Goal: Task Accomplishment & Management: Use online tool/utility

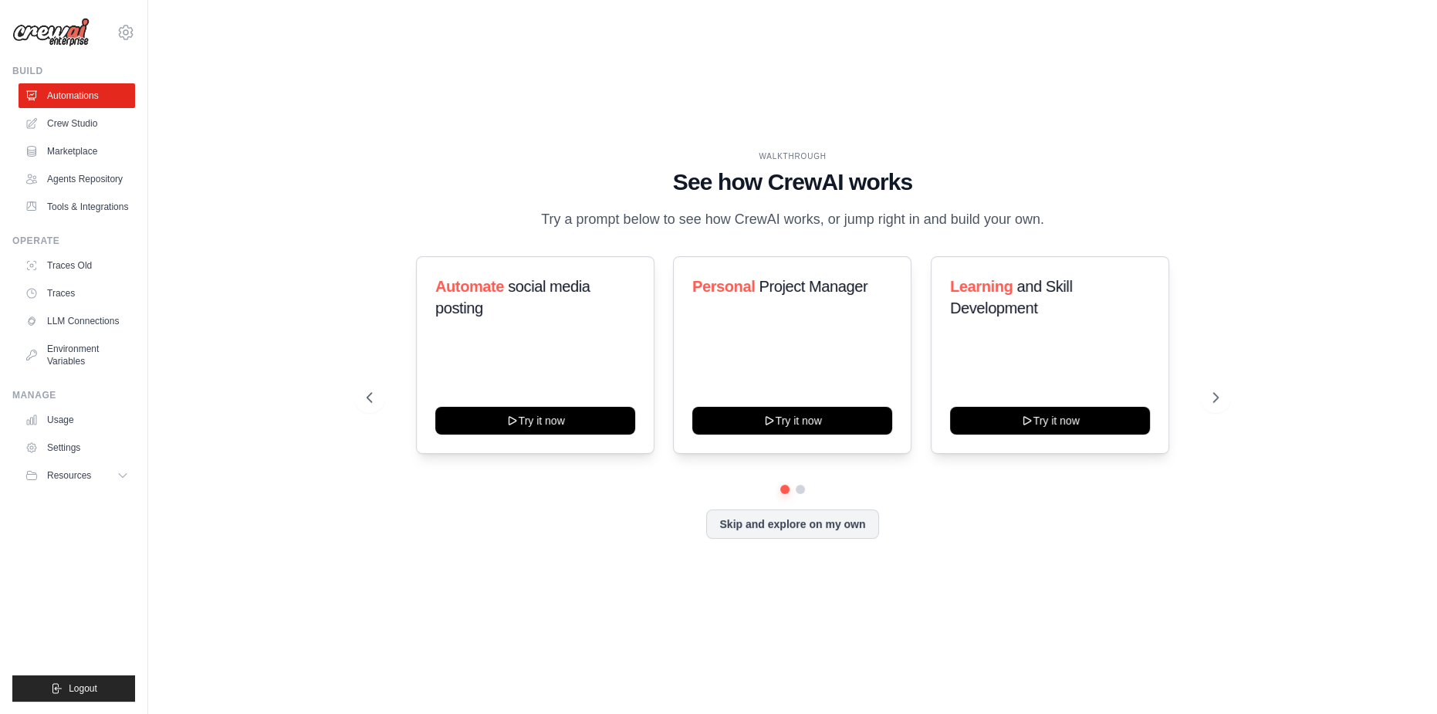
click at [1325, 319] on div "WALKTHROUGH See how [PERSON_NAME] works Try a prompt below to see how [PERSON_N…" at bounding box center [792, 356] width 1239 height 683
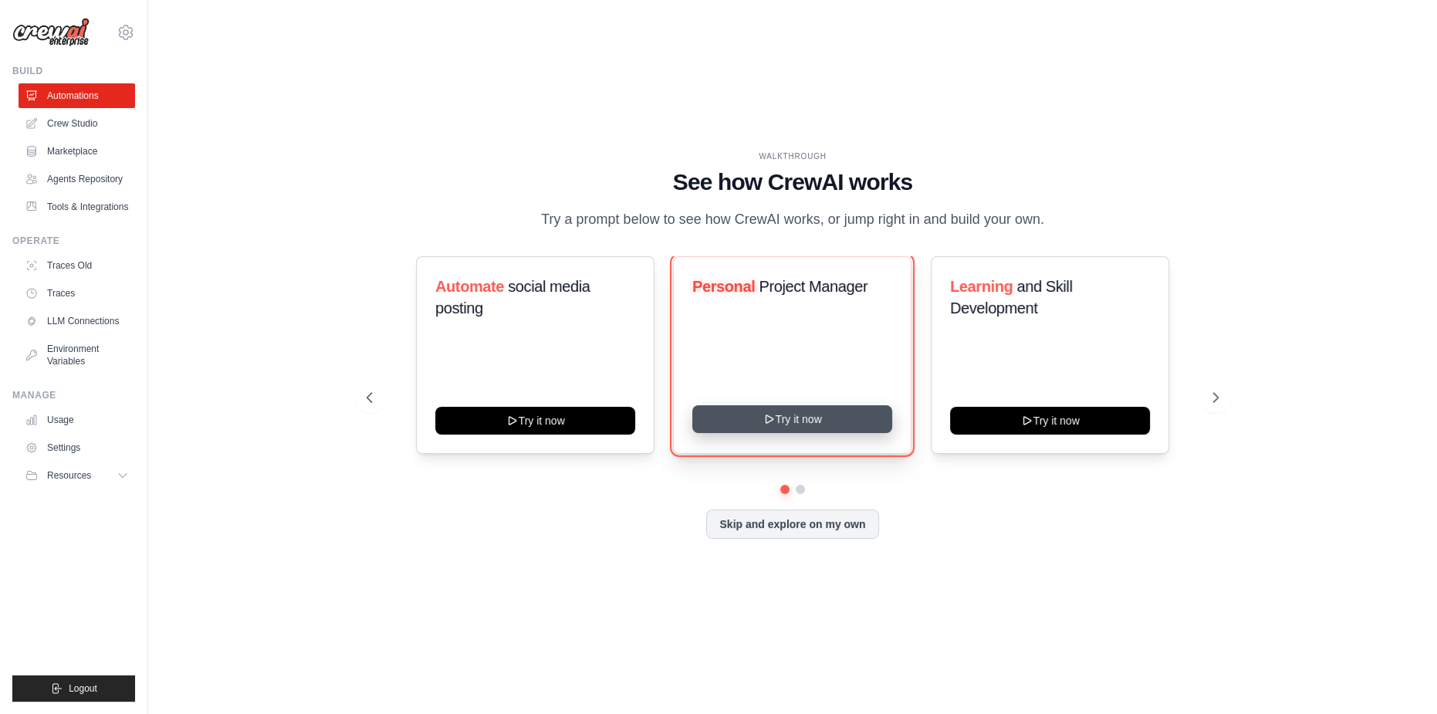
click at [805, 433] on button "Try it now" at bounding box center [792, 419] width 200 height 28
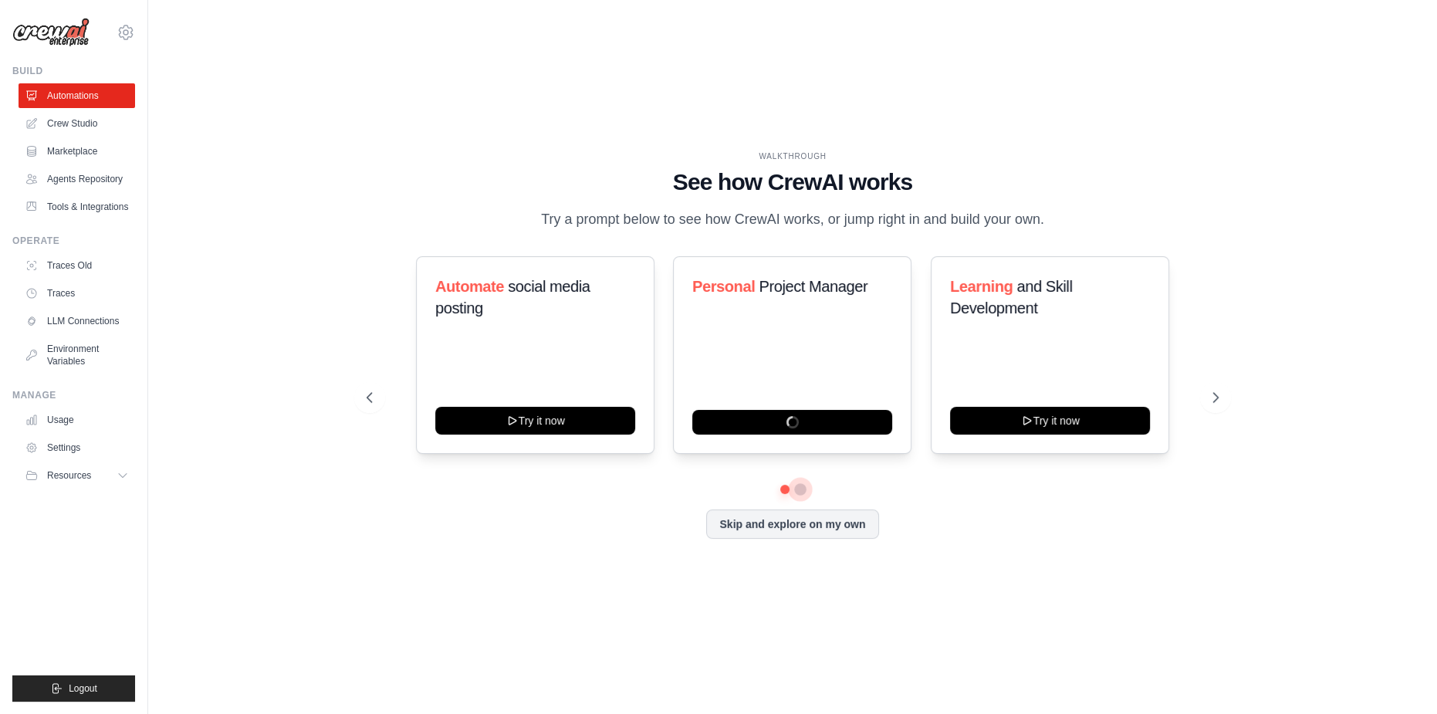
click at [796, 495] on button at bounding box center [800, 489] width 12 height 12
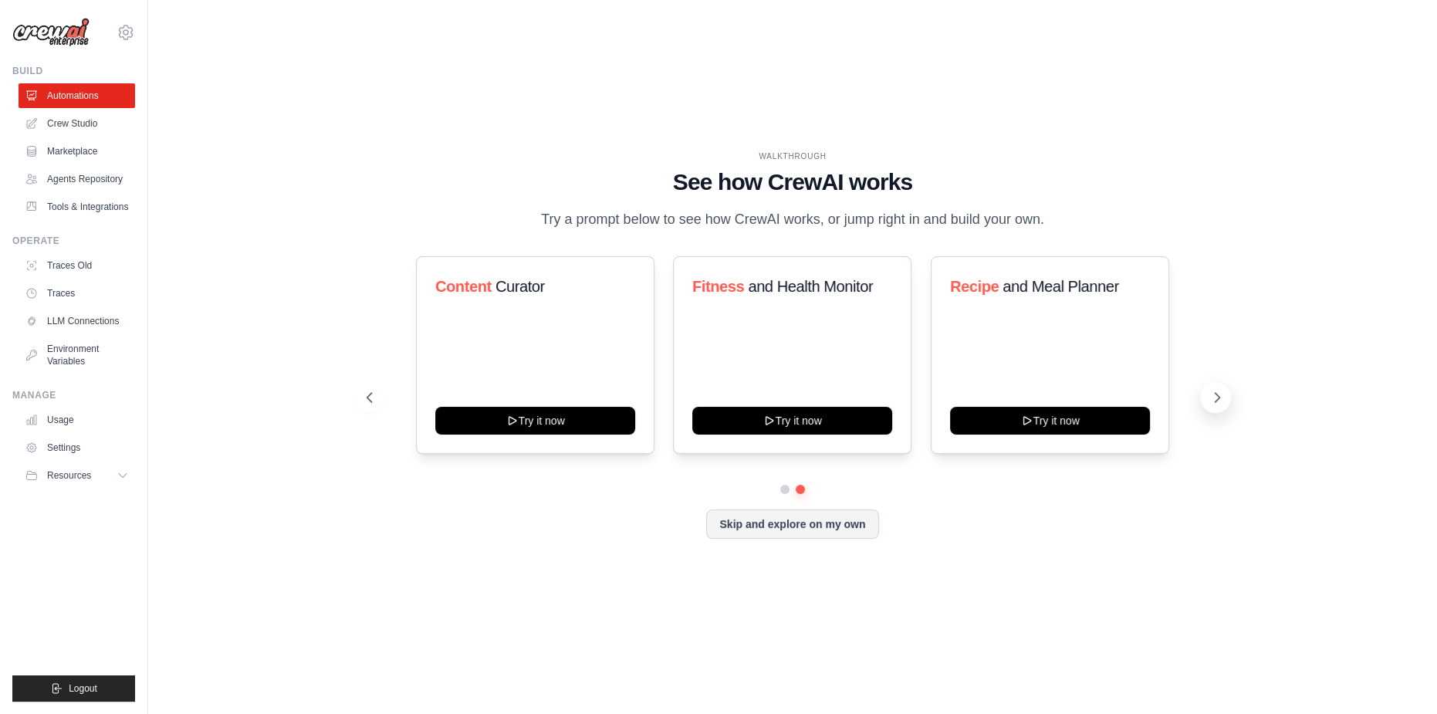
click at [1216, 405] on icon at bounding box center [1216, 397] width 15 height 15
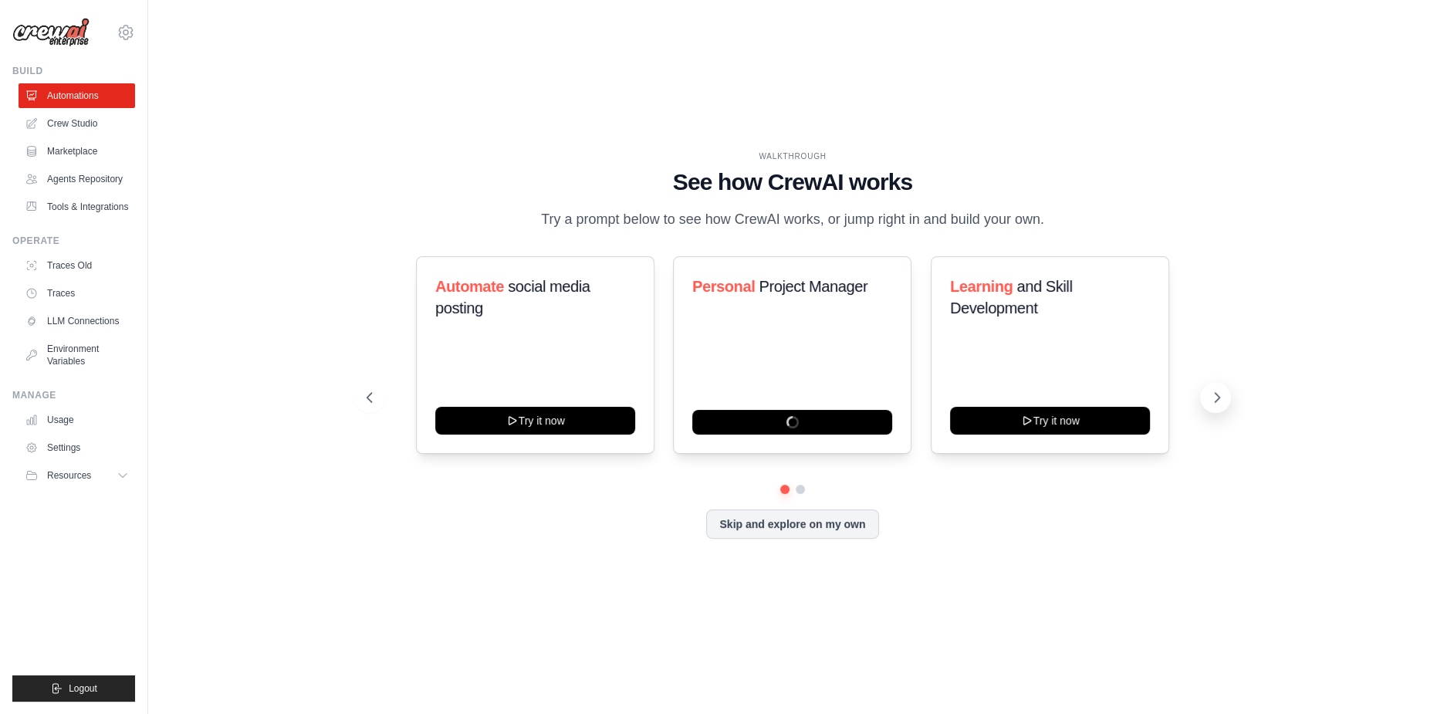
click at [1216, 405] on icon at bounding box center [1216, 397] width 15 height 15
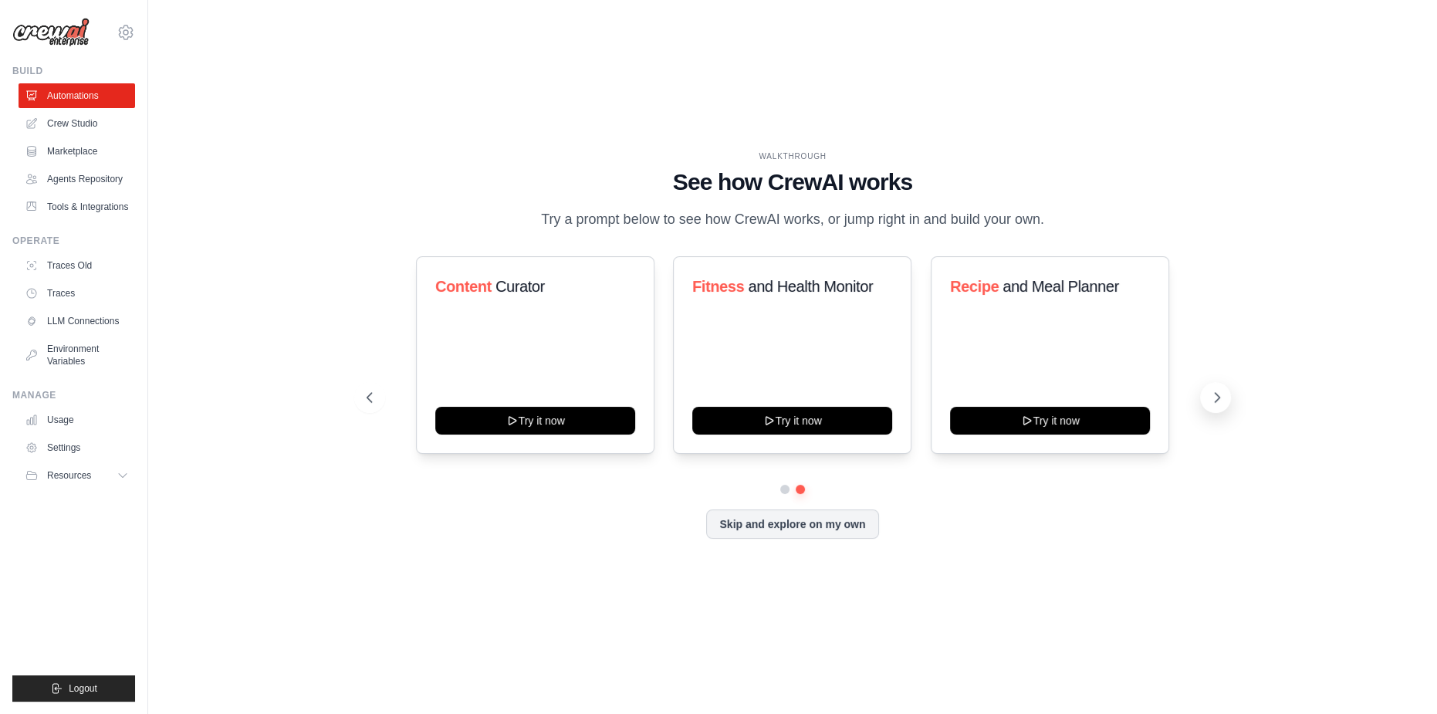
click at [1216, 405] on icon at bounding box center [1216, 397] width 15 height 15
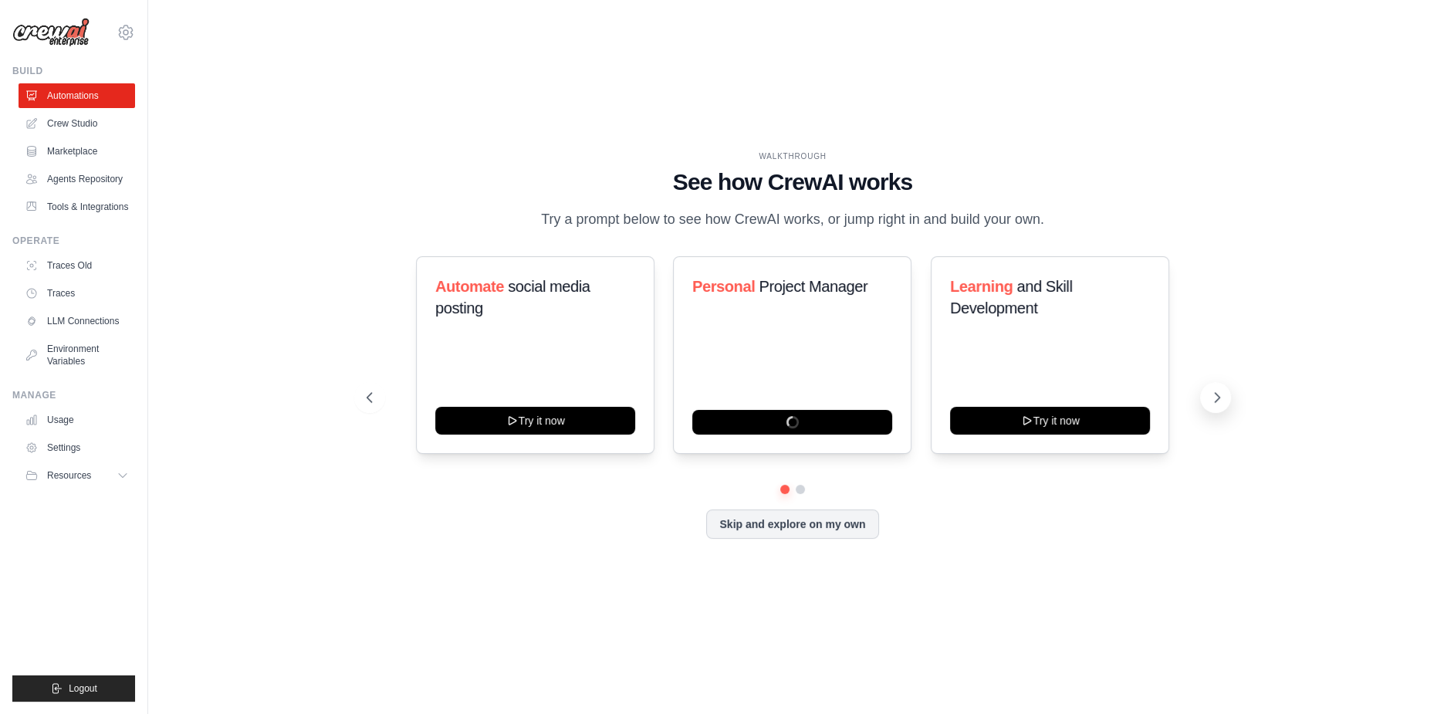
click at [1216, 405] on icon at bounding box center [1216, 397] width 15 height 15
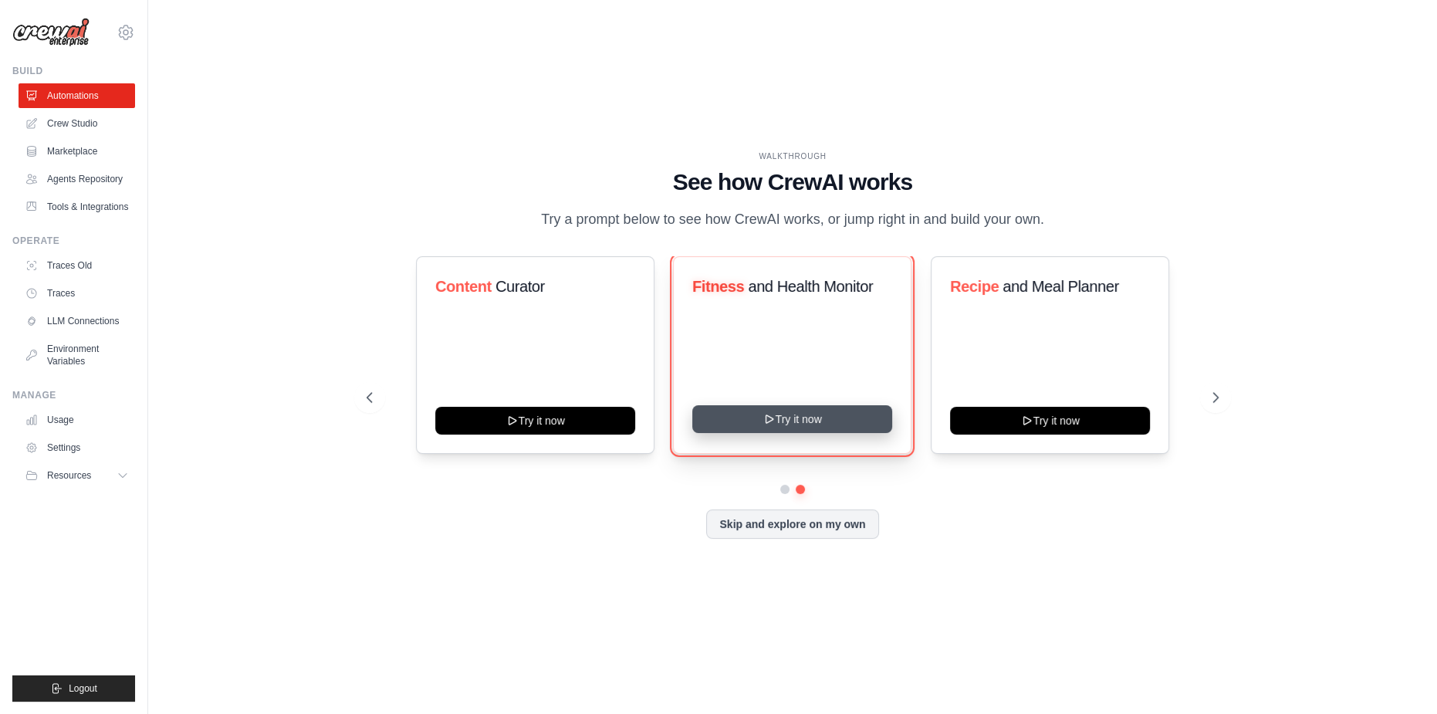
click at [872, 433] on button "Try it now" at bounding box center [792, 419] width 200 height 28
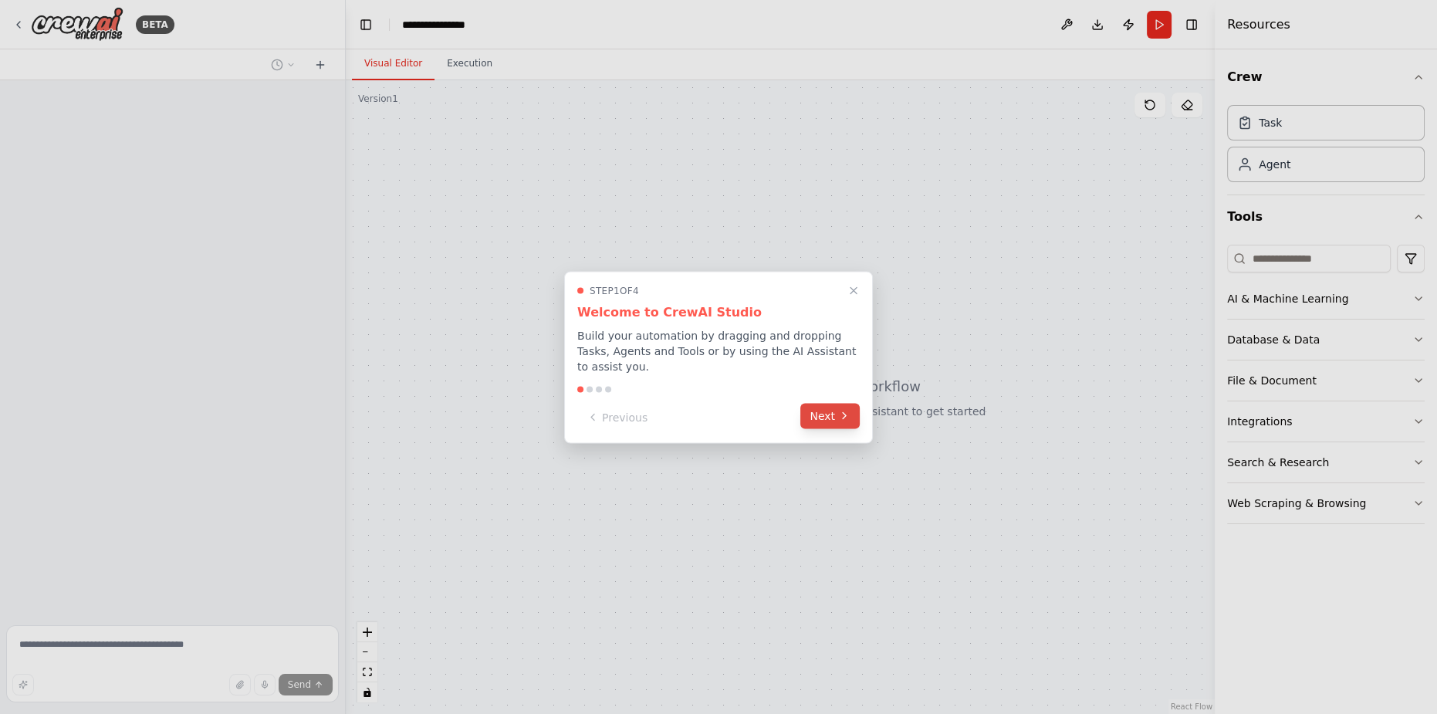
click at [849, 411] on icon at bounding box center [844, 416] width 12 height 12
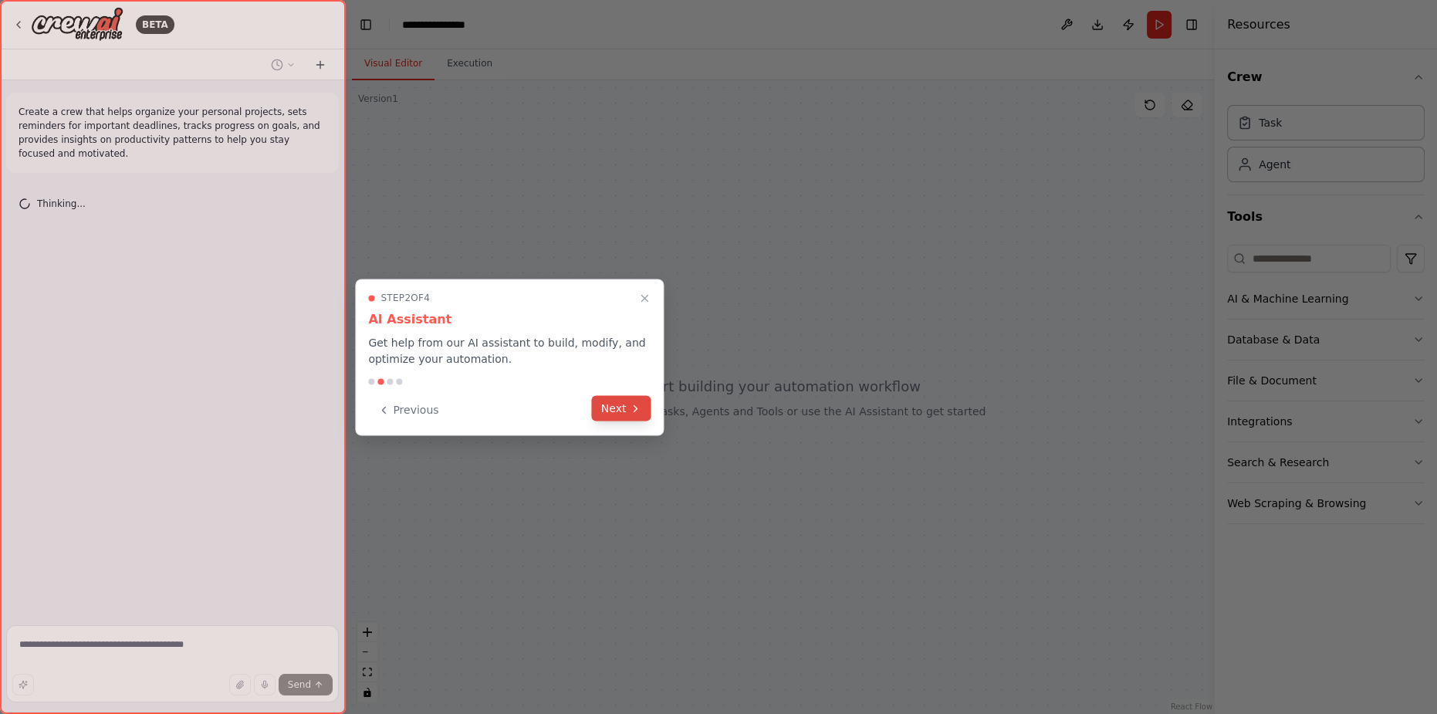
click at [627, 404] on button "Next" at bounding box center [621, 407] width 59 height 25
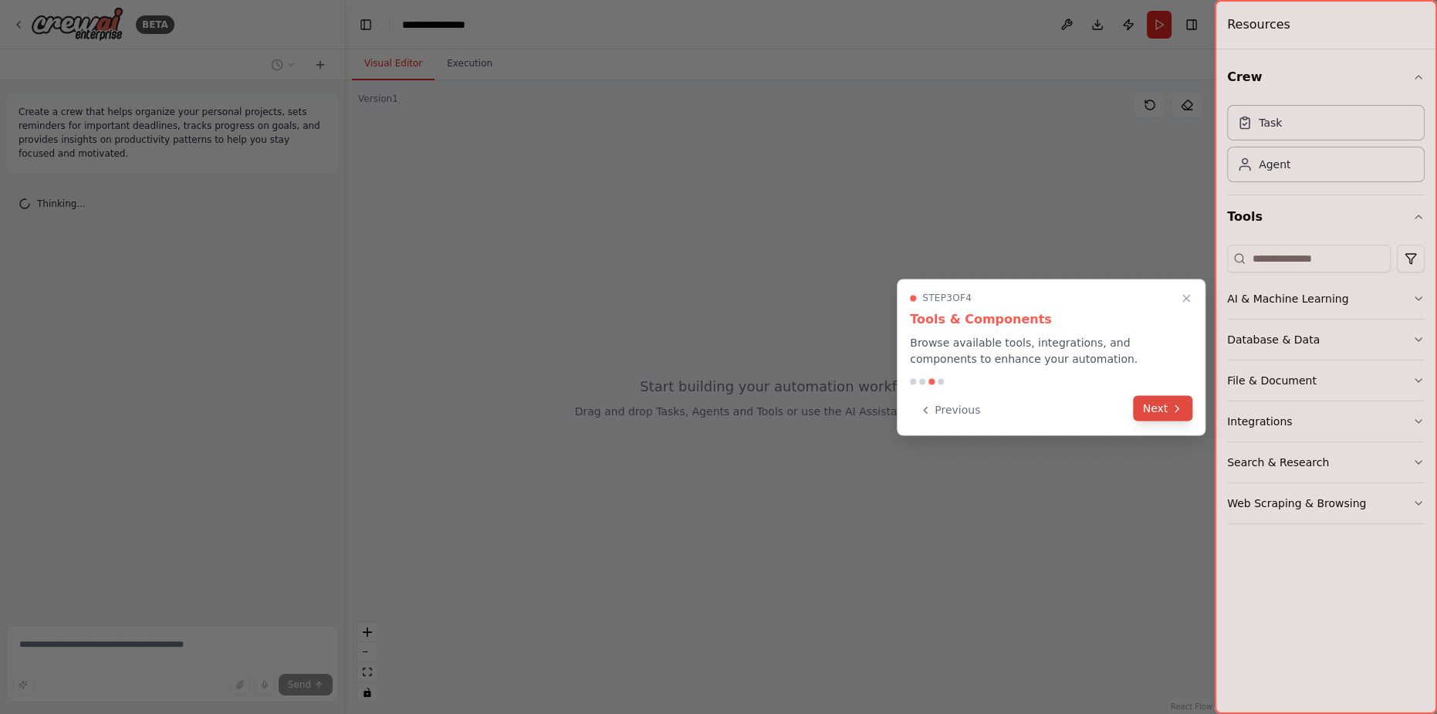
click at [1168, 408] on button "Next" at bounding box center [1163, 407] width 59 height 25
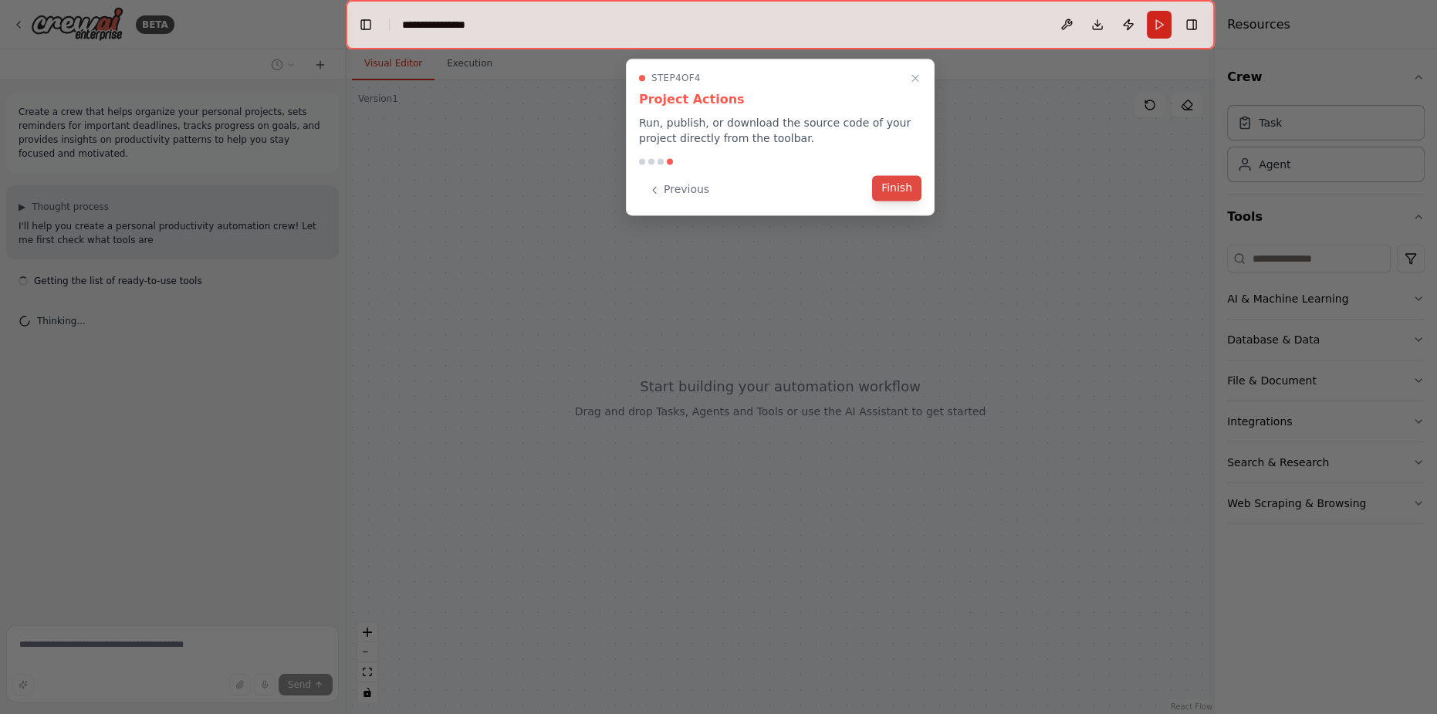
click at [894, 188] on button "Finish" at bounding box center [896, 187] width 49 height 25
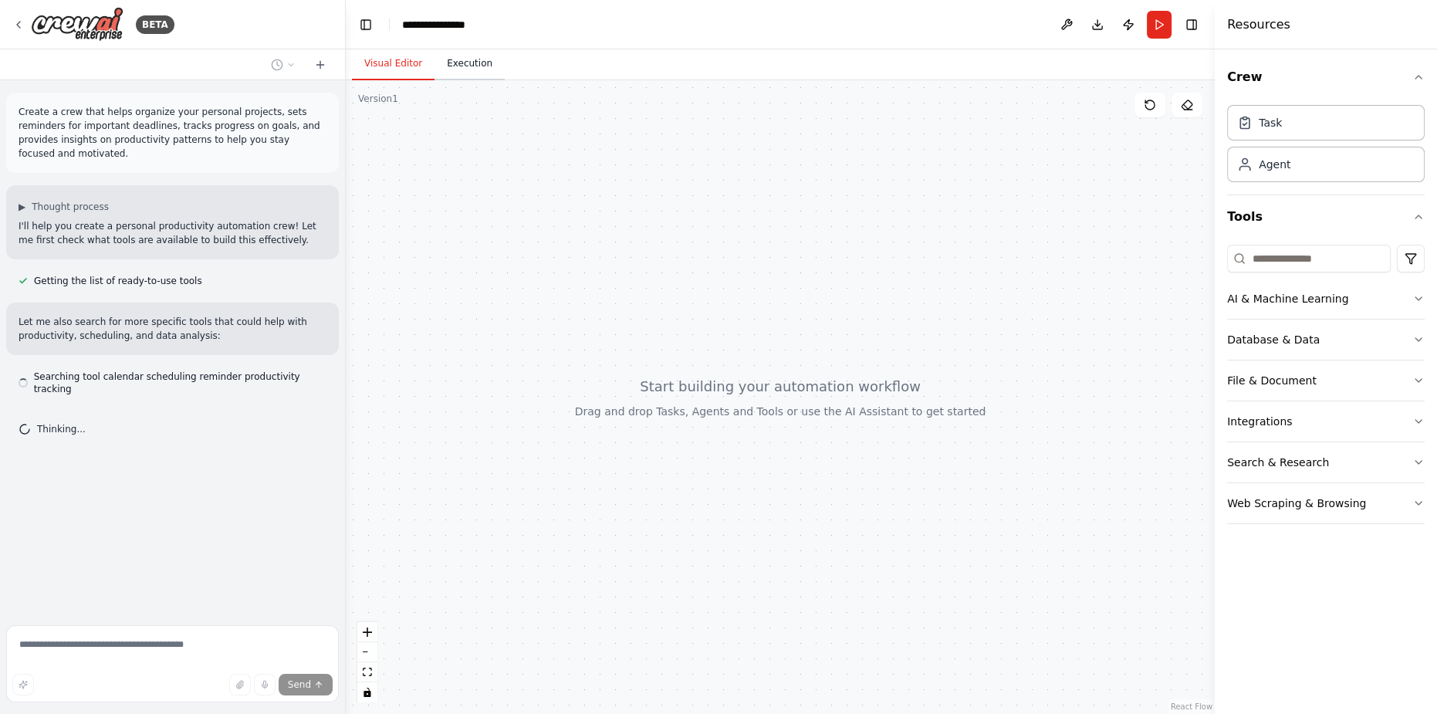
click at [461, 75] on button "Execution" at bounding box center [469, 64] width 70 height 32
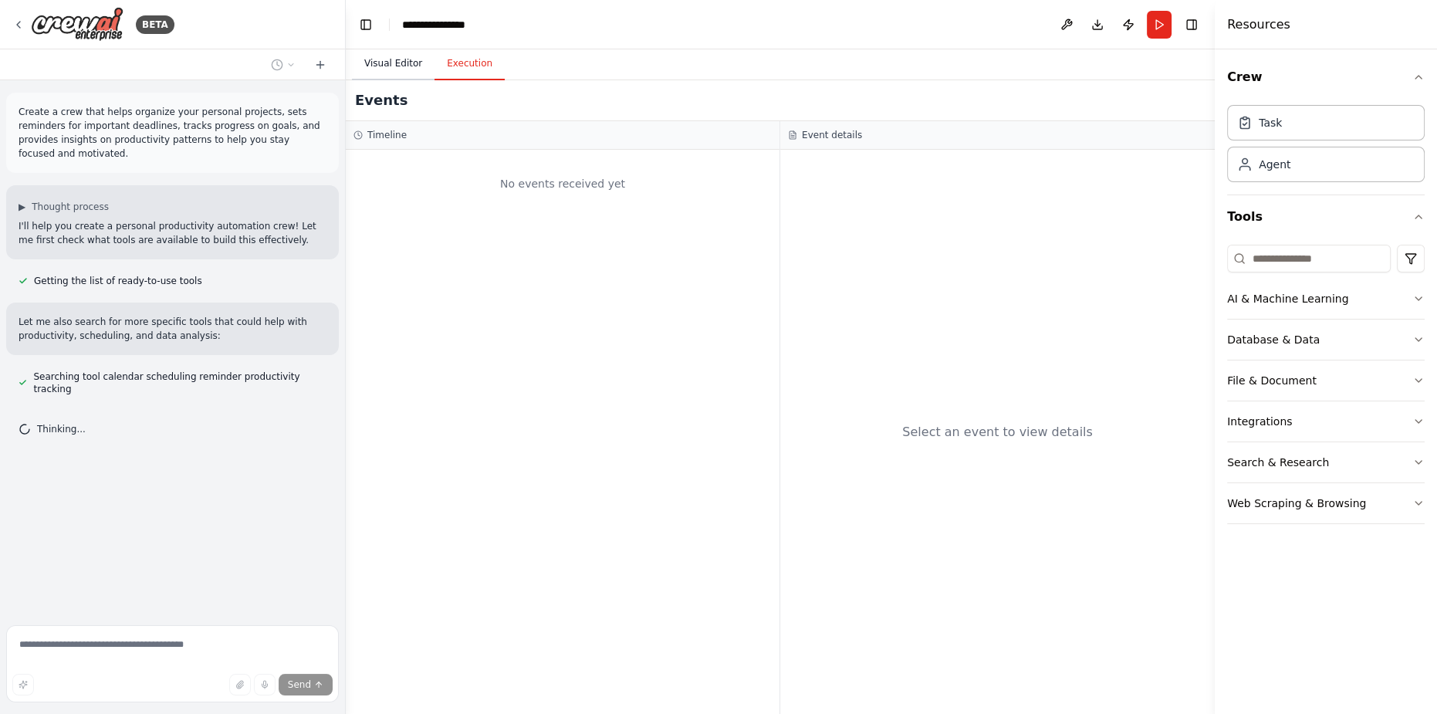
click at [400, 74] on button "Visual Editor" at bounding box center [393, 64] width 83 height 32
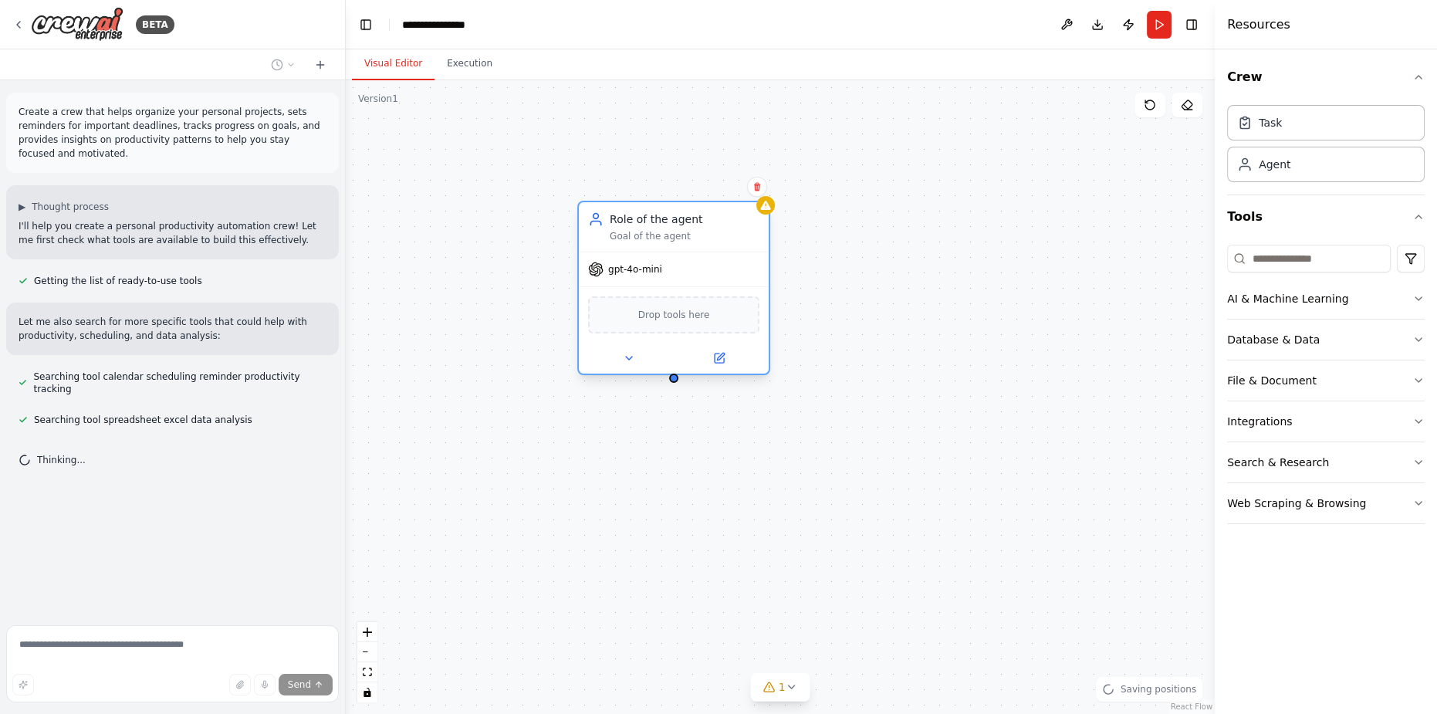
drag, startPoint x: 750, startPoint y: 234, endPoint x: 647, endPoint y: 238, distance: 102.7
click at [647, 238] on div "Goal of the agent" at bounding box center [685, 236] width 150 height 12
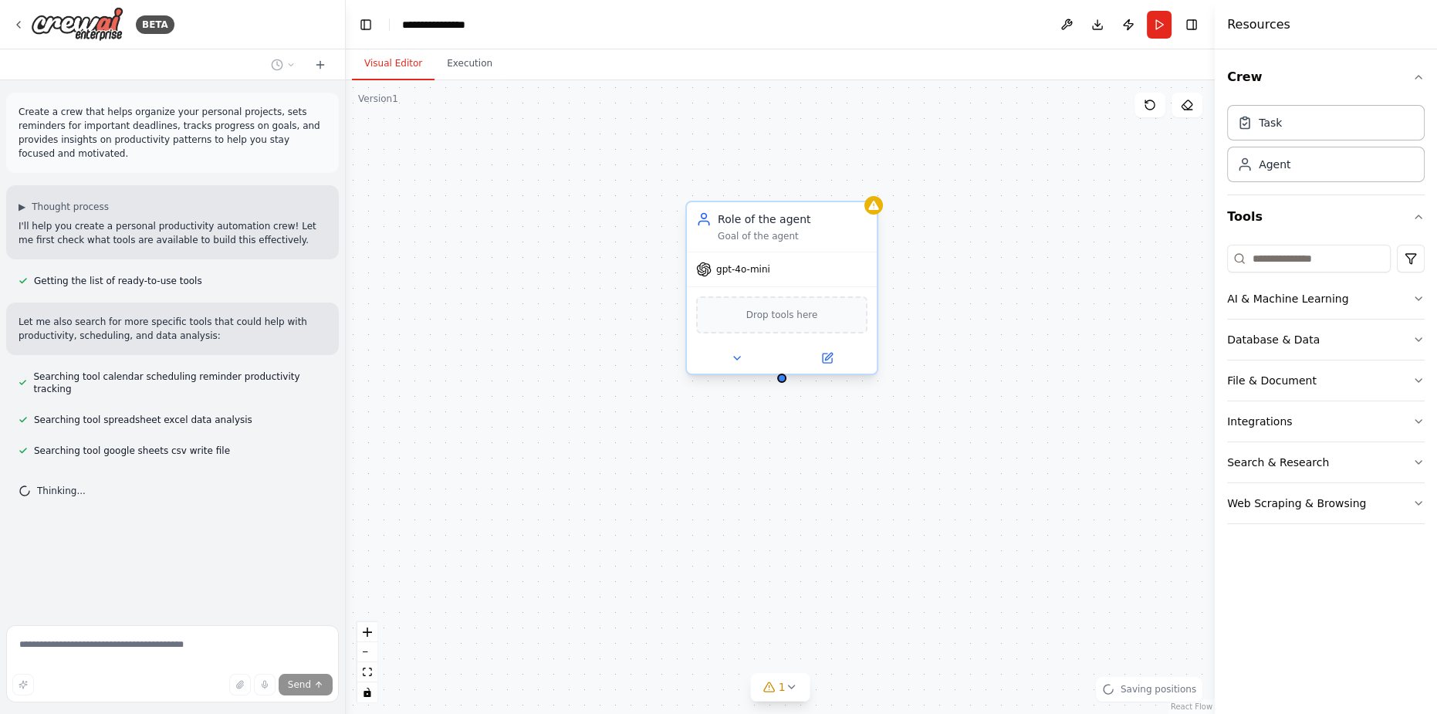
click at [783, 380] on div at bounding box center [781, 378] width 9 height 9
click at [781, 377] on div at bounding box center [781, 378] width 9 height 9
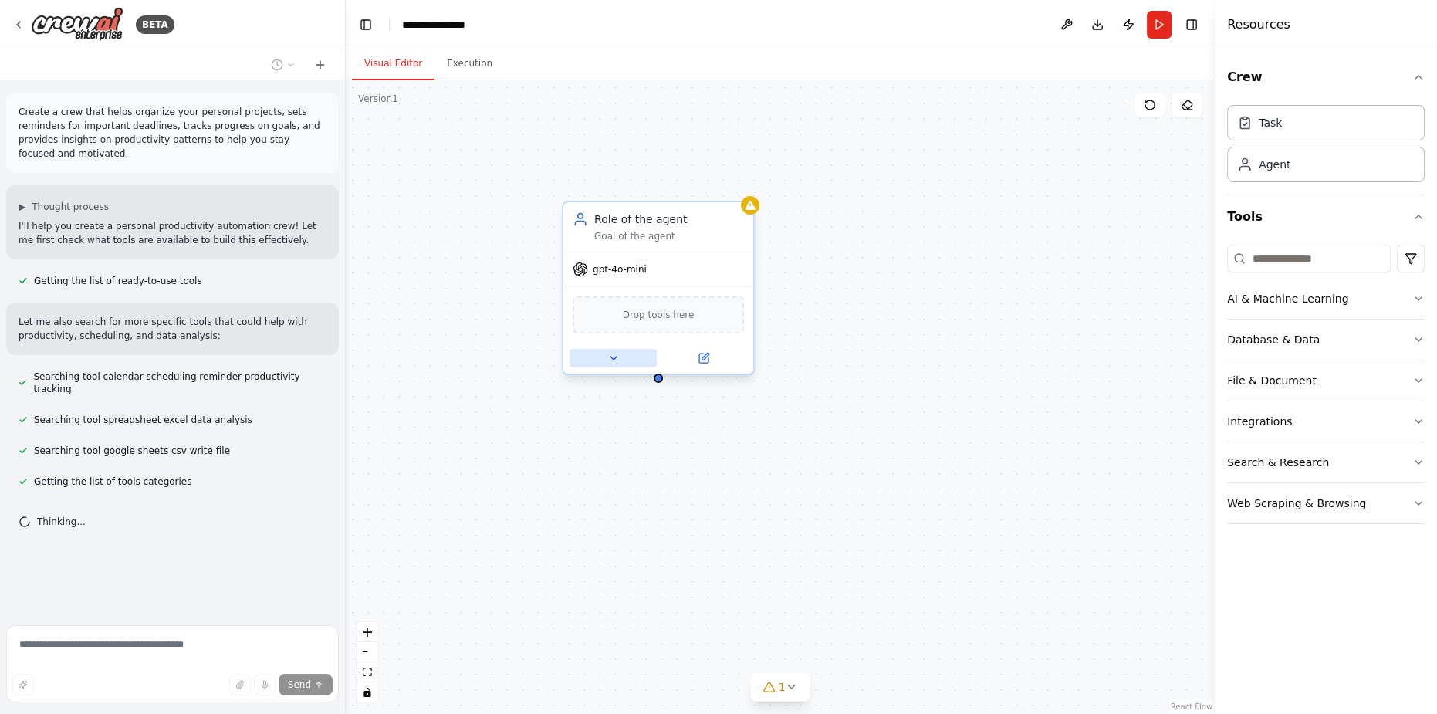
click at [618, 359] on icon at bounding box center [613, 358] width 12 height 12
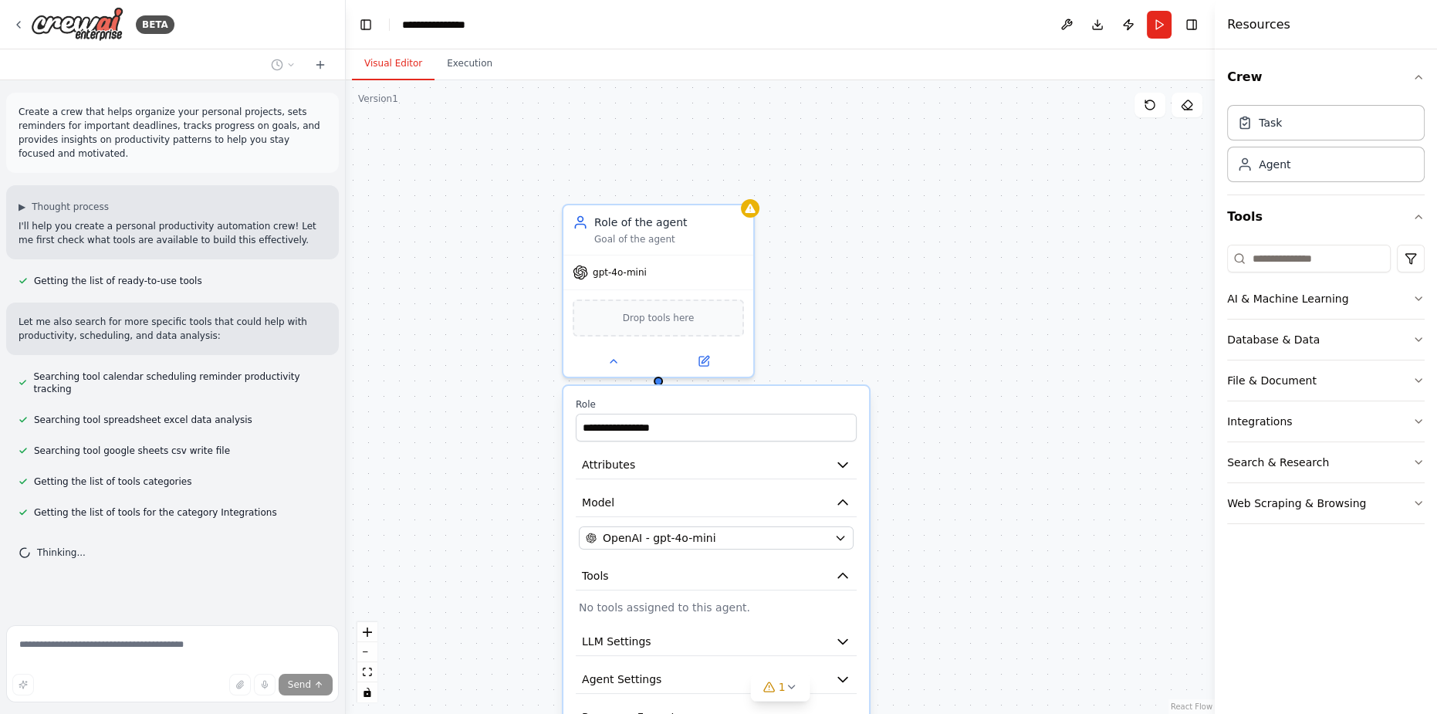
click at [979, 334] on div "**********" at bounding box center [780, 397] width 869 height 634
click at [780, 401] on label "Role" at bounding box center [716, 404] width 281 height 12
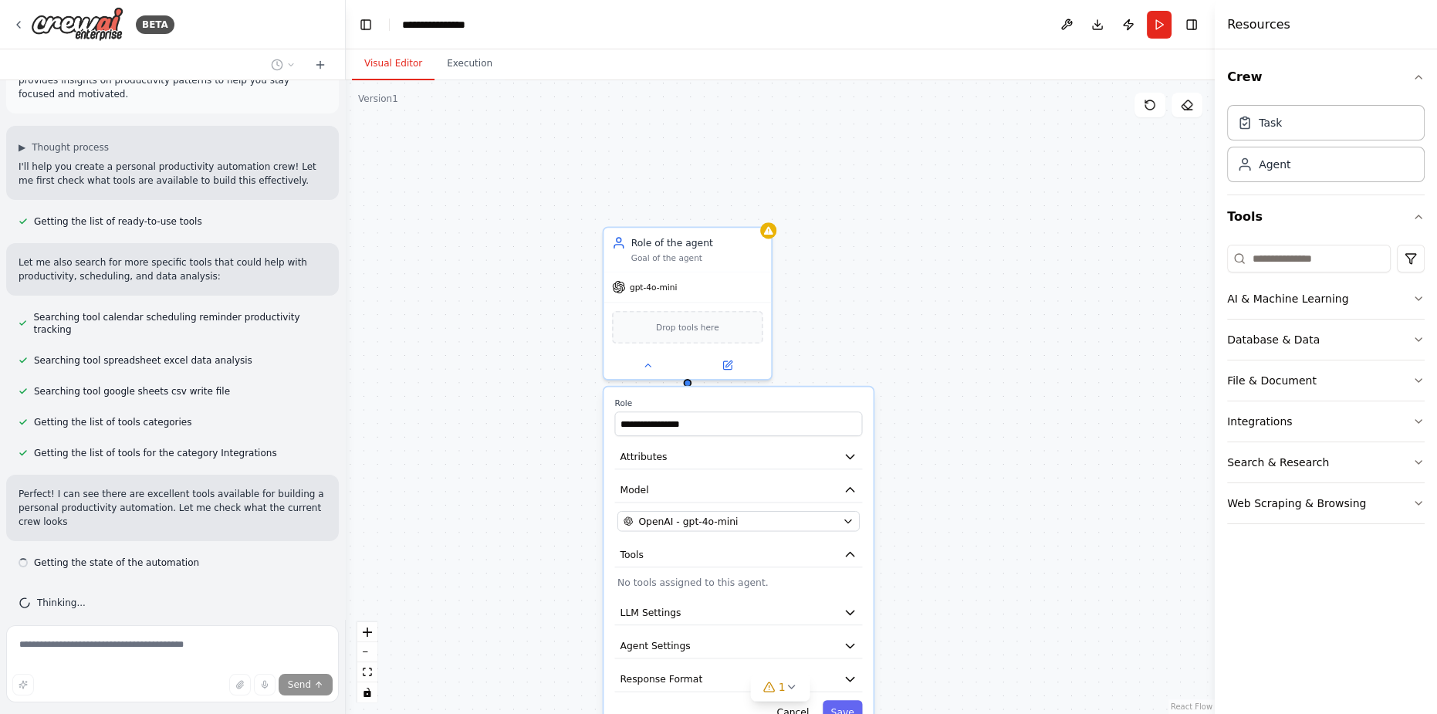
scroll to position [73, 0]
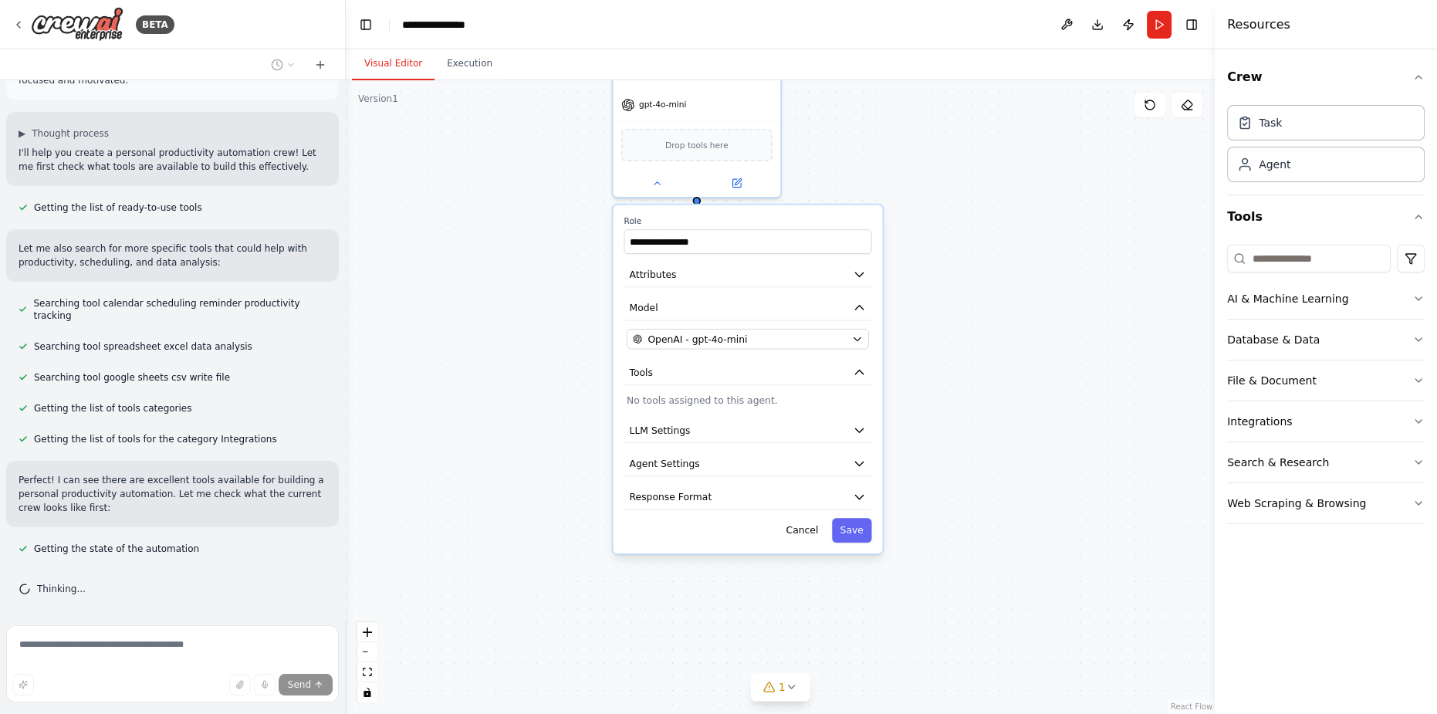
drag, startPoint x: 973, startPoint y: 416, endPoint x: 983, endPoint y: 234, distance: 182.4
click at [983, 234] on div "**********" at bounding box center [780, 397] width 869 height 634
click at [732, 268] on button "Attributes" at bounding box center [748, 274] width 248 height 25
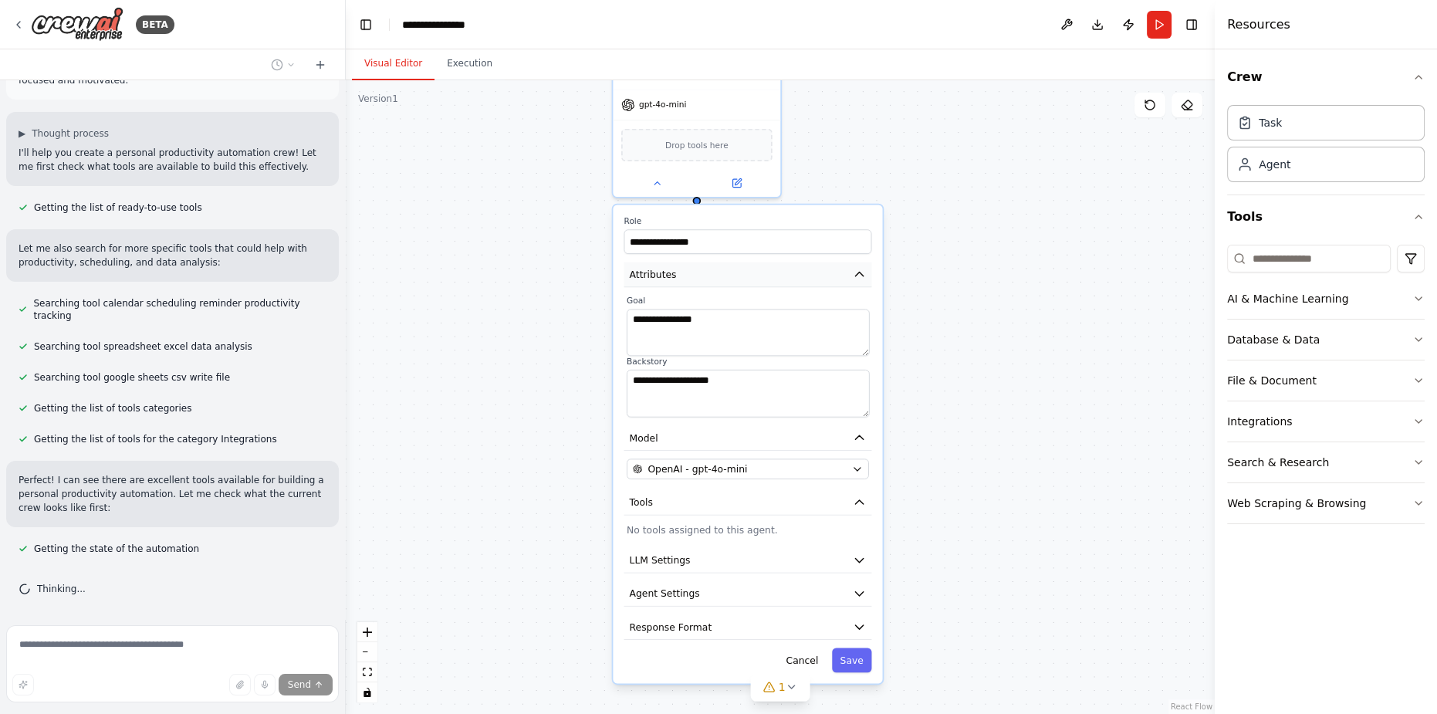
click at [732, 268] on button "Attributes" at bounding box center [748, 274] width 248 height 25
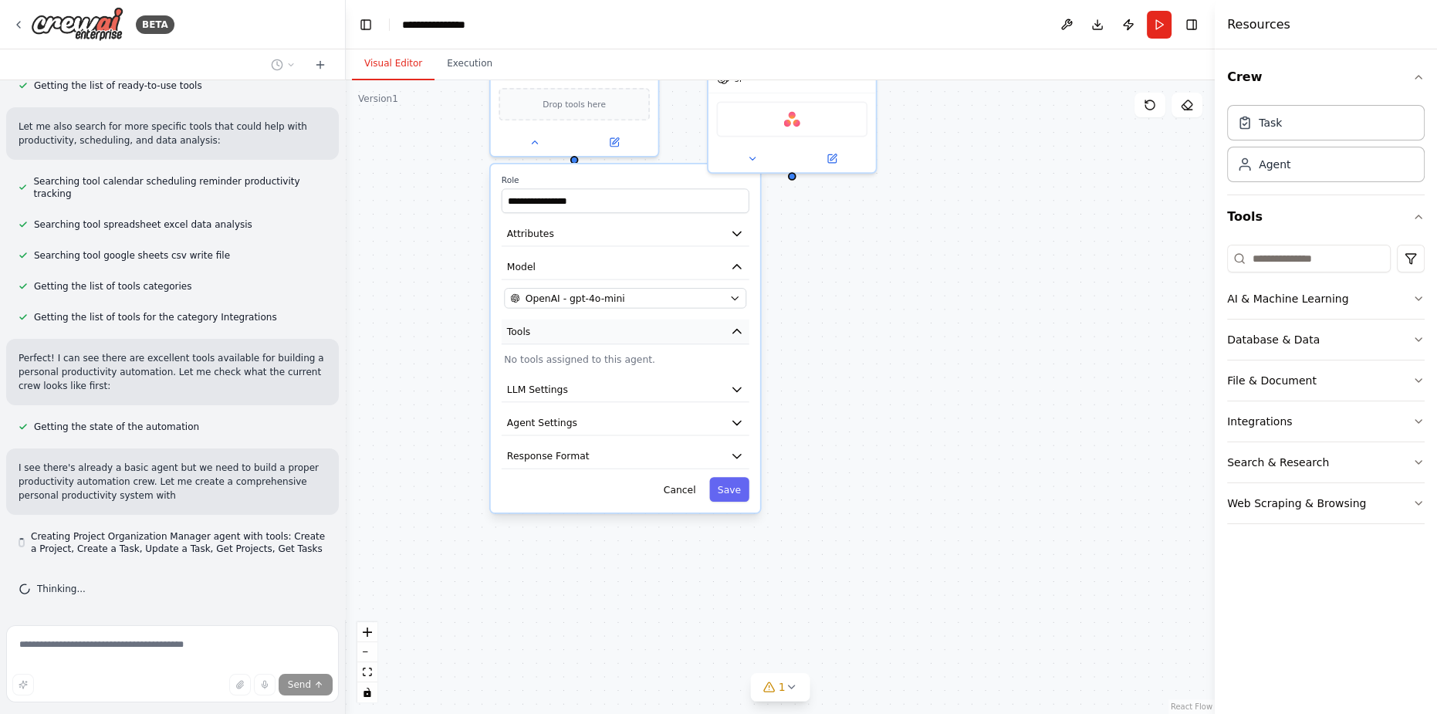
scroll to position [209, 0]
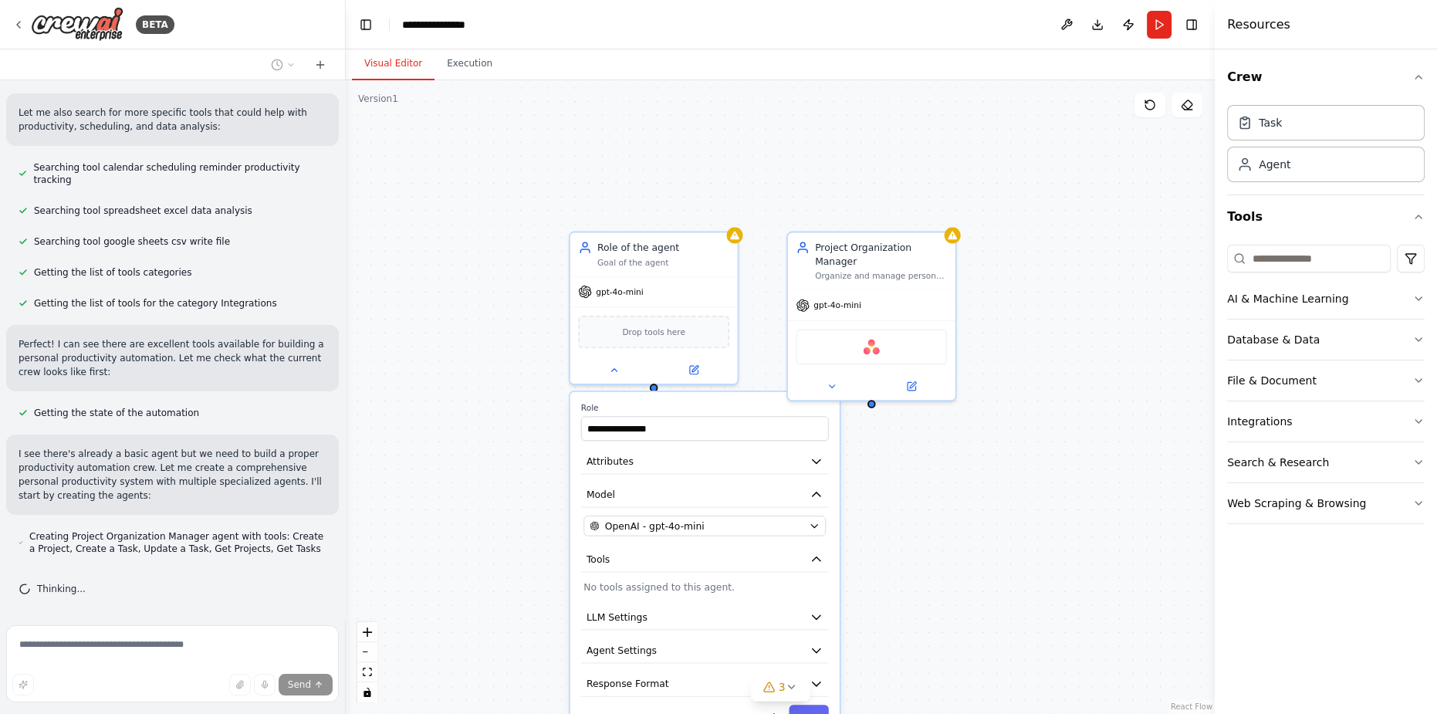
drag, startPoint x: 910, startPoint y: 280, endPoint x: 988, endPoint y: 509, distance: 242.1
click at [988, 509] on div "**********" at bounding box center [780, 397] width 869 height 634
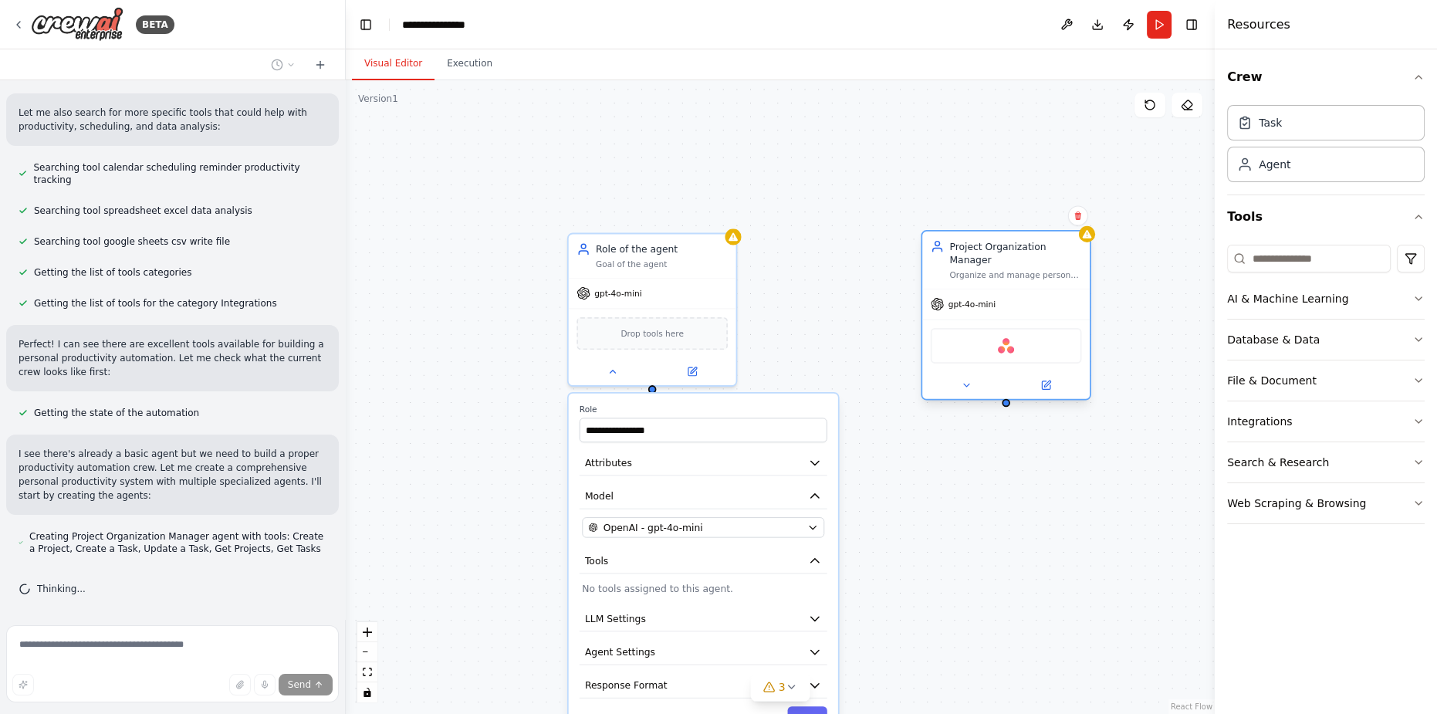
drag, startPoint x: 890, startPoint y: 245, endPoint x: 1033, endPoint y: 248, distance: 143.6
click at [1033, 248] on div "Project Organization Manager" at bounding box center [1015, 252] width 132 height 27
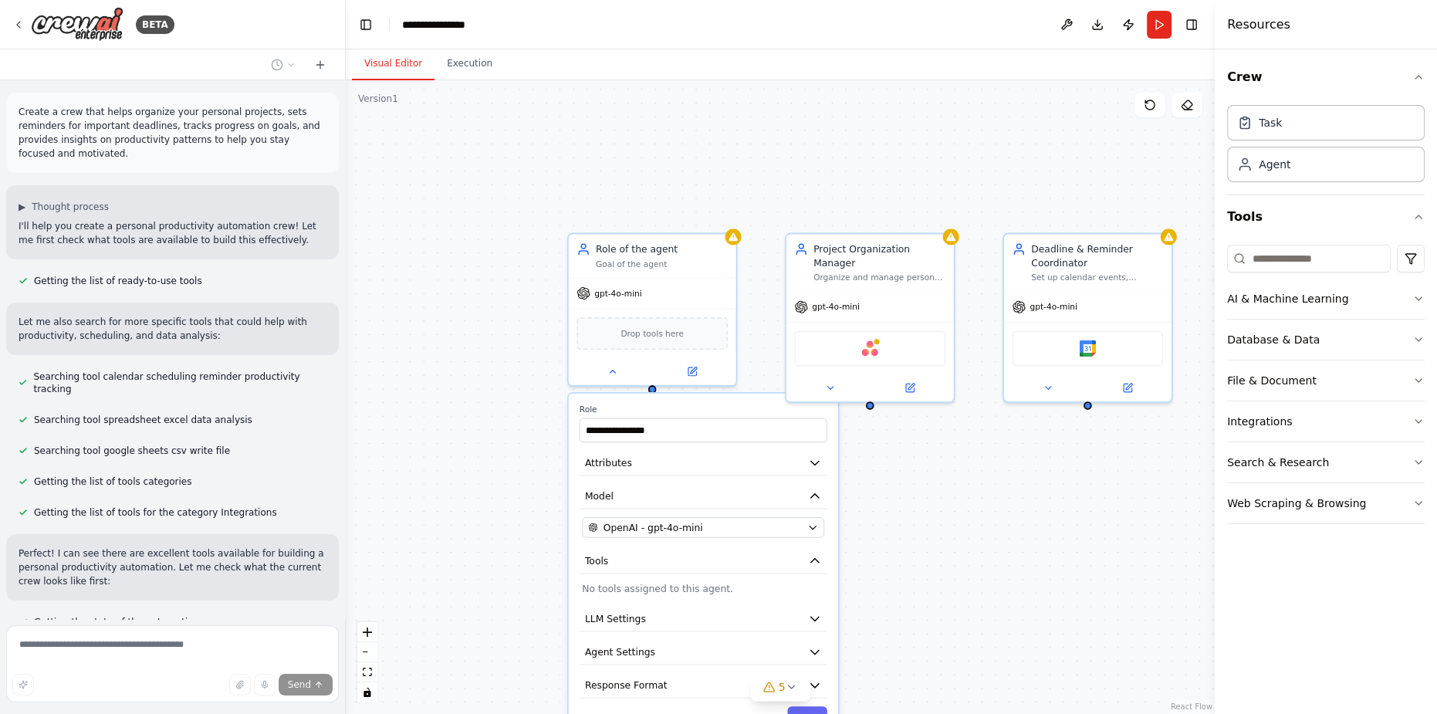
scroll to position [296, 0]
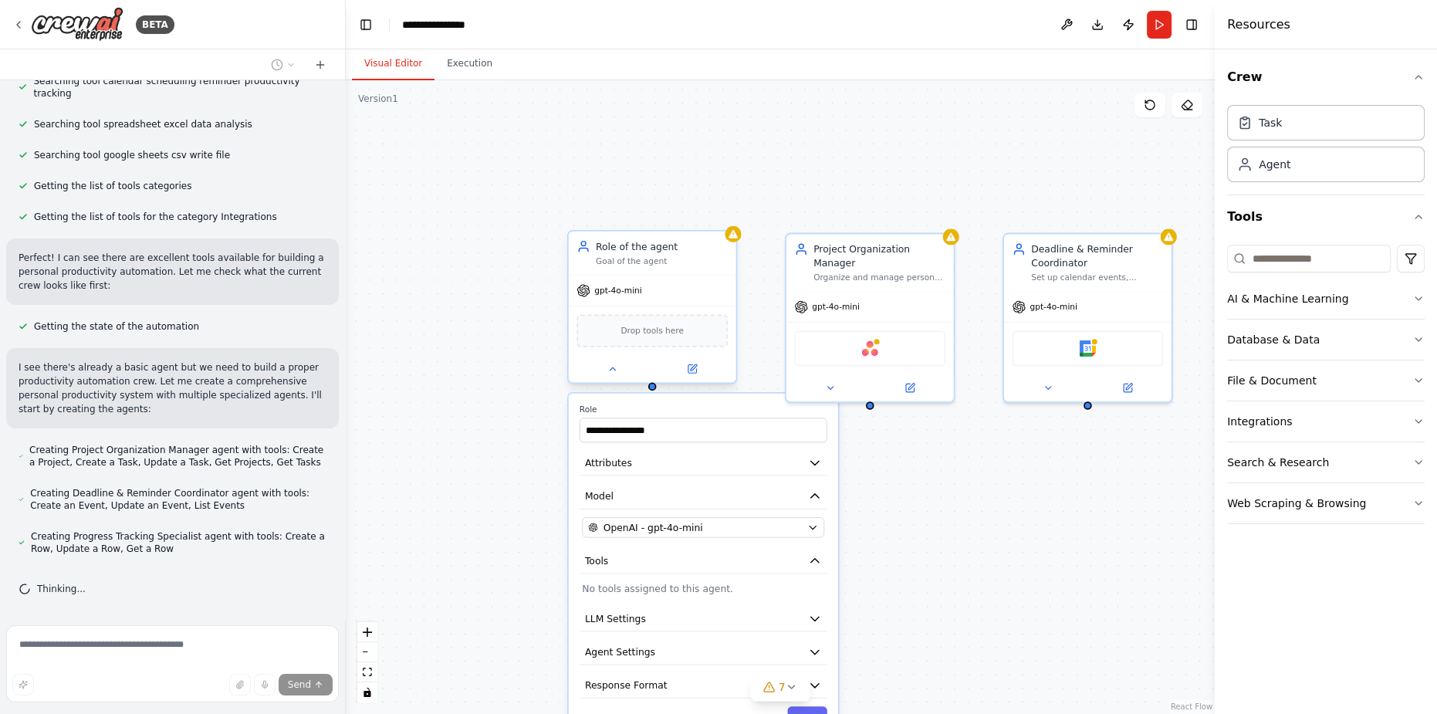
click at [681, 259] on div "Goal of the agent" at bounding box center [662, 261] width 132 height 11
click at [722, 222] on button at bounding box center [724, 216] width 20 height 20
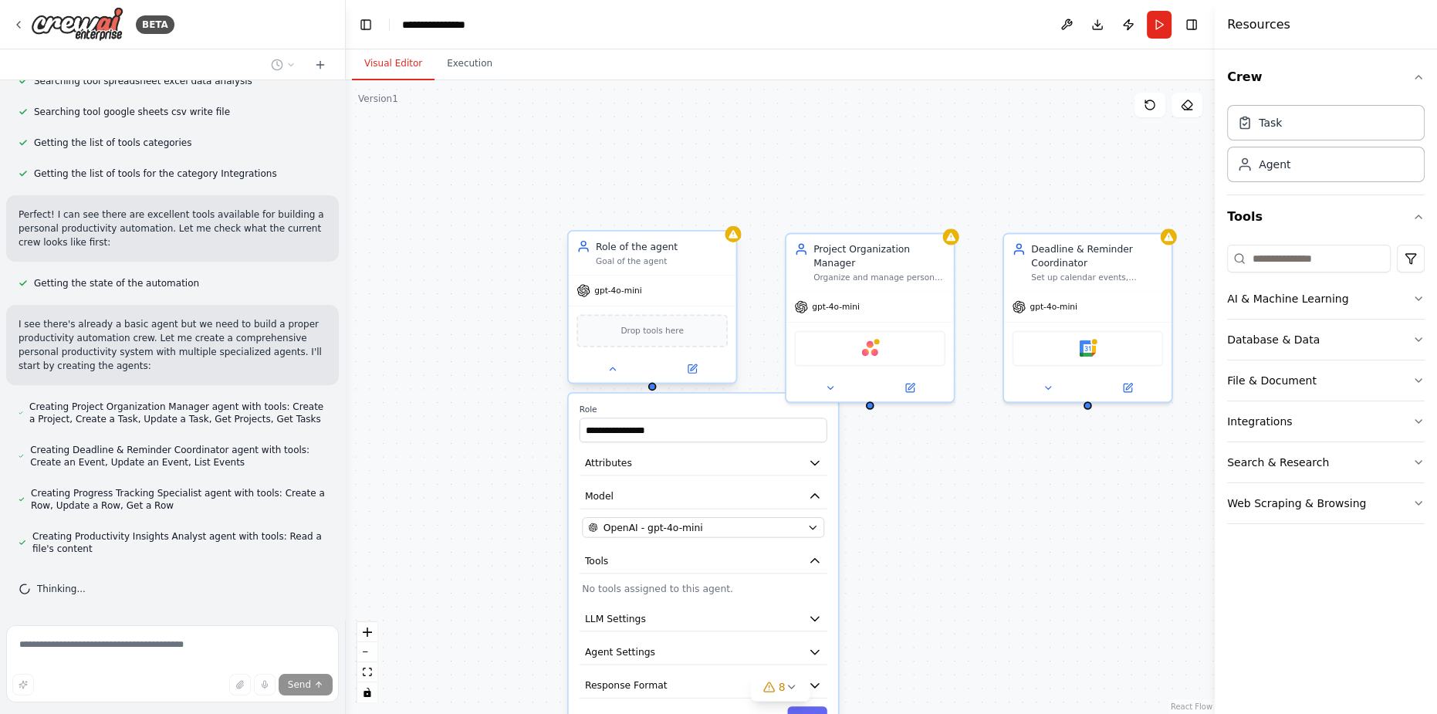
click at [703, 256] on div "Goal of the agent" at bounding box center [662, 261] width 132 height 11
click at [722, 218] on icon at bounding box center [724, 215] width 6 height 8
click at [688, 216] on button "Confirm" at bounding box center [680, 216] width 55 height 19
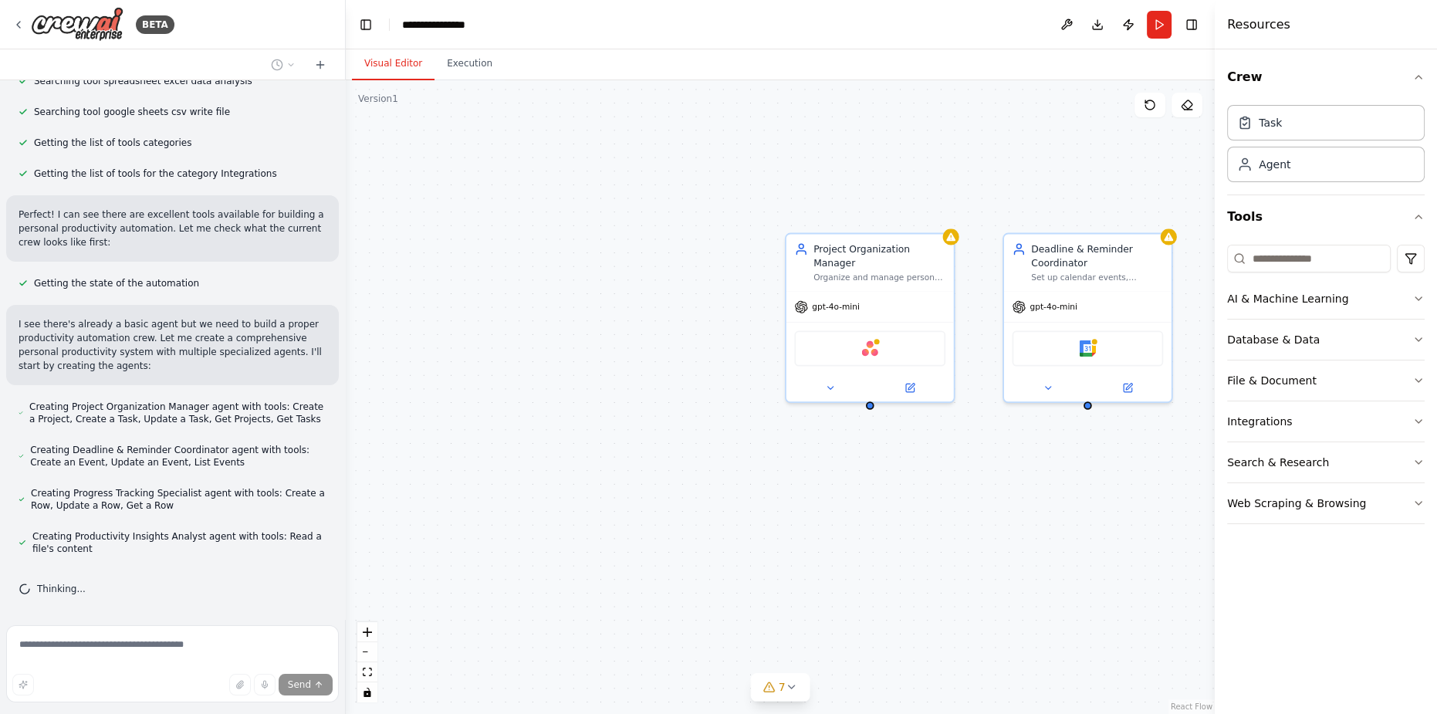
scroll to position [390, 0]
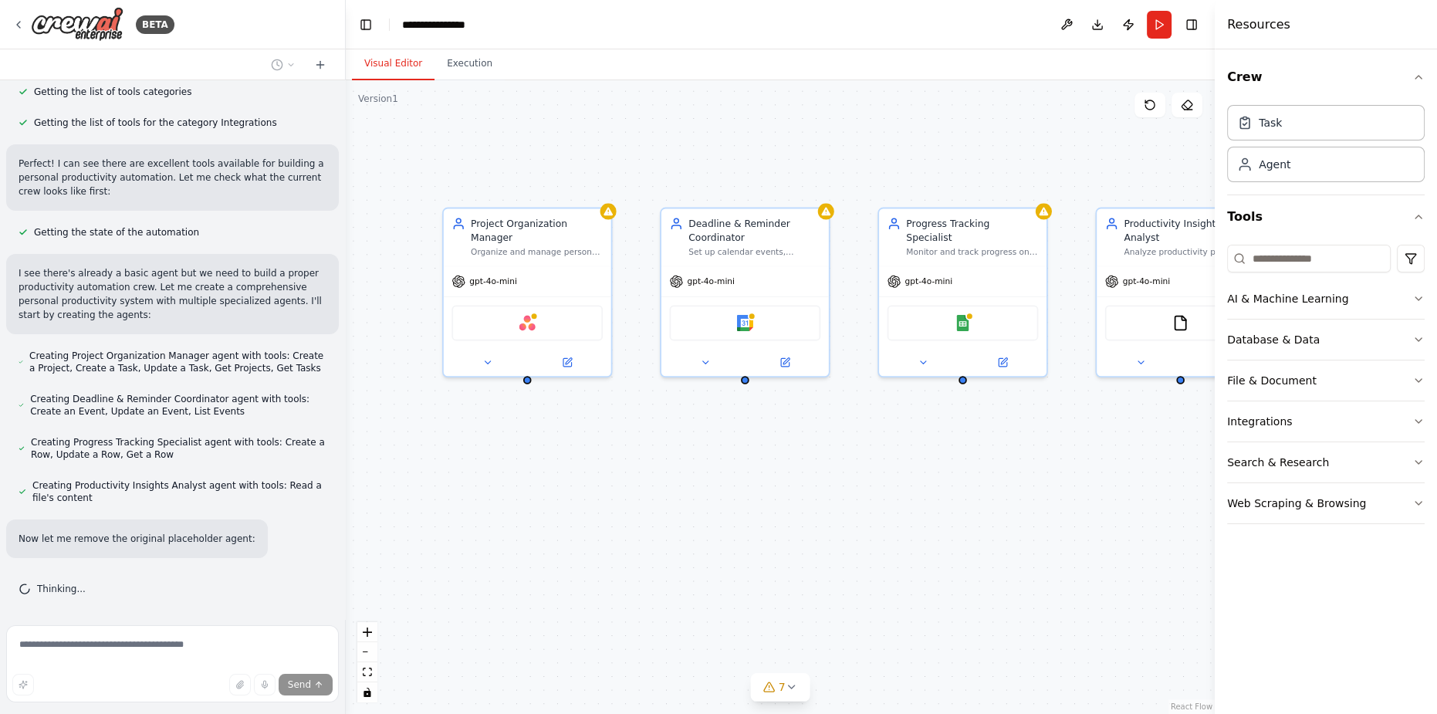
drag, startPoint x: 911, startPoint y: 502, endPoint x: 568, endPoint y: 476, distance: 343.6
click at [568, 476] on div "Project Organization Manager Organize and manage personal projects by creating …" at bounding box center [780, 397] width 869 height 634
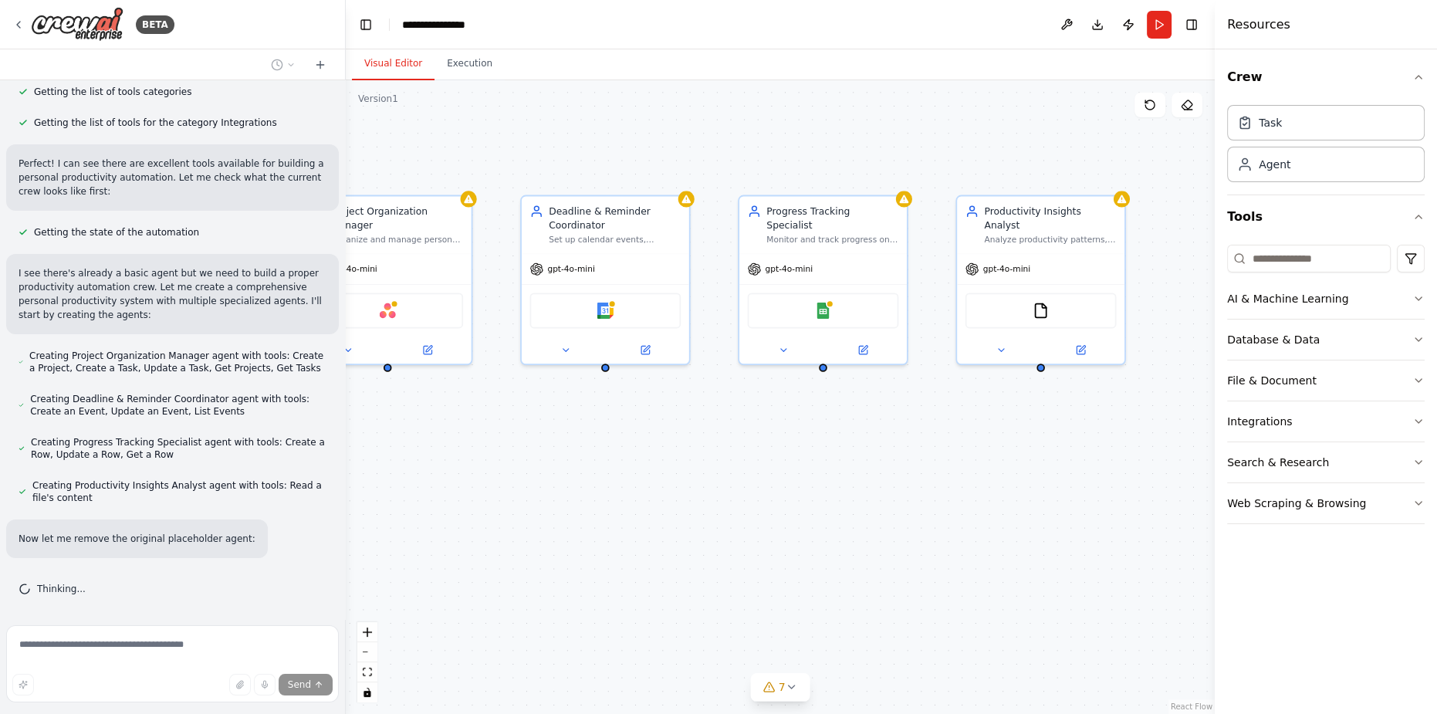
drag, startPoint x: 983, startPoint y: 498, endPoint x: 847, endPoint y: 485, distance: 136.5
click at [847, 485] on div "Project Organization Manager Organize and manage personal projects by creating …" at bounding box center [780, 397] width 869 height 634
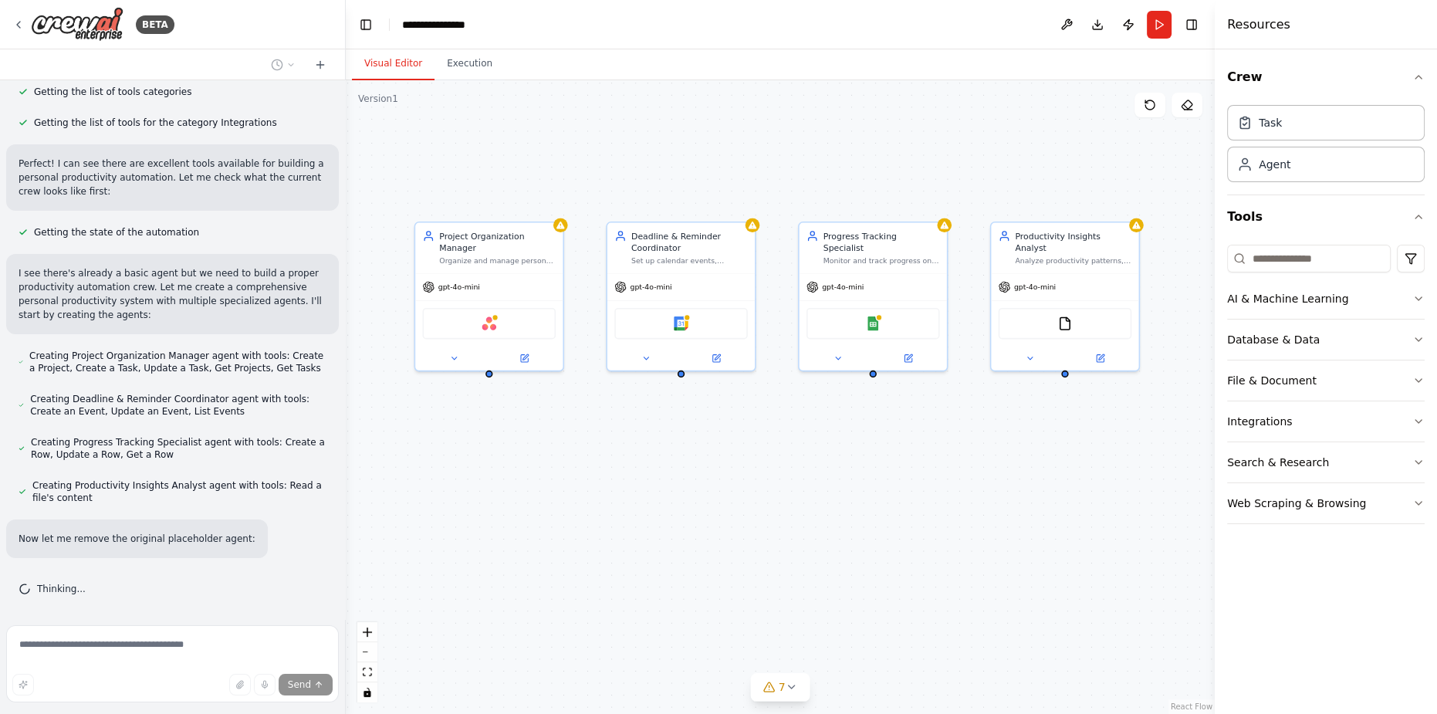
drag, startPoint x: 689, startPoint y: 480, endPoint x: 736, endPoint y: 472, distance: 47.7
click at [736, 472] on div "Project Organization Manager Organize and manage personal projects by creating …" at bounding box center [780, 397] width 869 height 634
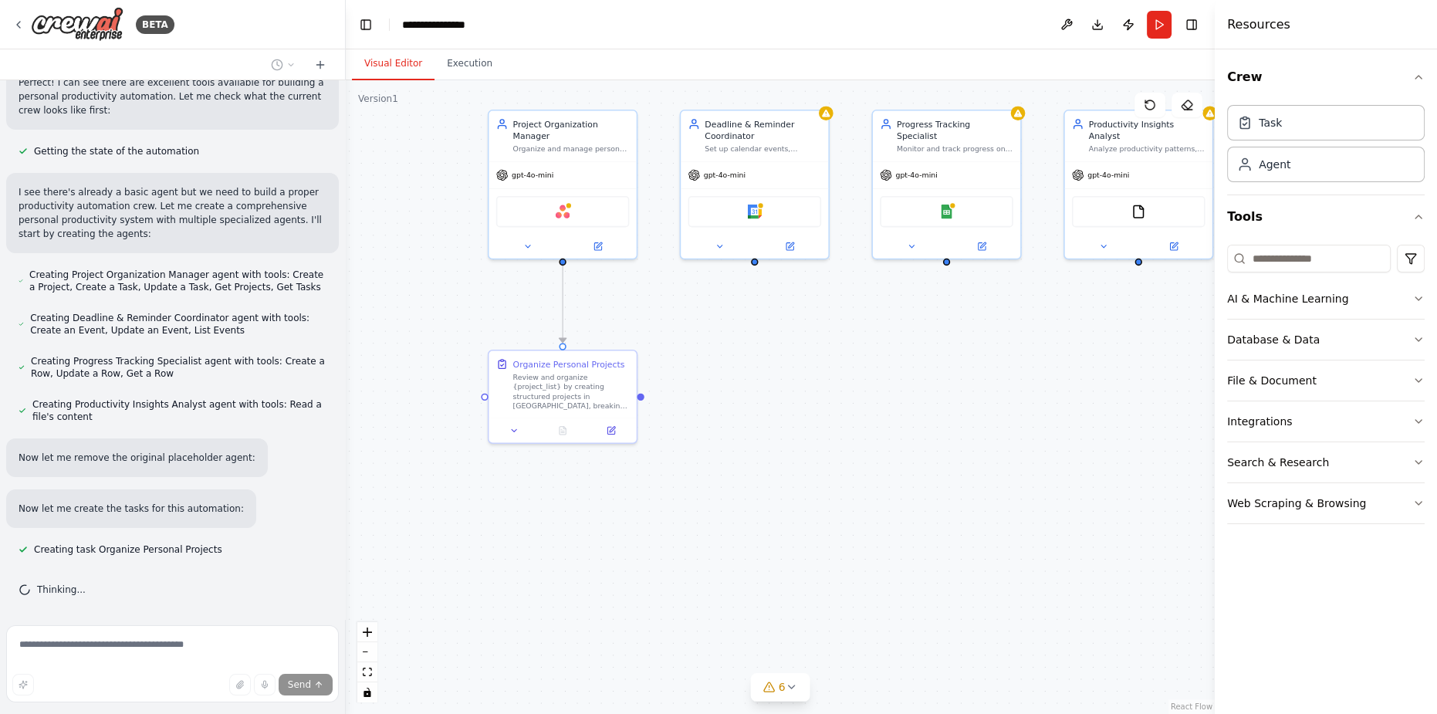
drag, startPoint x: 640, startPoint y: 489, endPoint x: 905, endPoint y: 377, distance: 288.1
click at [905, 377] on div ".deletable-edge-delete-btn { width: 20px; height: 20px; border: 0px solid #ffff…" at bounding box center [780, 397] width 869 height 634
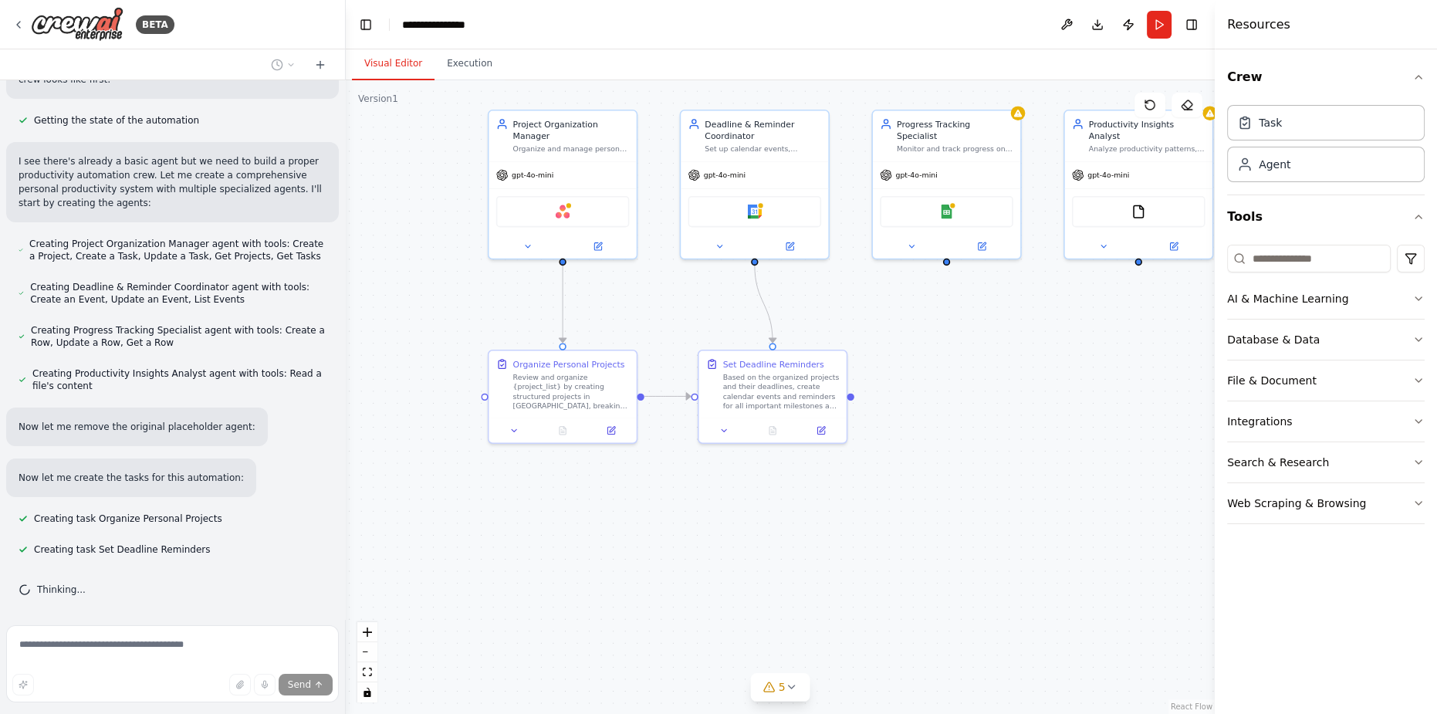
scroll to position [532, 0]
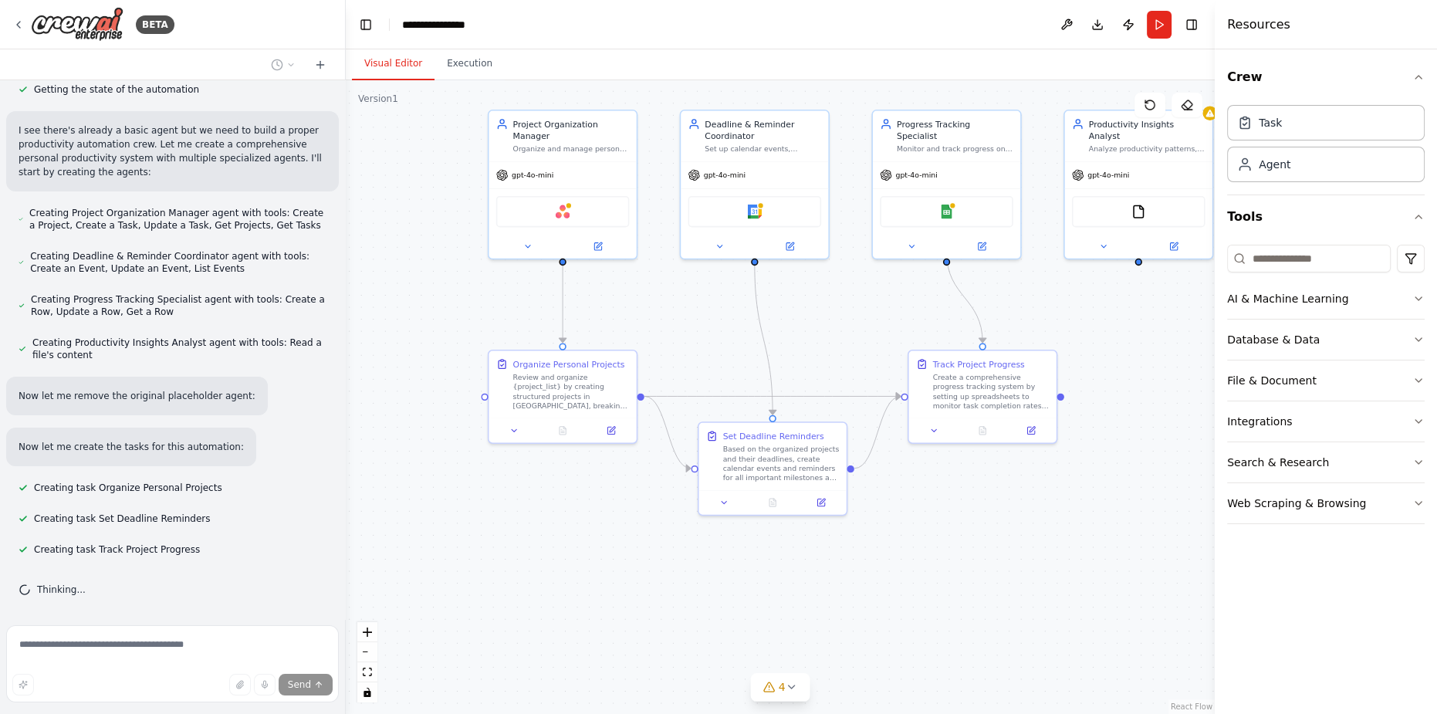
click at [465, 679] on div ".deletable-edge-delete-btn { width: 20px; height: 20px; border: 0px solid #ffff…" at bounding box center [780, 397] width 869 height 634
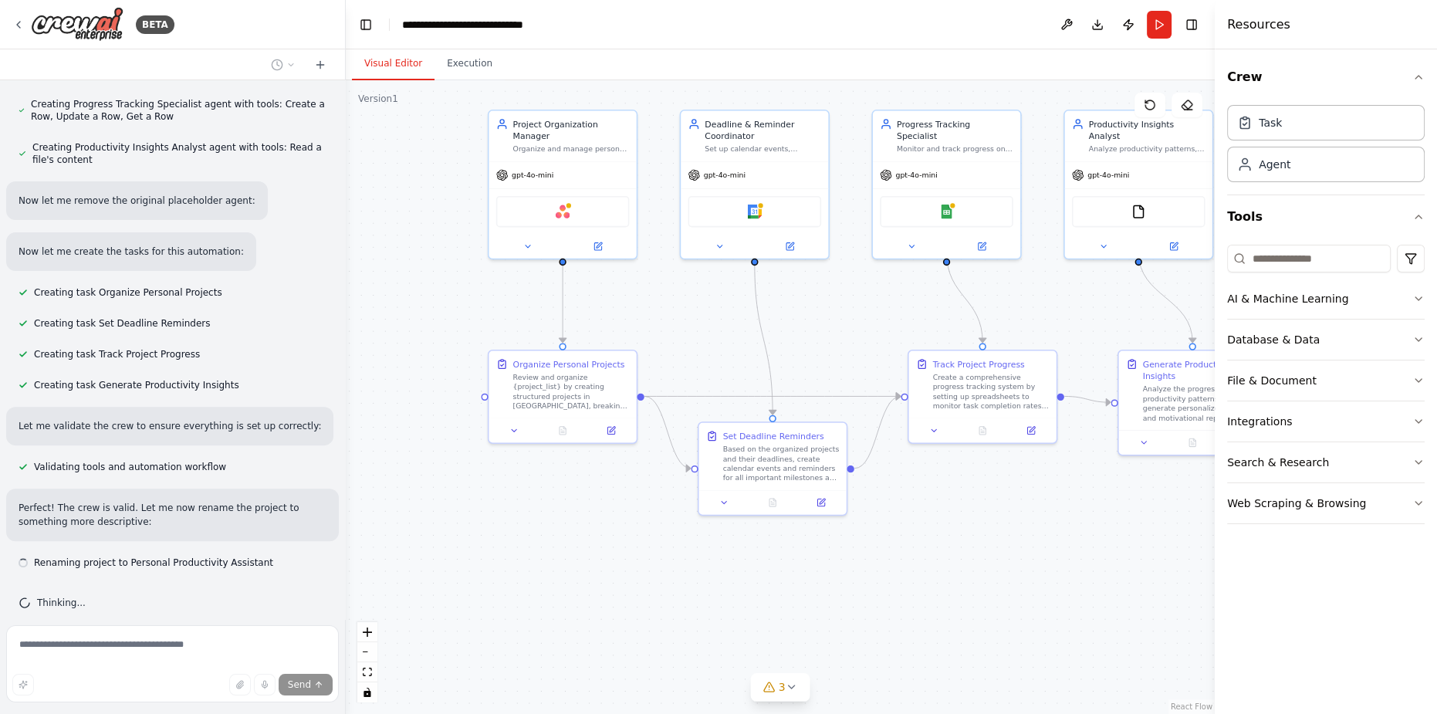
scroll to position [742, 0]
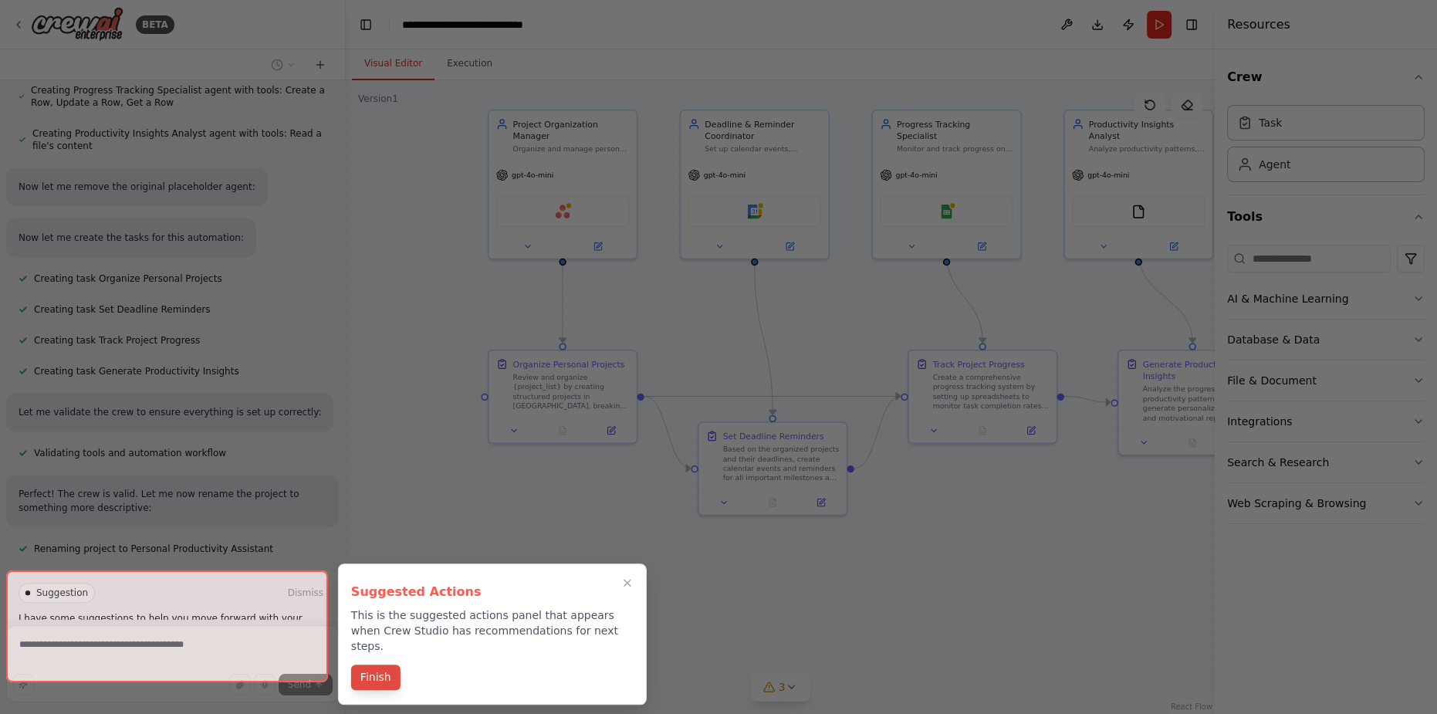
click at [380, 664] on button "Finish" at bounding box center [375, 676] width 49 height 25
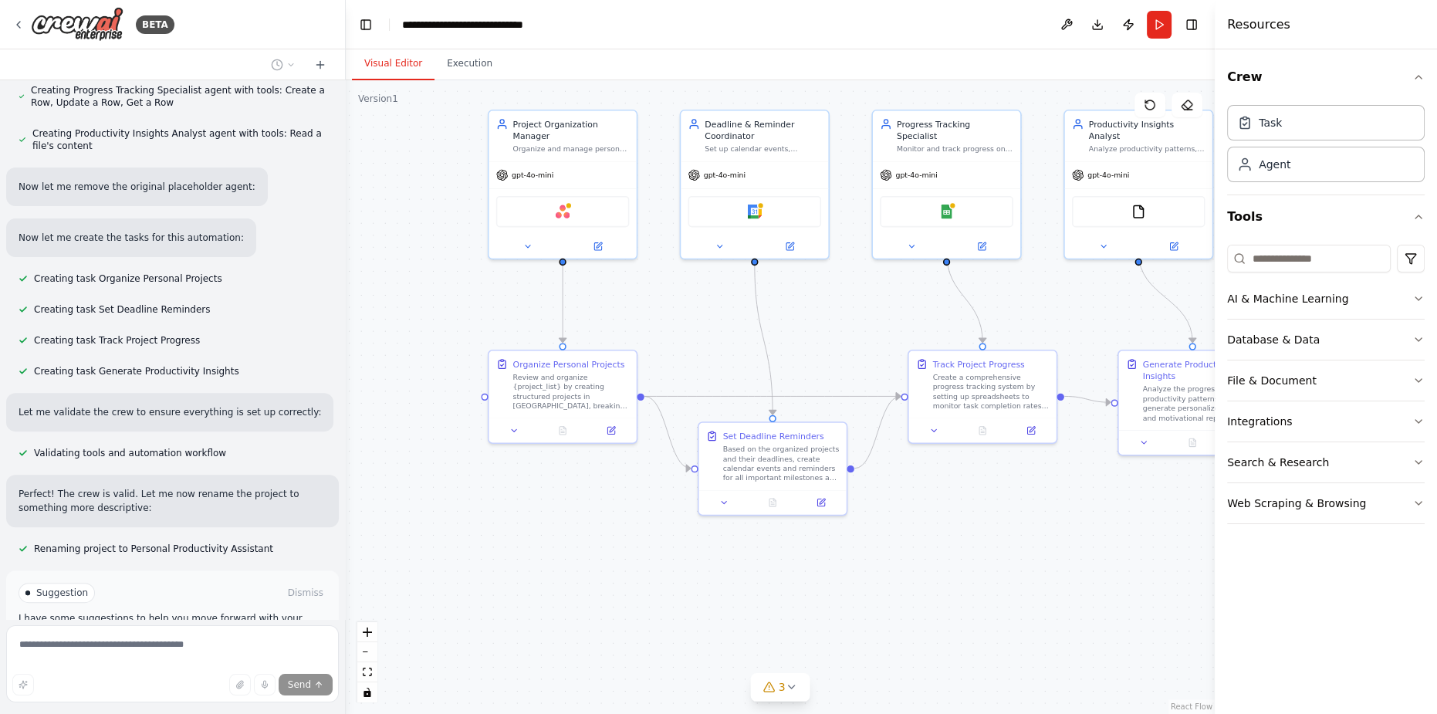
scroll to position [866, 0]
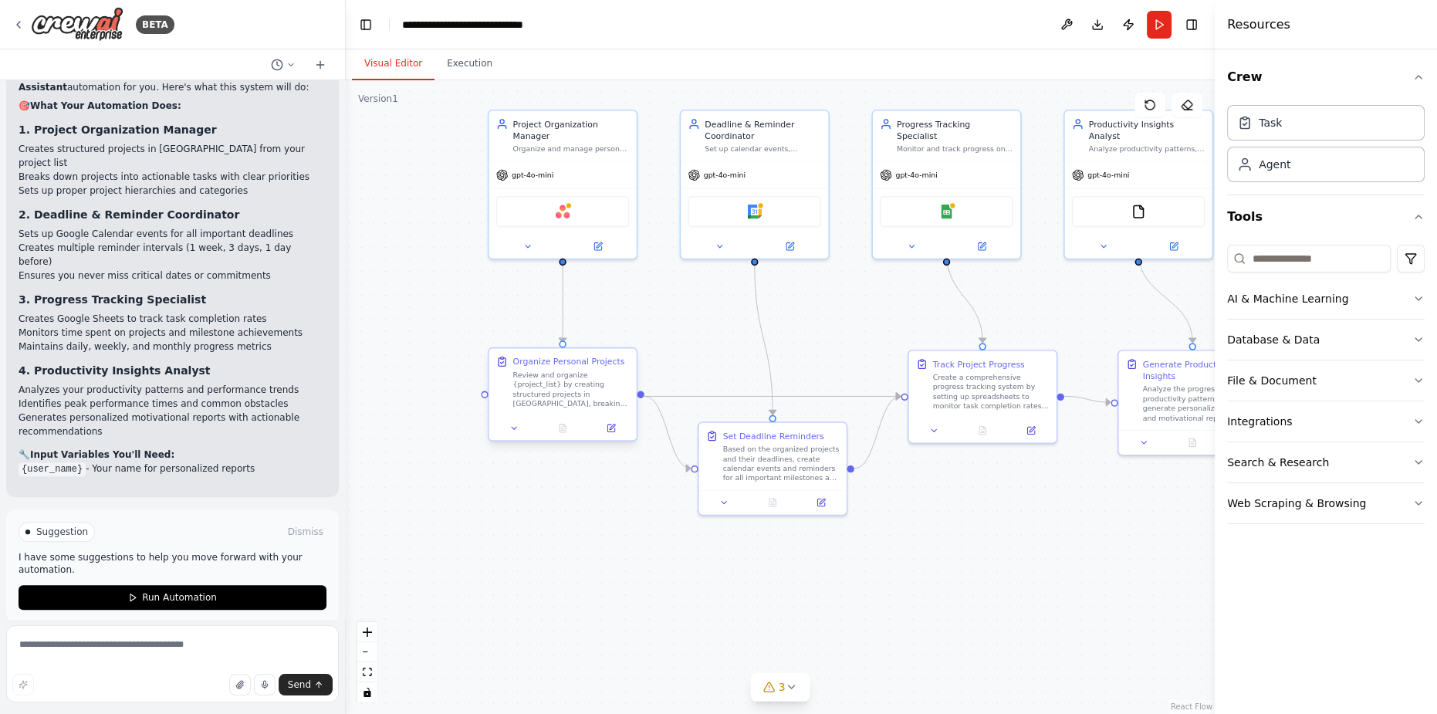
click at [580, 362] on div "Organize Personal Projects" at bounding box center [569, 362] width 112 height 12
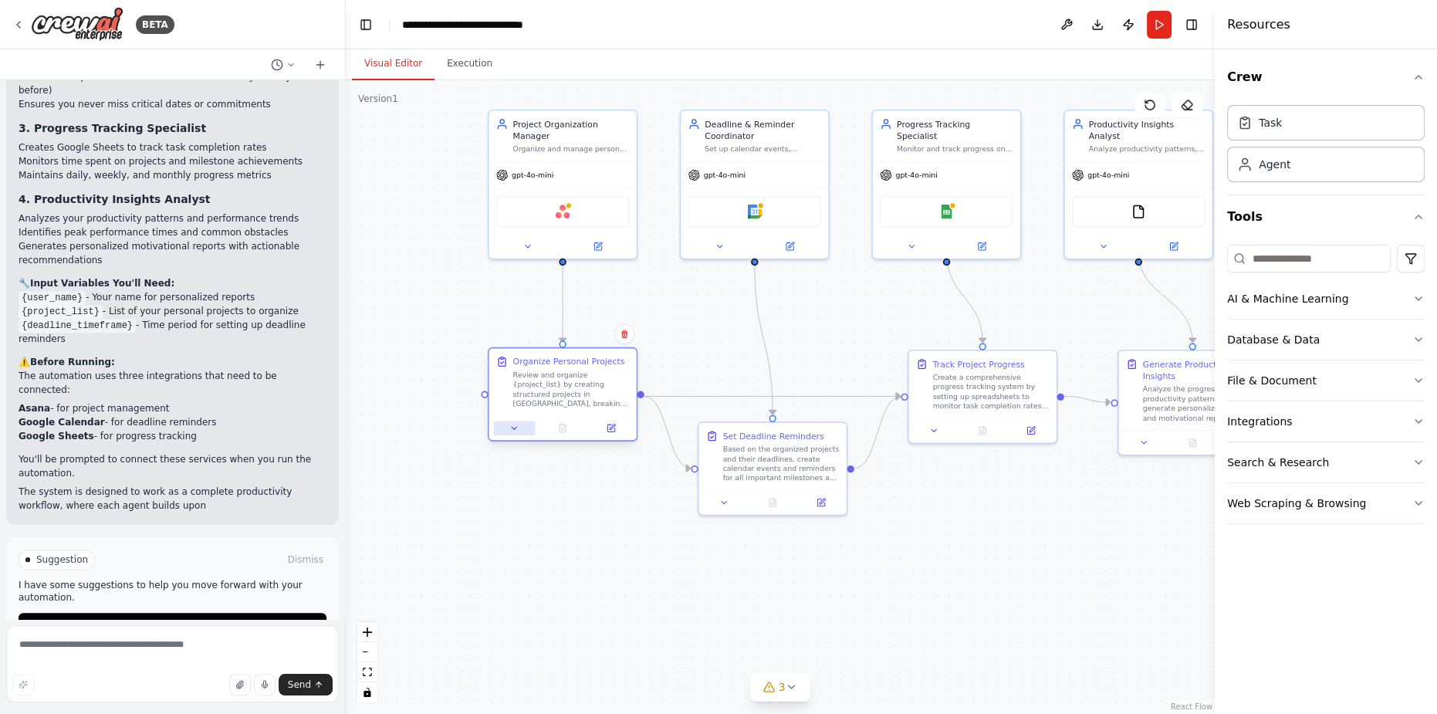
scroll to position [1443, 0]
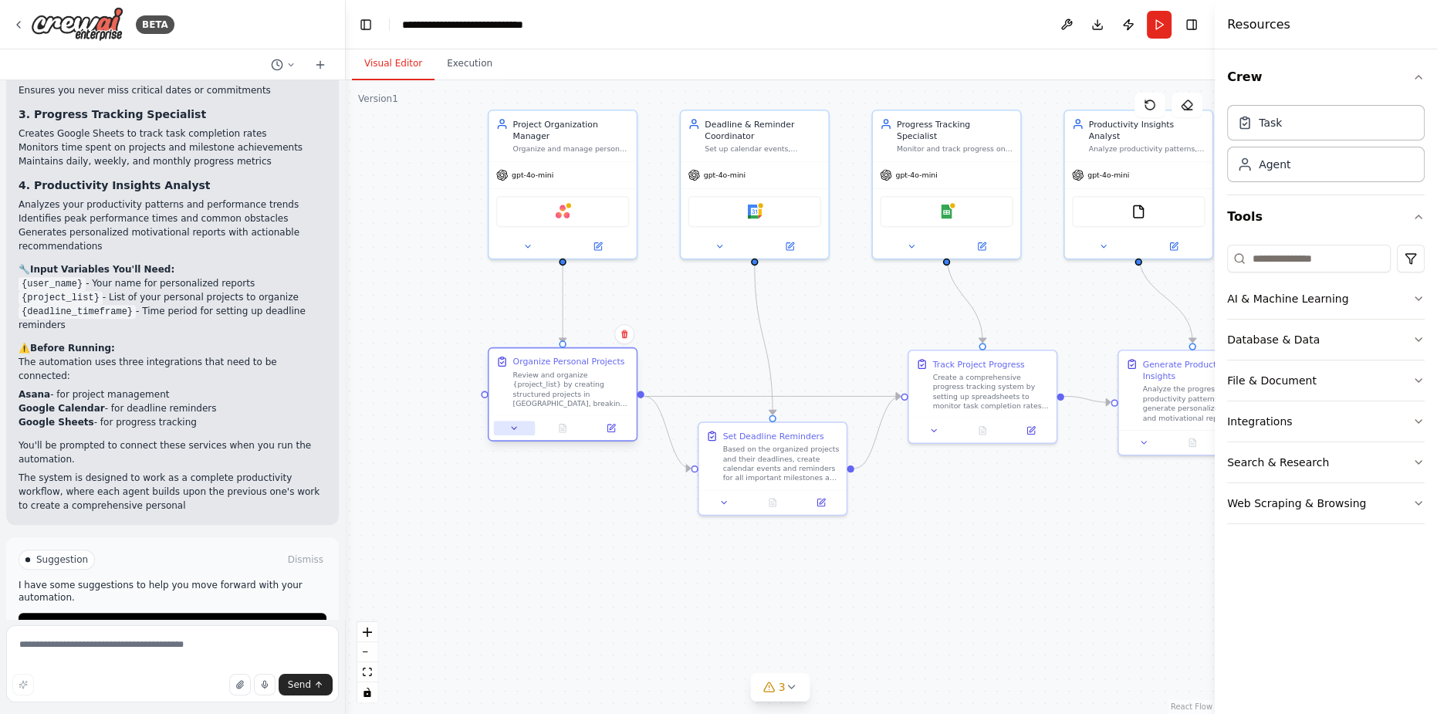
click at [515, 431] on icon at bounding box center [513, 428] width 9 height 9
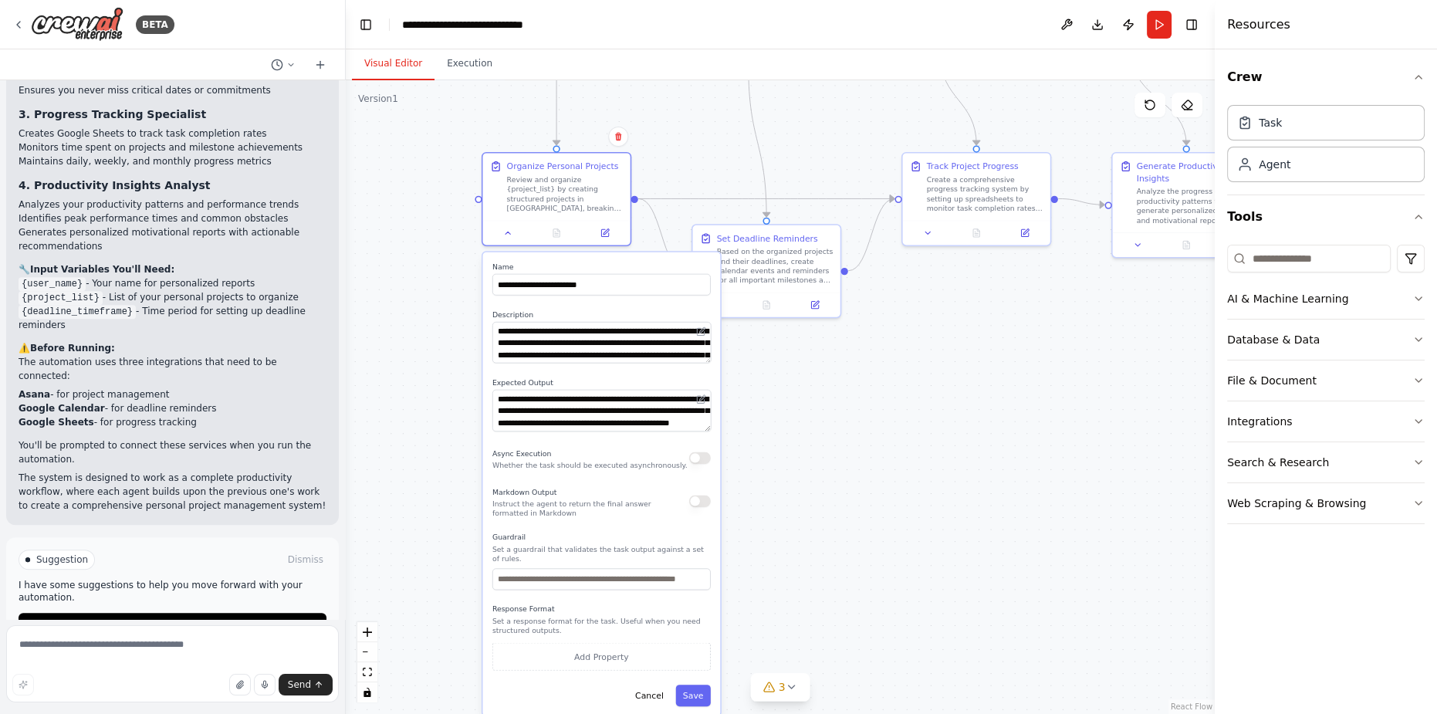
drag, startPoint x: 445, startPoint y: 449, endPoint x: 438, endPoint y: 253, distance: 196.1
click at [438, 253] on div ".deletable-edge-delete-btn { width: 20px; height: 20px; border: 0px solid #ffff…" at bounding box center [780, 397] width 869 height 634
click at [509, 232] on icon at bounding box center [507, 232] width 5 height 2
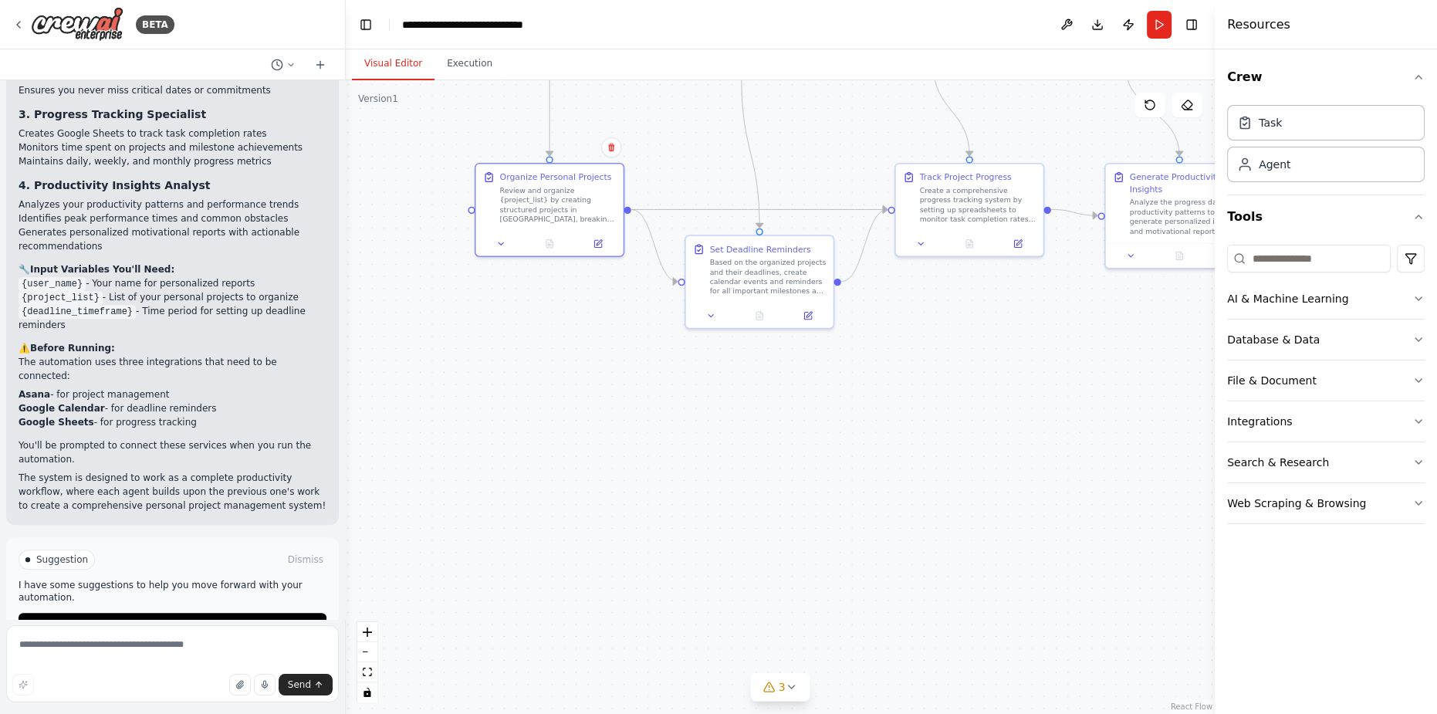
drag, startPoint x: 574, startPoint y: 350, endPoint x: 459, endPoint y: 431, distance: 140.7
click at [459, 431] on div ".deletable-edge-delete-btn { width: 20px; height: 20px; border: 0px solid #ffff…" at bounding box center [780, 397] width 869 height 634
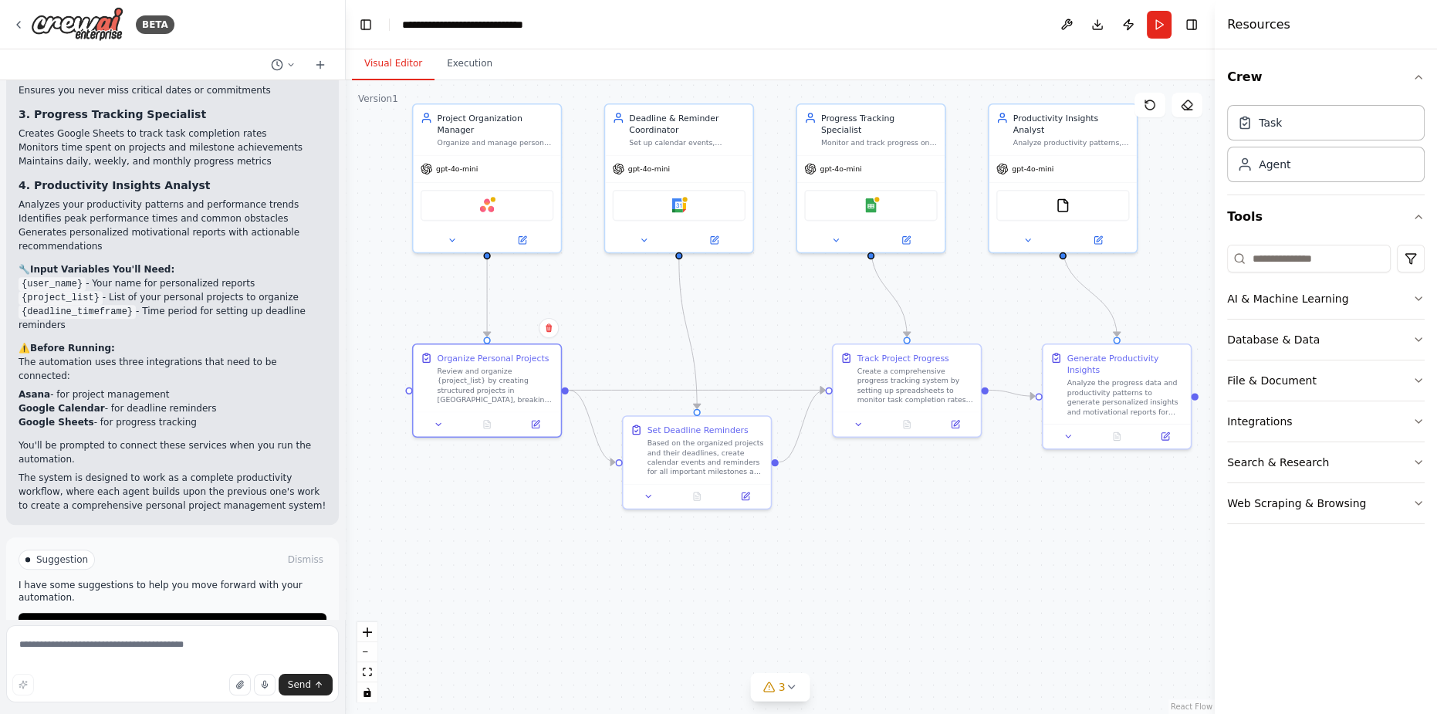
drag, startPoint x: 491, startPoint y: 471, endPoint x: 542, endPoint y: 570, distance: 111.8
click at [542, 570] on div ".deletable-edge-delete-btn { width: 20px; height: 20px; border: 0px solid #ffff…" at bounding box center [780, 397] width 869 height 634
click at [672, 438] on div "Based on the organized projects and their deadlines, create calendar events and…" at bounding box center [704, 455] width 117 height 39
click at [647, 502] on div at bounding box center [694, 494] width 147 height 25
click at [647, 496] on icon at bounding box center [646, 493] width 9 height 9
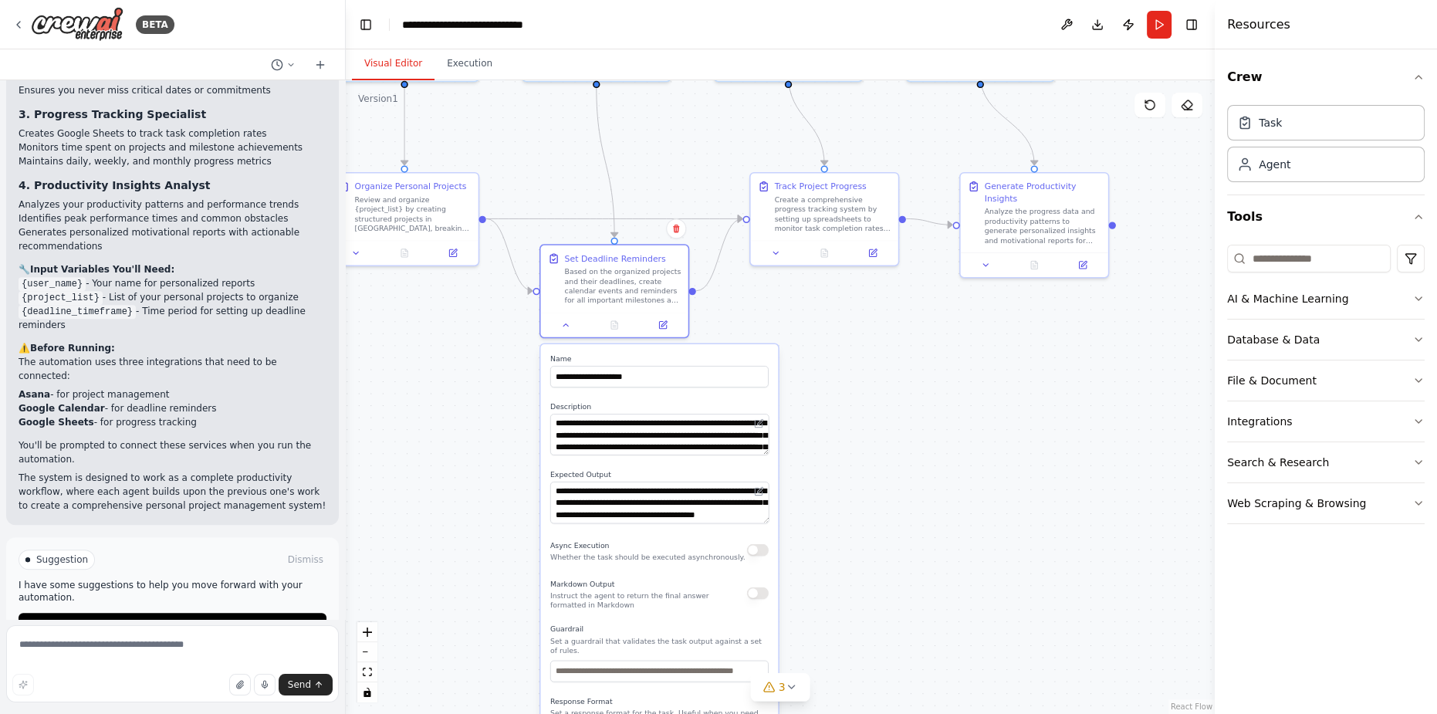
drag, startPoint x: 980, startPoint y: 576, endPoint x: 899, endPoint y: 407, distance: 187.4
click at [899, 407] on div ".deletable-edge-delete-btn { width: 20px; height: 20px; border: 0px solid #ffff…" at bounding box center [780, 397] width 869 height 634
click at [794, 684] on icon at bounding box center [791, 687] width 12 height 12
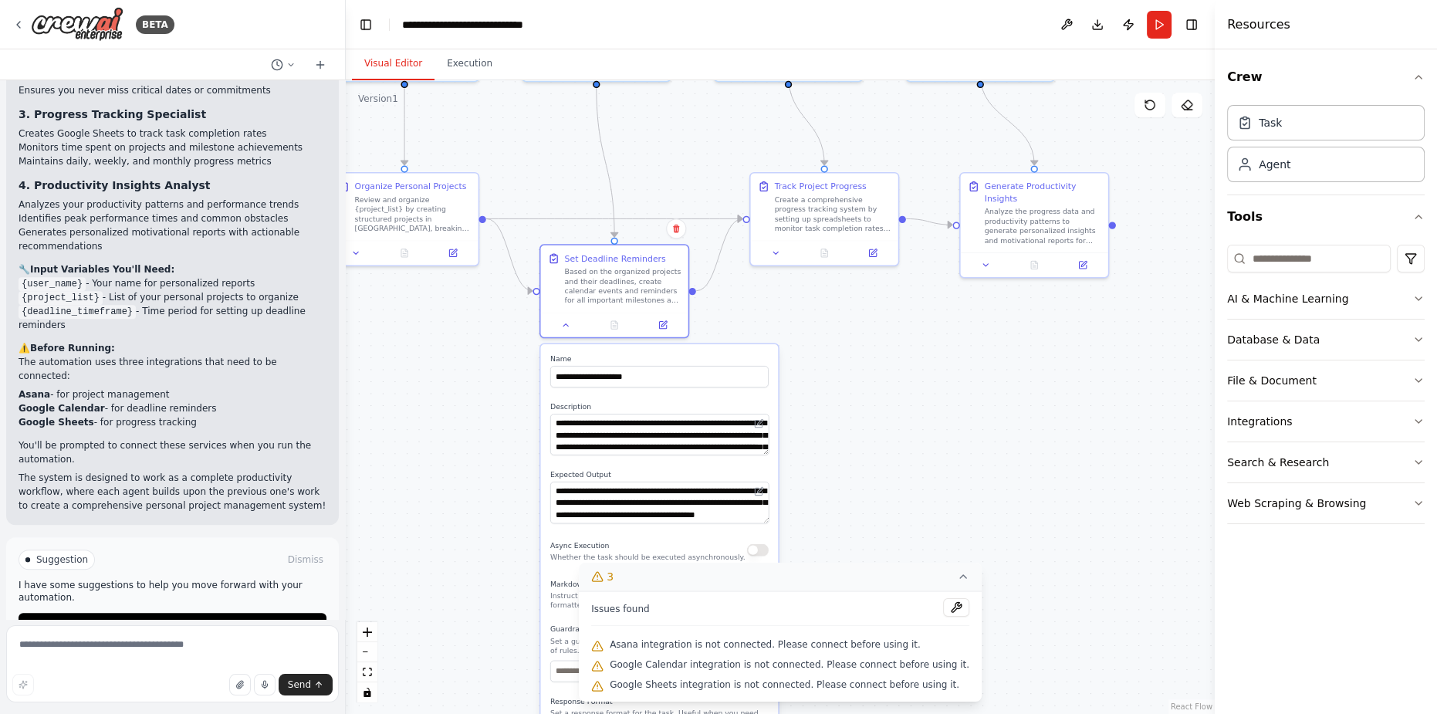
click at [957, 576] on icon at bounding box center [963, 576] width 12 height 12
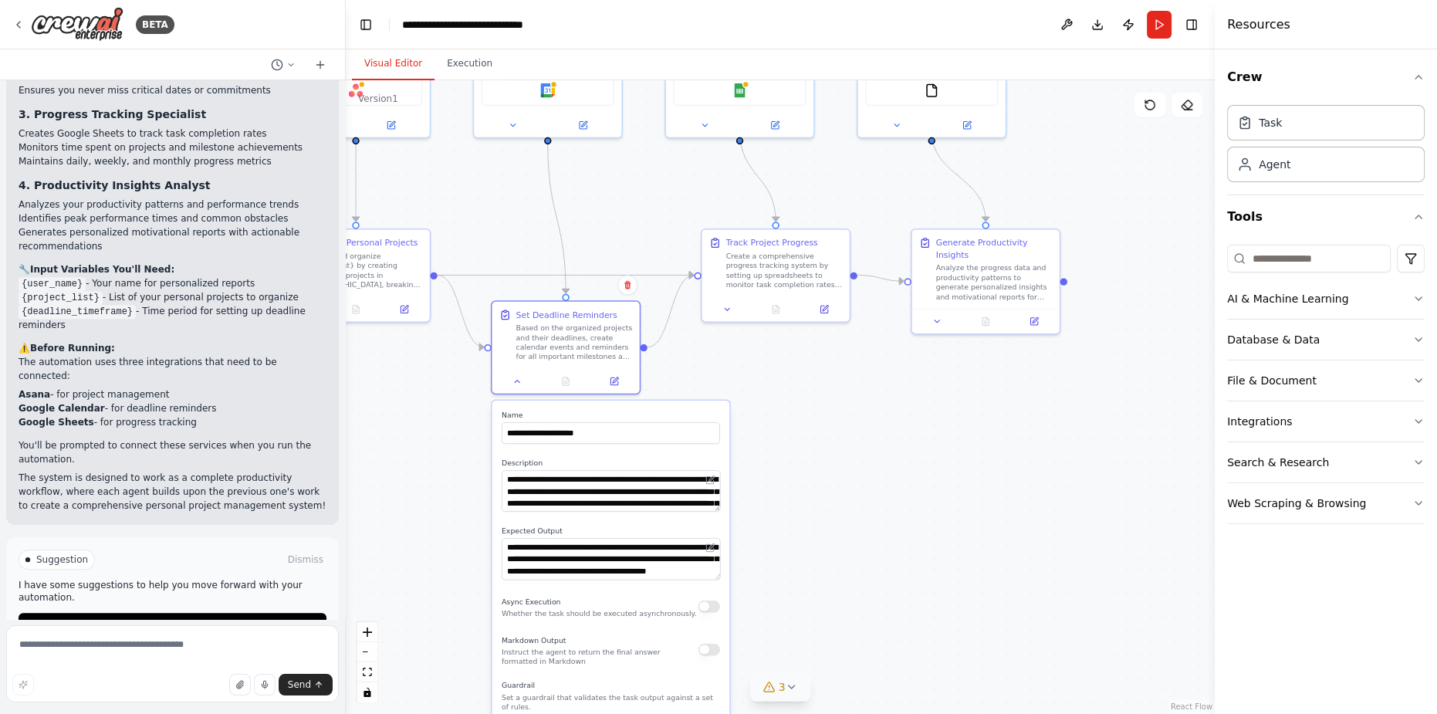
drag, startPoint x: 904, startPoint y: 610, endPoint x: 856, endPoint y: 667, distance: 74.4
click at [856, 667] on div ".deletable-edge-delete-btn { width: 20px; height: 20px; border: 0px solid #ffff…" at bounding box center [780, 397] width 869 height 634
click at [615, 338] on div "Based on the organized projects and their deadlines, create calendar events and…" at bounding box center [574, 340] width 117 height 39
drag, startPoint x: 891, startPoint y: 548, endPoint x: 903, endPoint y: 448, distance: 100.3
click at [903, 448] on div ".deletable-edge-delete-btn { width: 20px; height: 20px; border: 0px solid #ffff…" at bounding box center [780, 397] width 869 height 634
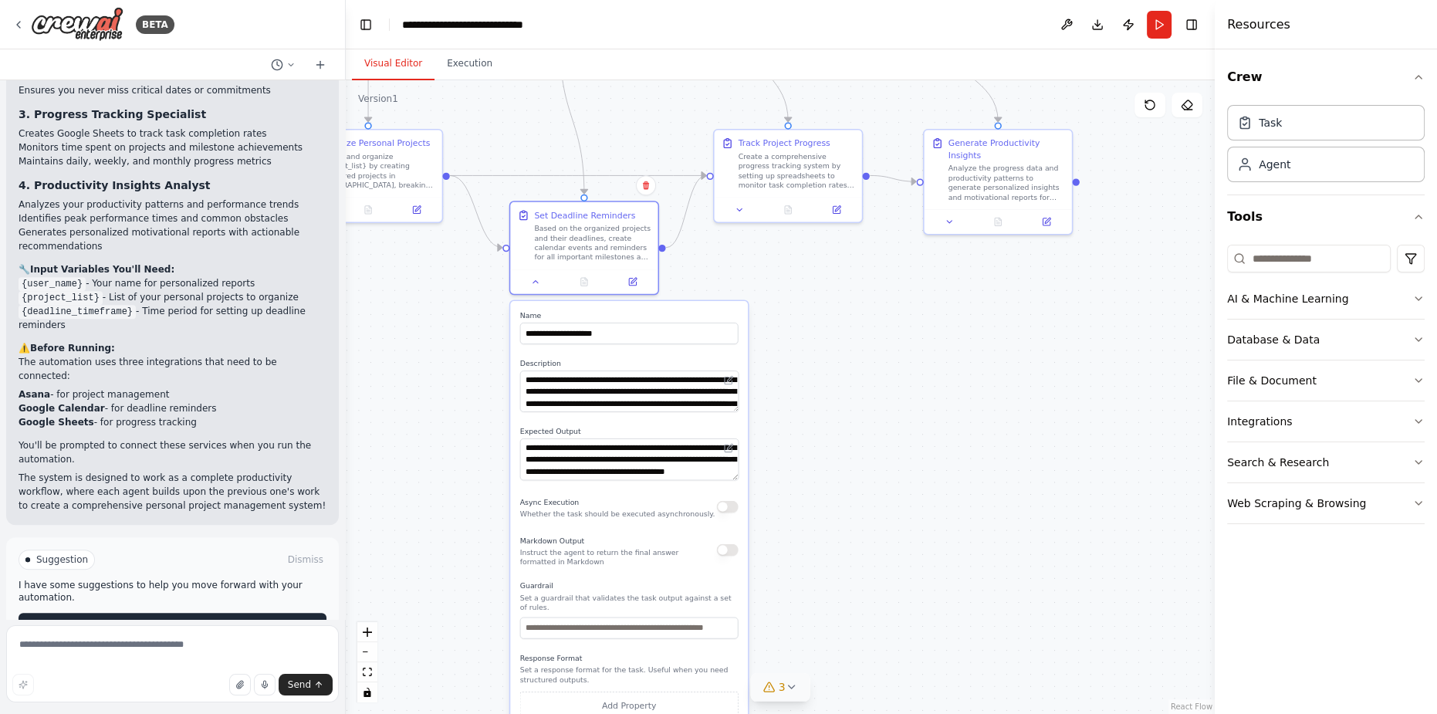
click at [245, 613] on button "Run Automation" at bounding box center [173, 625] width 308 height 25
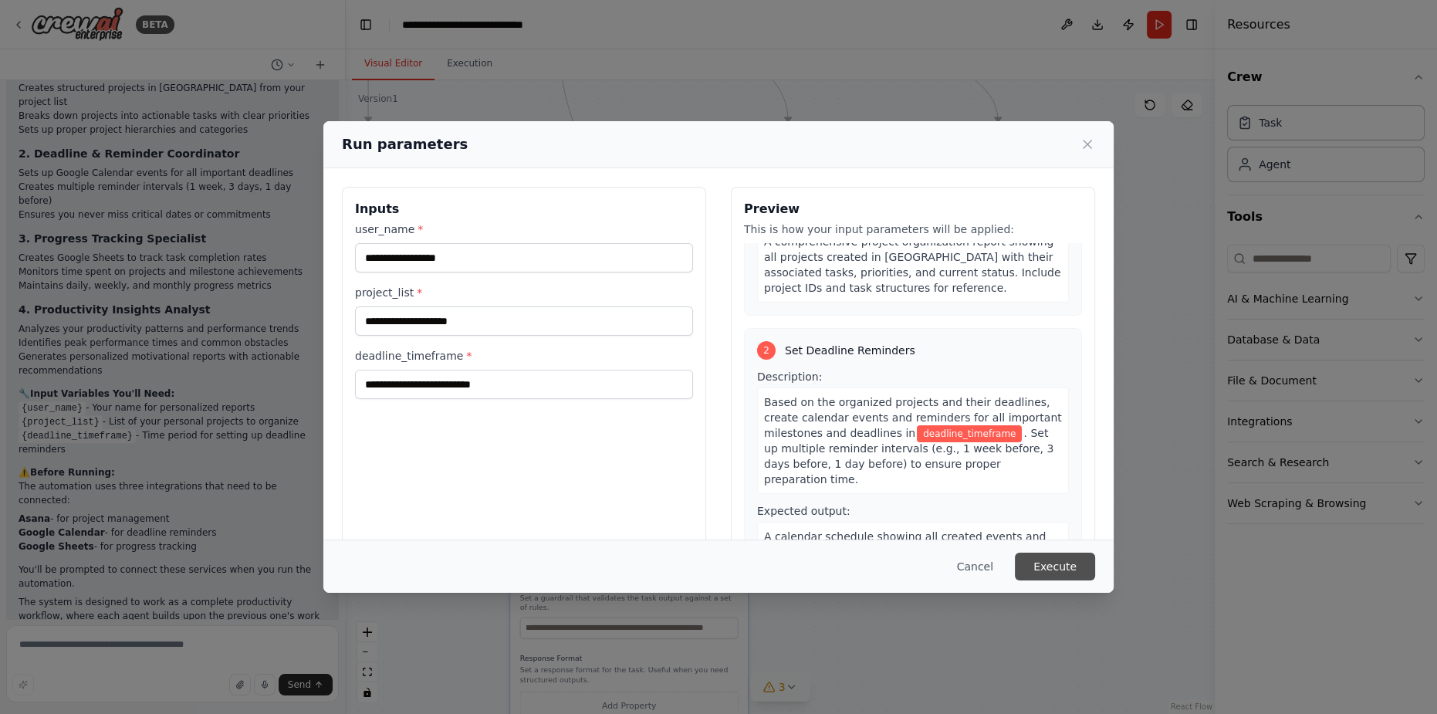
scroll to position [280, 0]
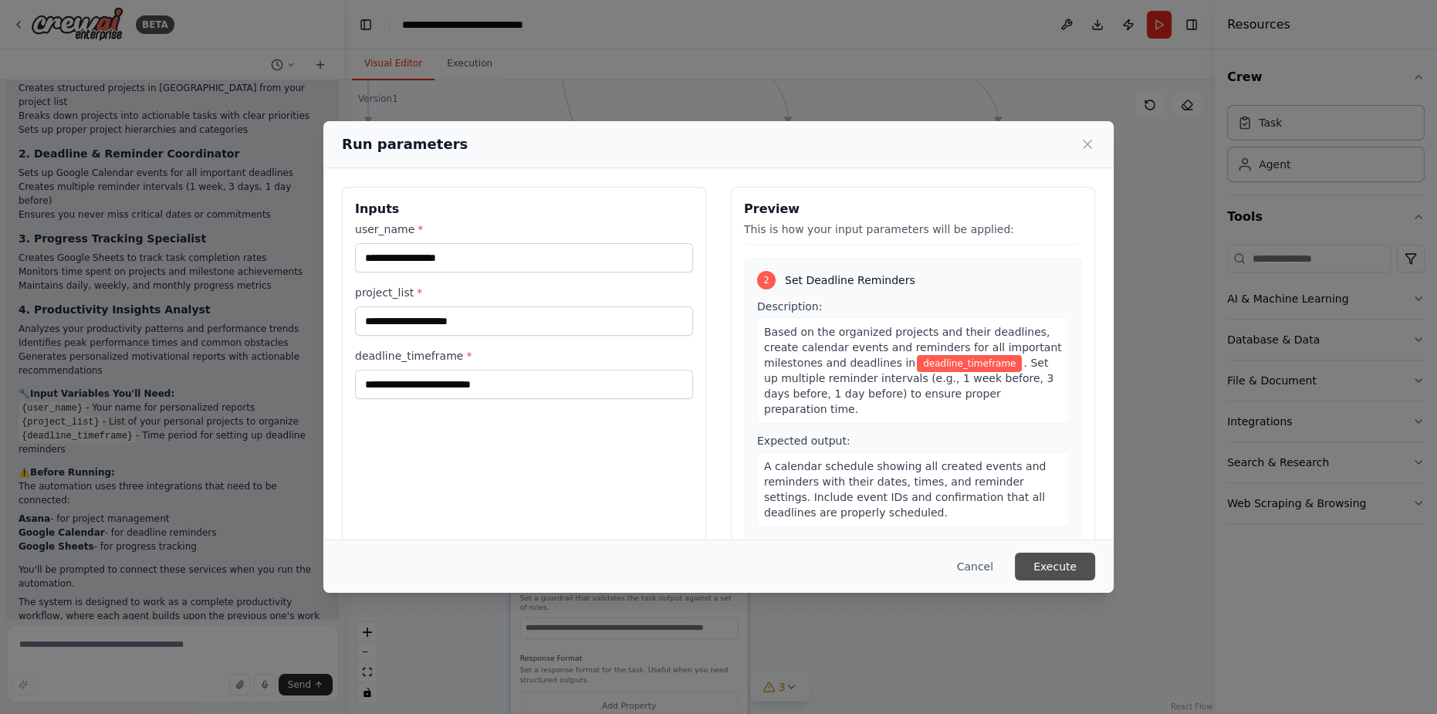
click at [1056, 573] on button "Execute" at bounding box center [1055, 567] width 80 height 28
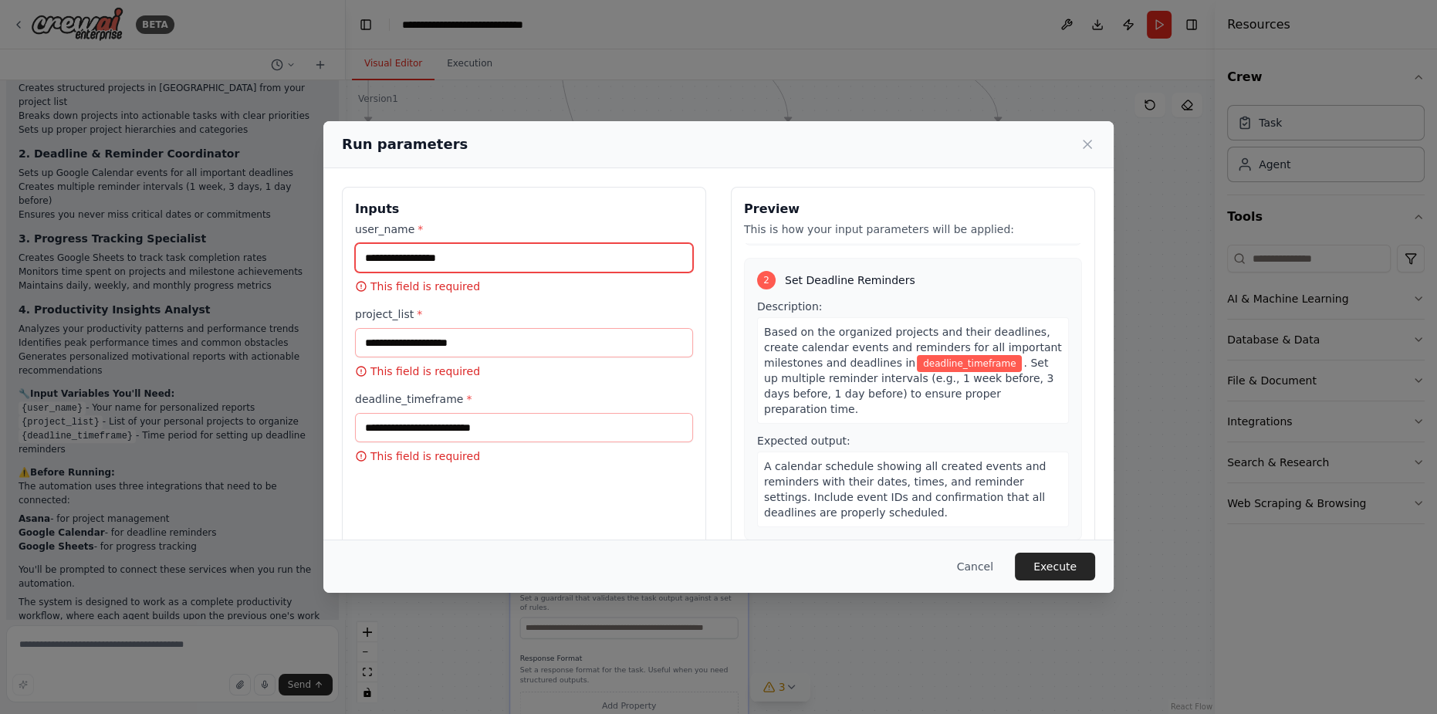
click at [446, 259] on input "user_name *" at bounding box center [524, 257] width 338 height 29
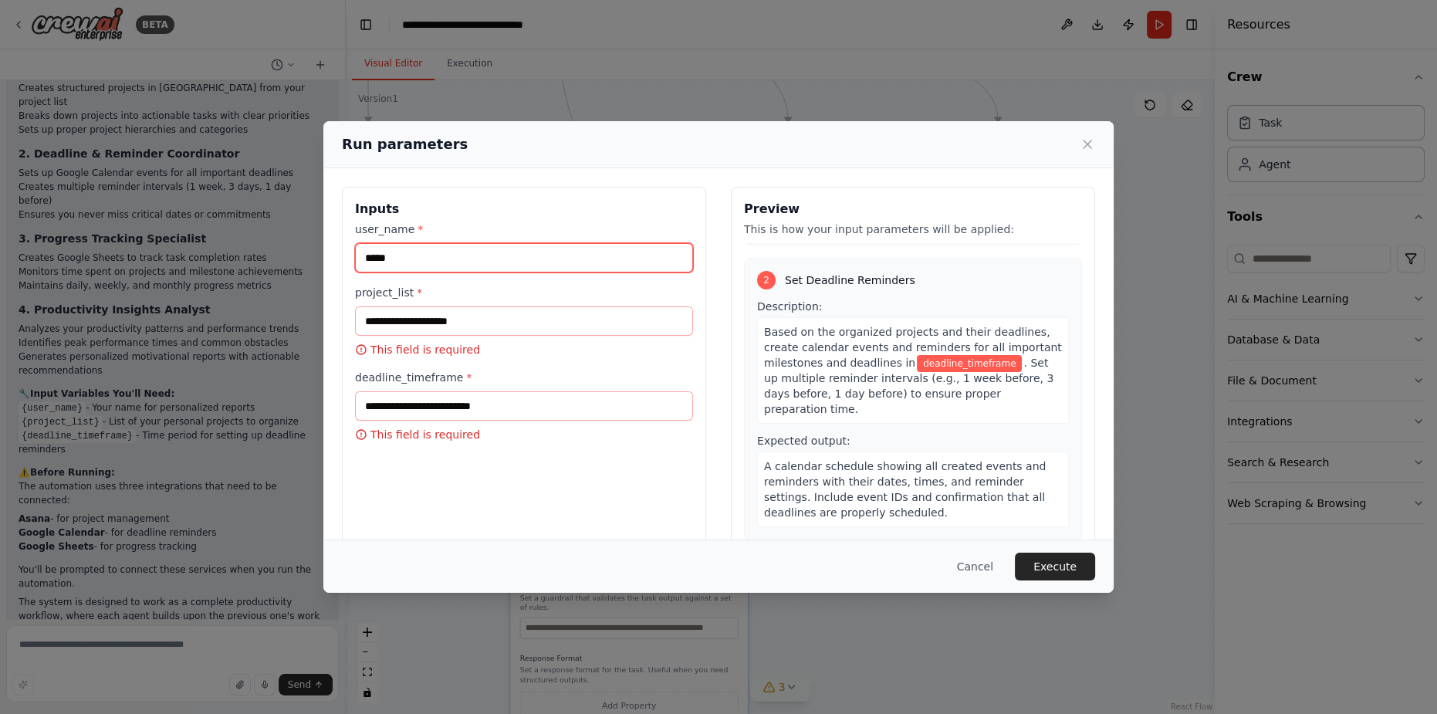
type input "*****"
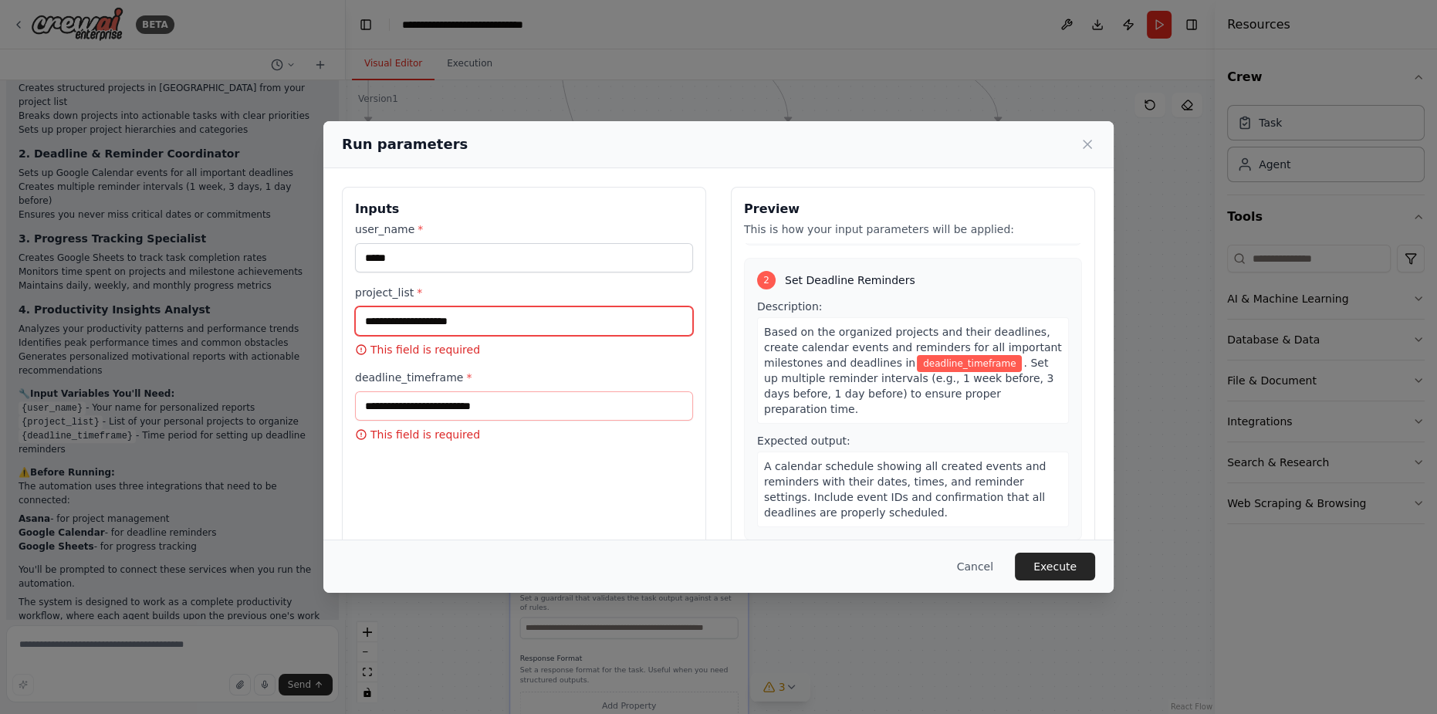
click at [528, 331] on input "project_list *" at bounding box center [524, 320] width 338 height 29
type input "**"
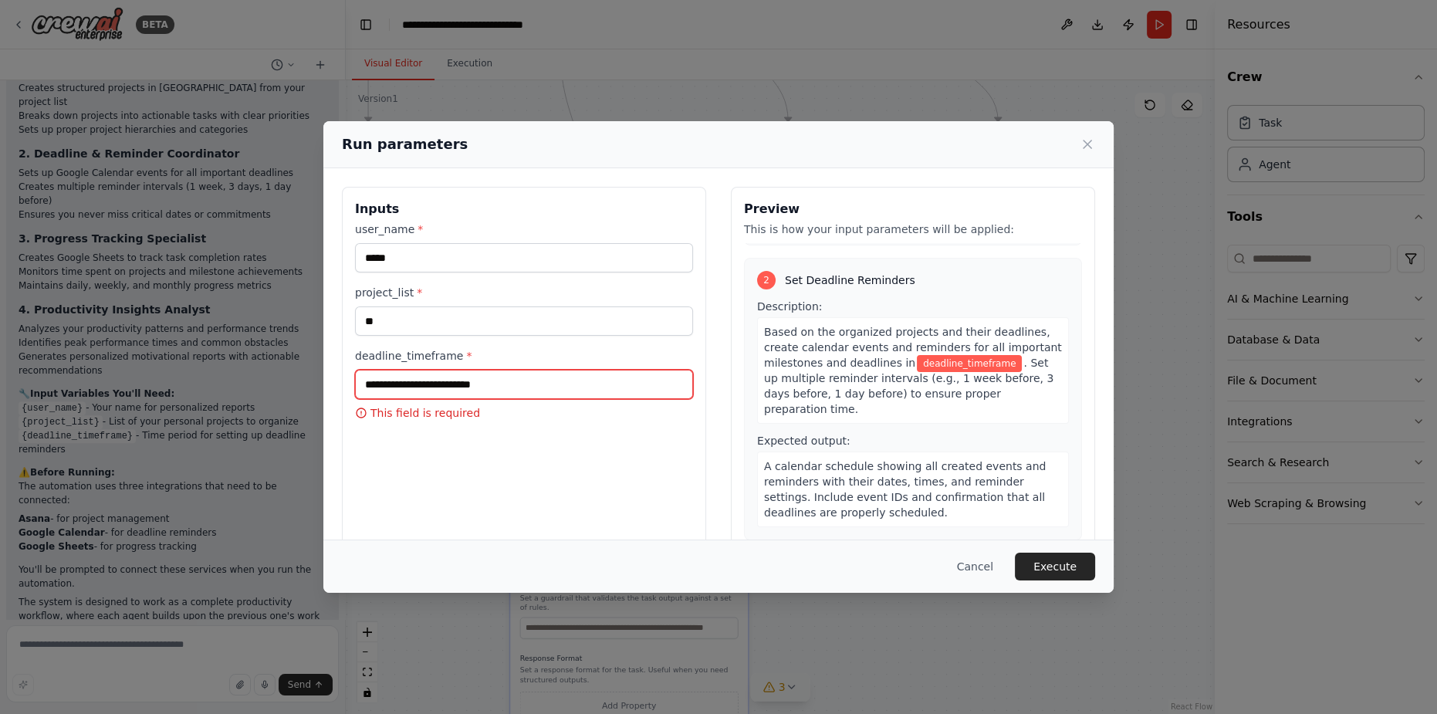
click at [488, 385] on input "deadline_timeframe *" at bounding box center [524, 384] width 338 height 29
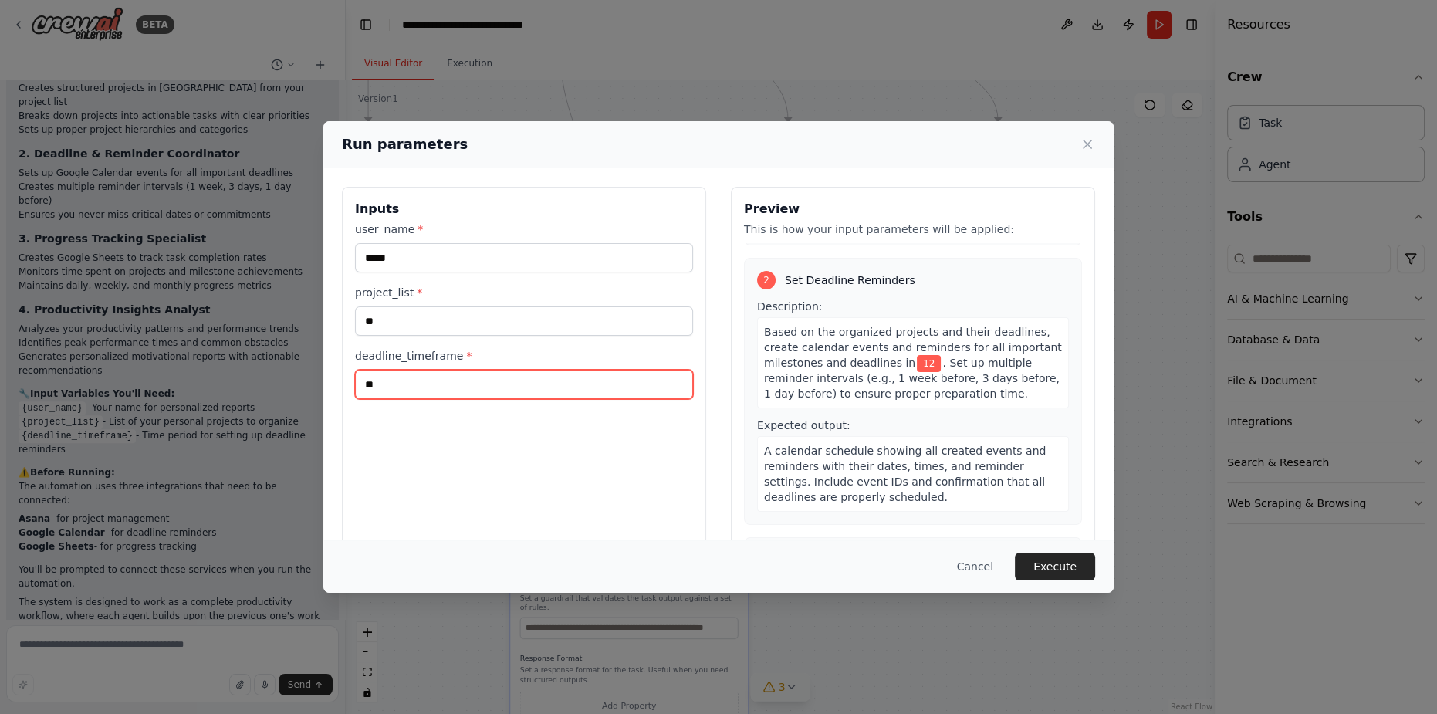
type input "*"
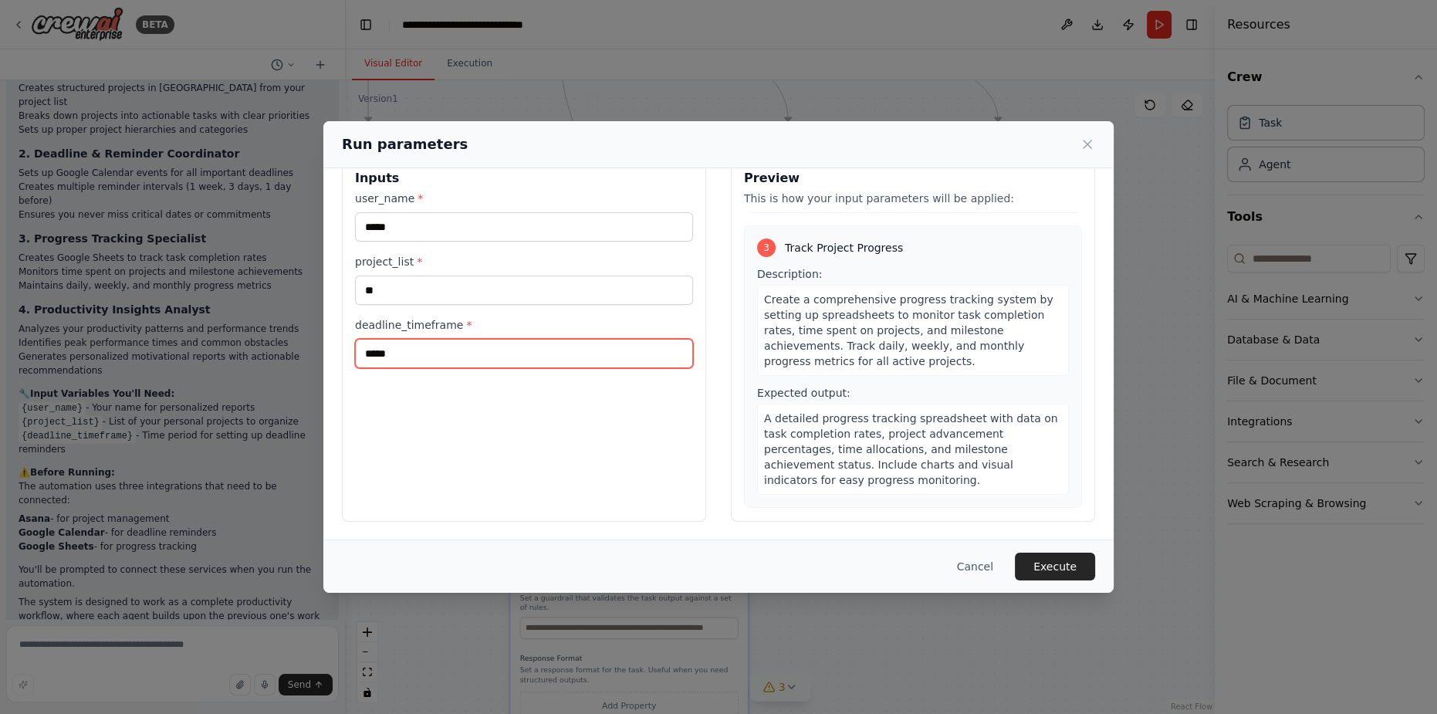
scroll to position [631, 0]
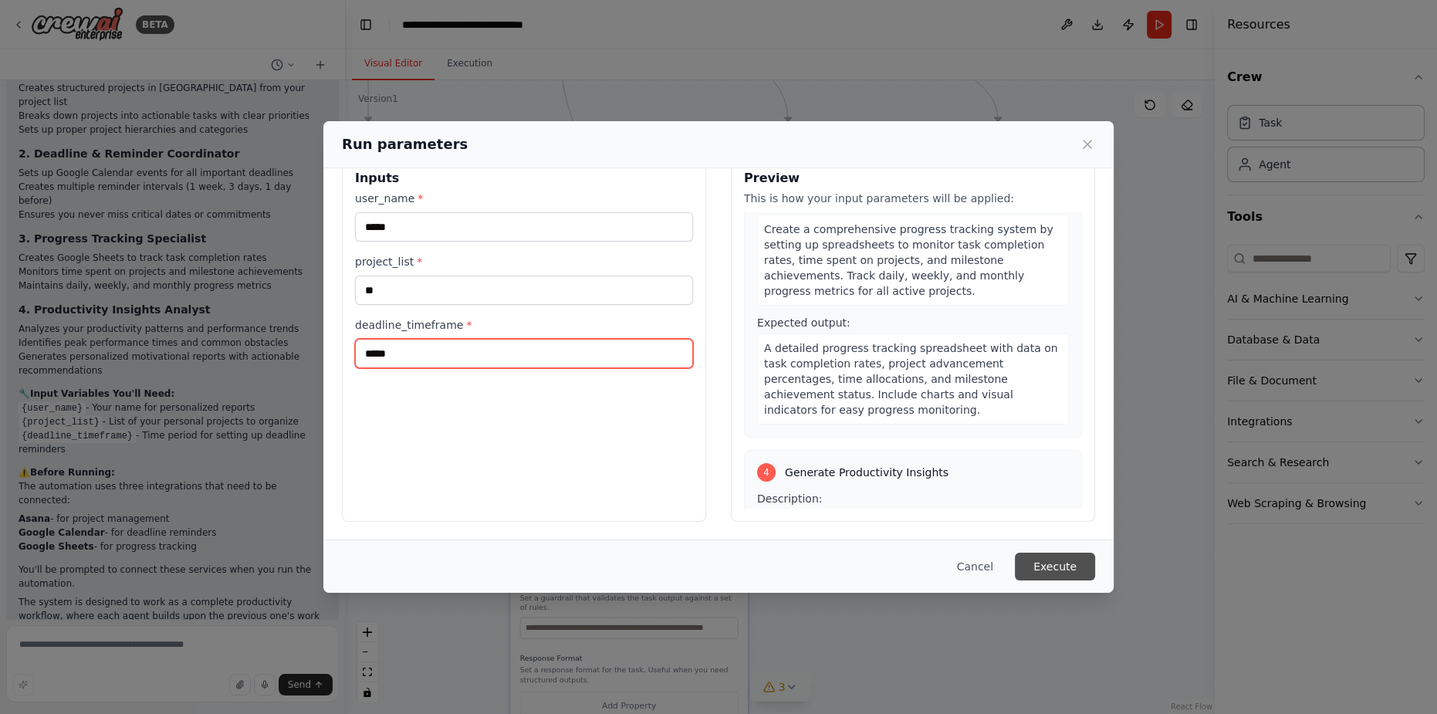
type input "*****"
click at [1072, 568] on button "Execute" at bounding box center [1055, 567] width 80 height 28
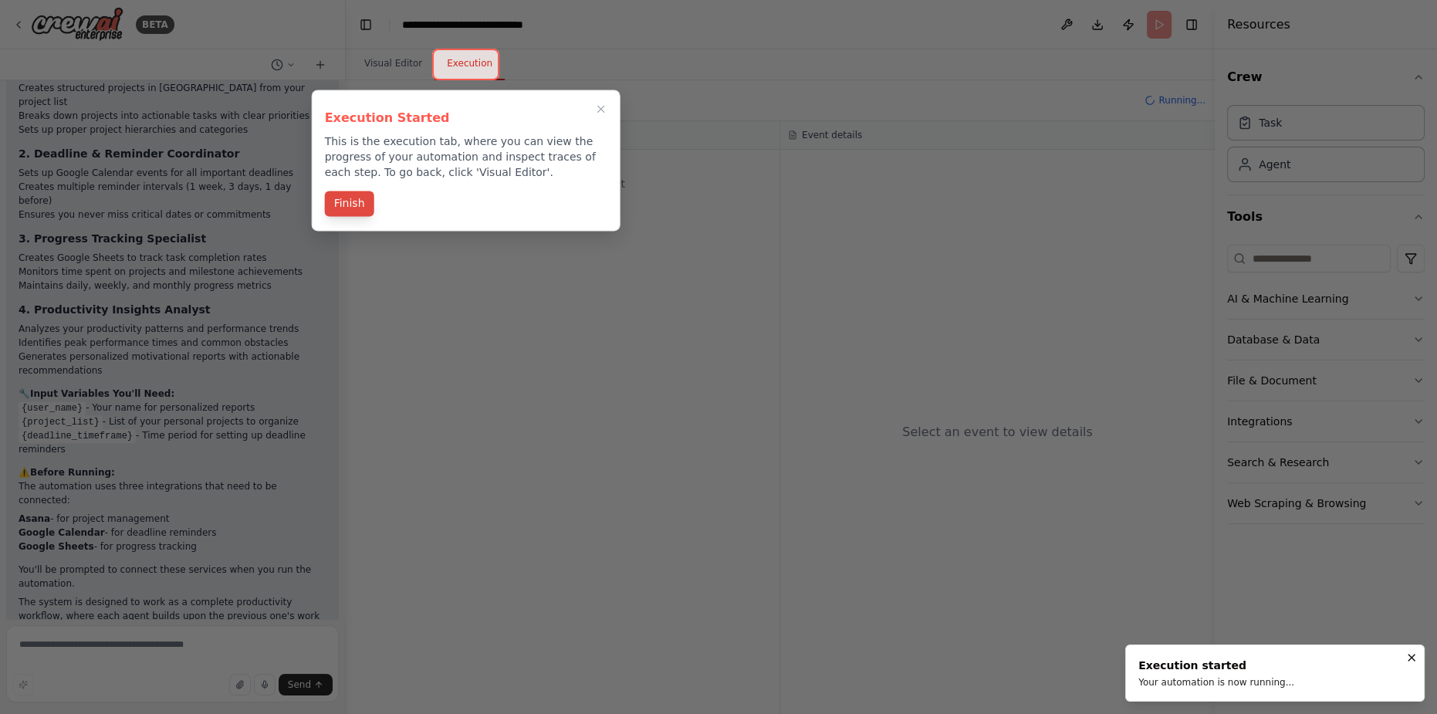
click at [352, 202] on button "Finish" at bounding box center [349, 203] width 49 height 25
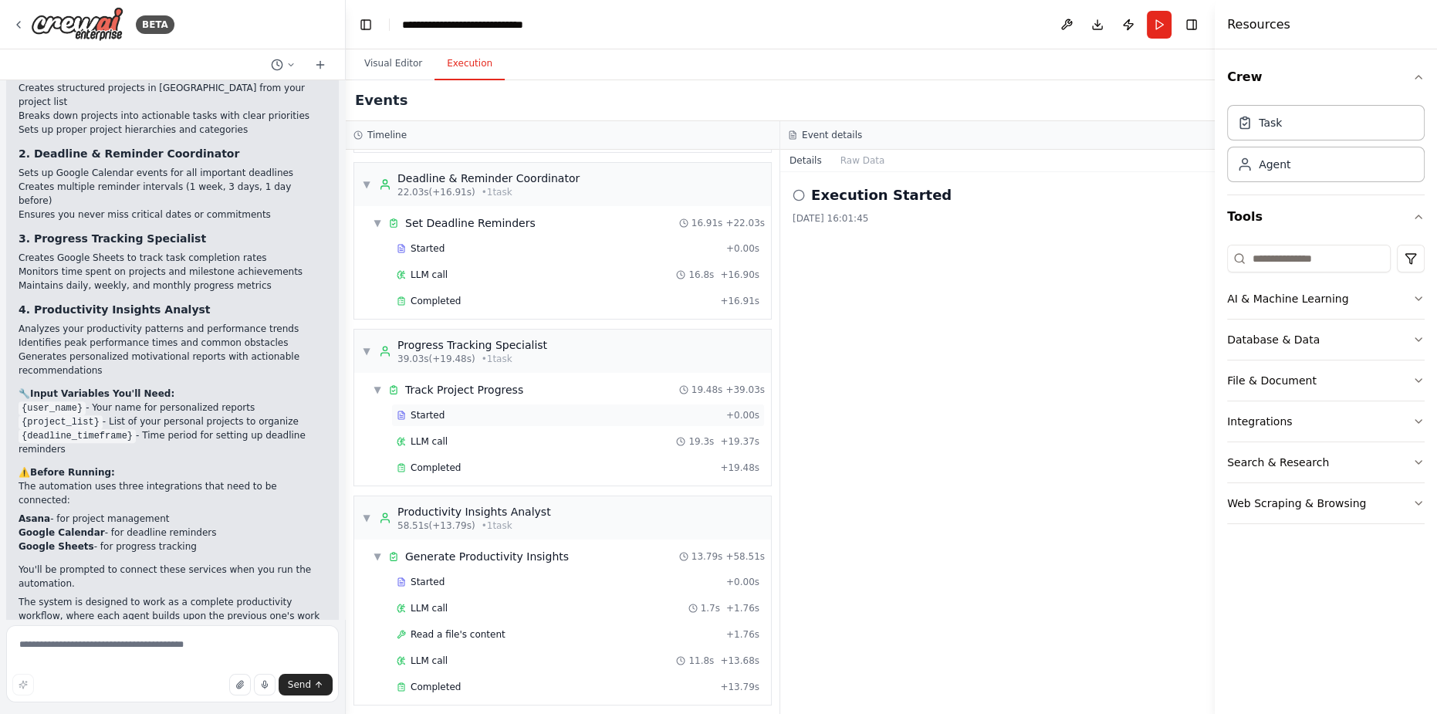
scroll to position [0, 0]
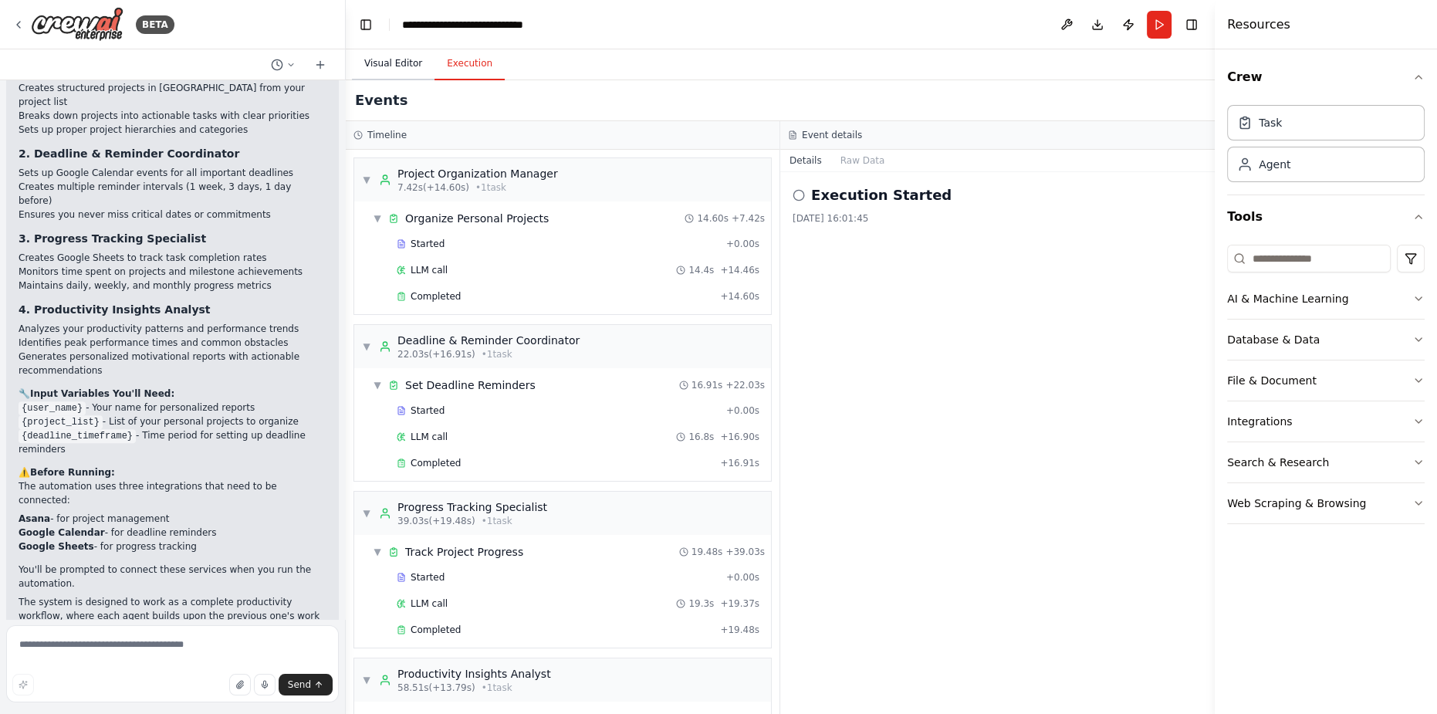
click at [413, 64] on button "Visual Editor" at bounding box center [393, 64] width 83 height 32
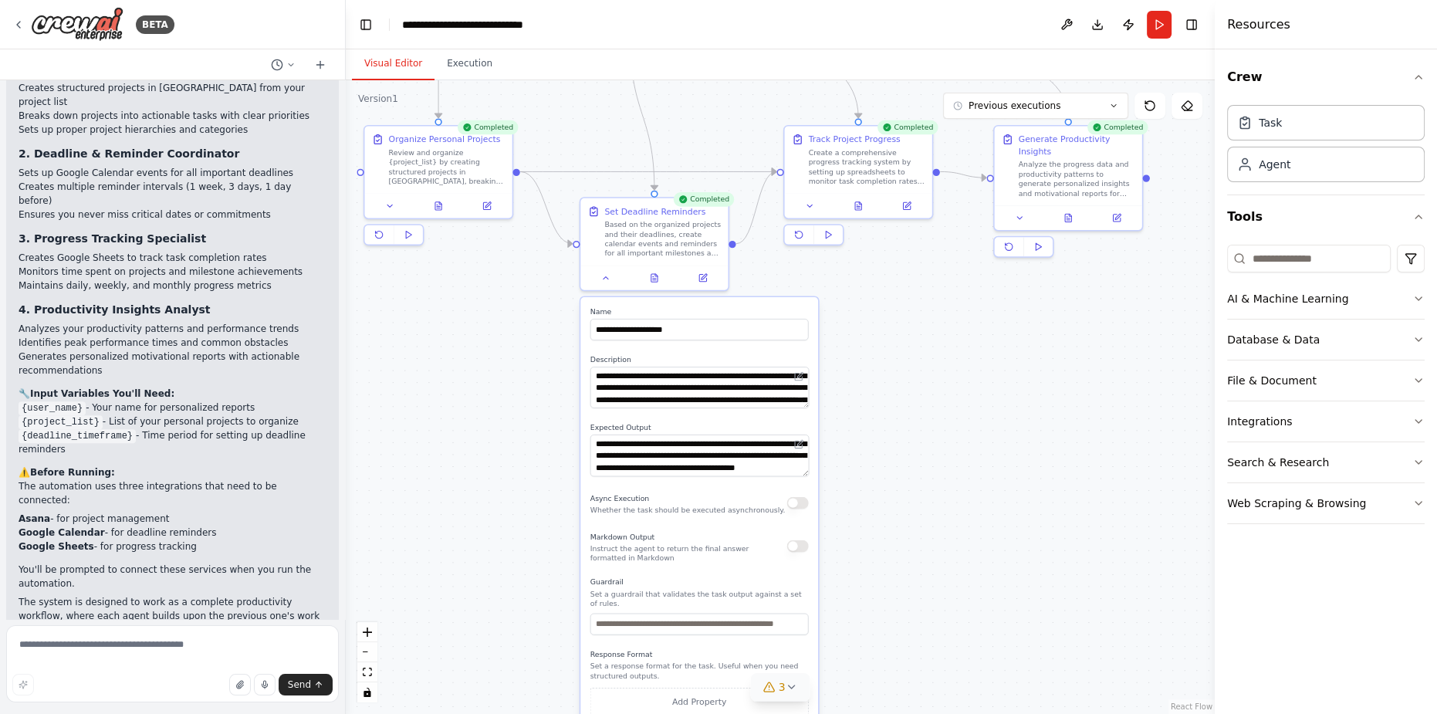
drag, startPoint x: 918, startPoint y: 410, endPoint x: 1008, endPoint y: 405, distance: 90.4
click at [1009, 405] on div ".deletable-edge-delete-btn { width: 20px; height: 20px; border: 0px solid #ffff…" at bounding box center [780, 397] width 869 height 634
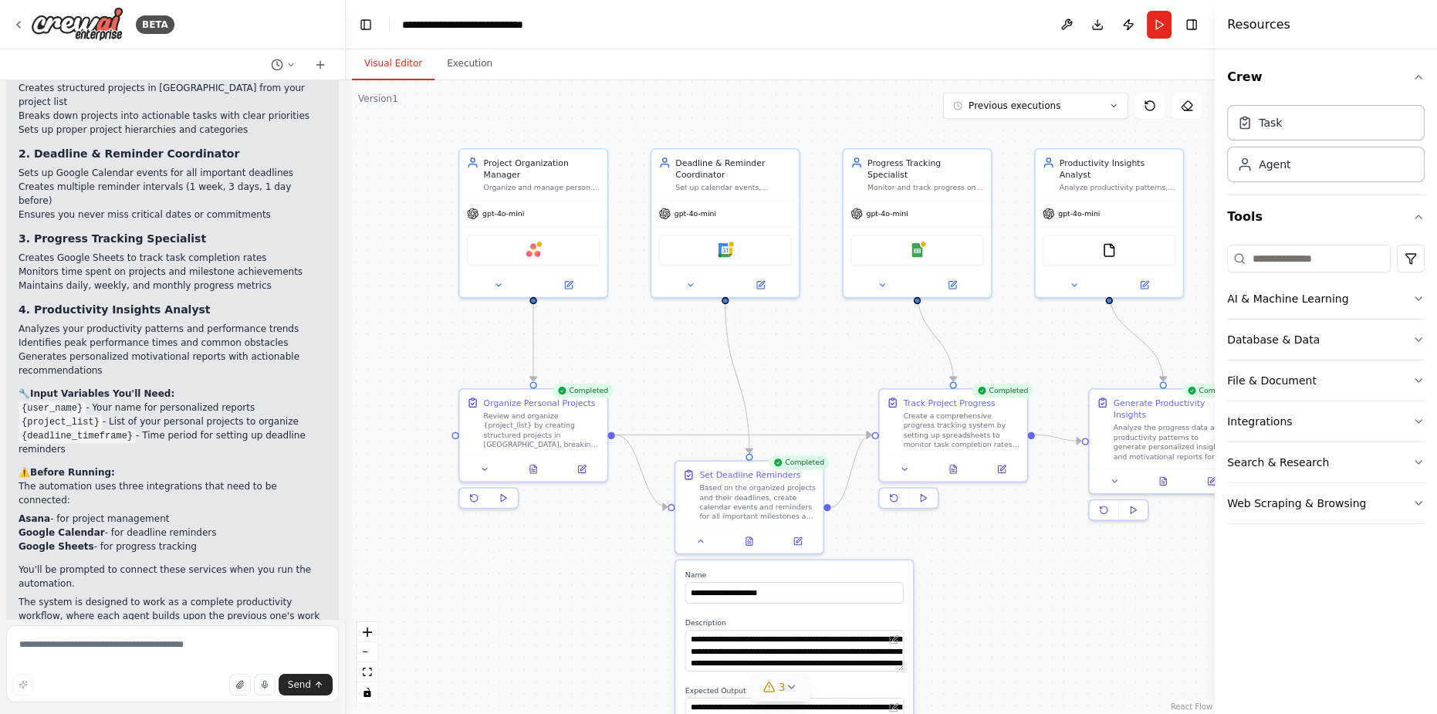
drag, startPoint x: 997, startPoint y: 346, endPoint x: 1068, endPoint y: 601, distance: 265.1
click at [1068, 601] on div ".deletable-edge-delete-btn { width: 20px; height: 20px; border: 0px solid #ffff…" at bounding box center [780, 397] width 869 height 634
click at [1317, 294] on div "AI & Machine Learning" at bounding box center [1287, 298] width 121 height 15
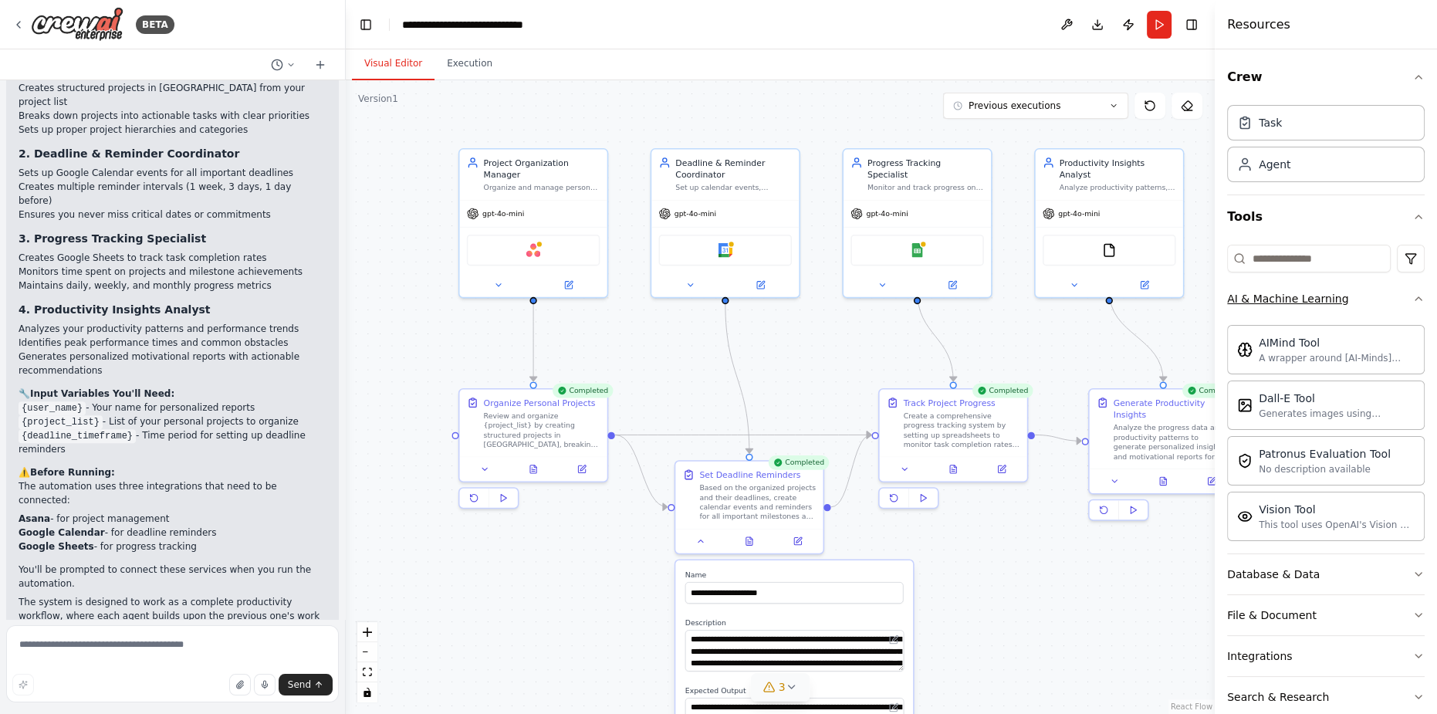
click at [1357, 296] on button "AI & Machine Learning" at bounding box center [1326, 299] width 198 height 40
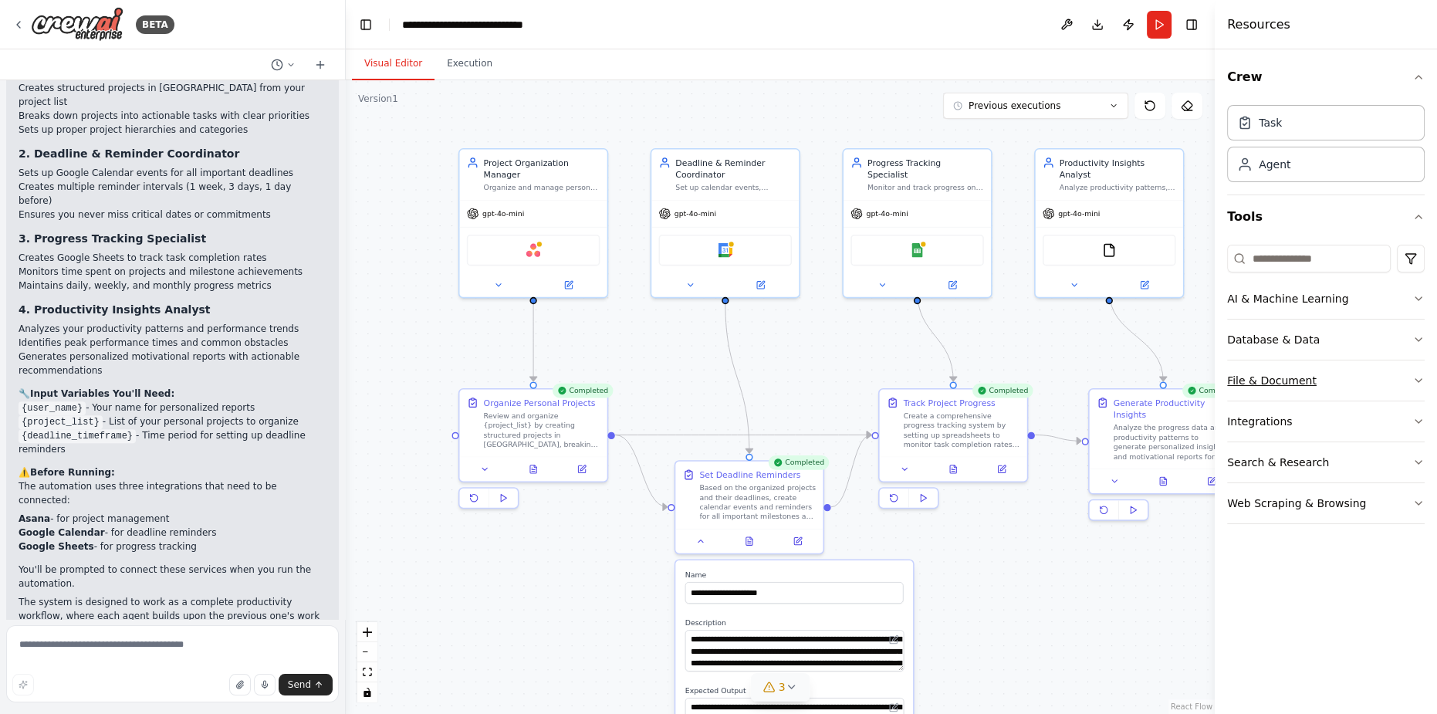
click at [1341, 377] on button "File & Document" at bounding box center [1326, 380] width 198 height 40
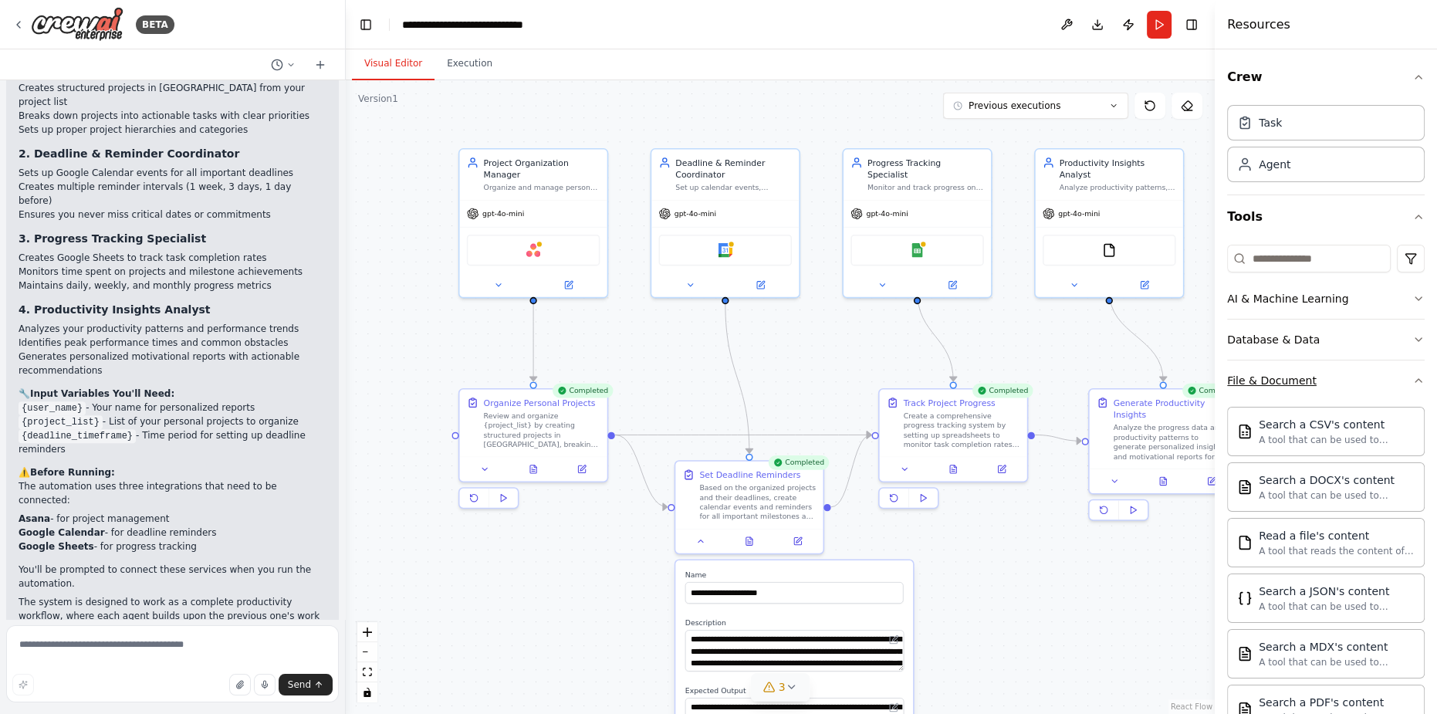
click at [1341, 377] on button "File & Document" at bounding box center [1326, 380] width 198 height 40
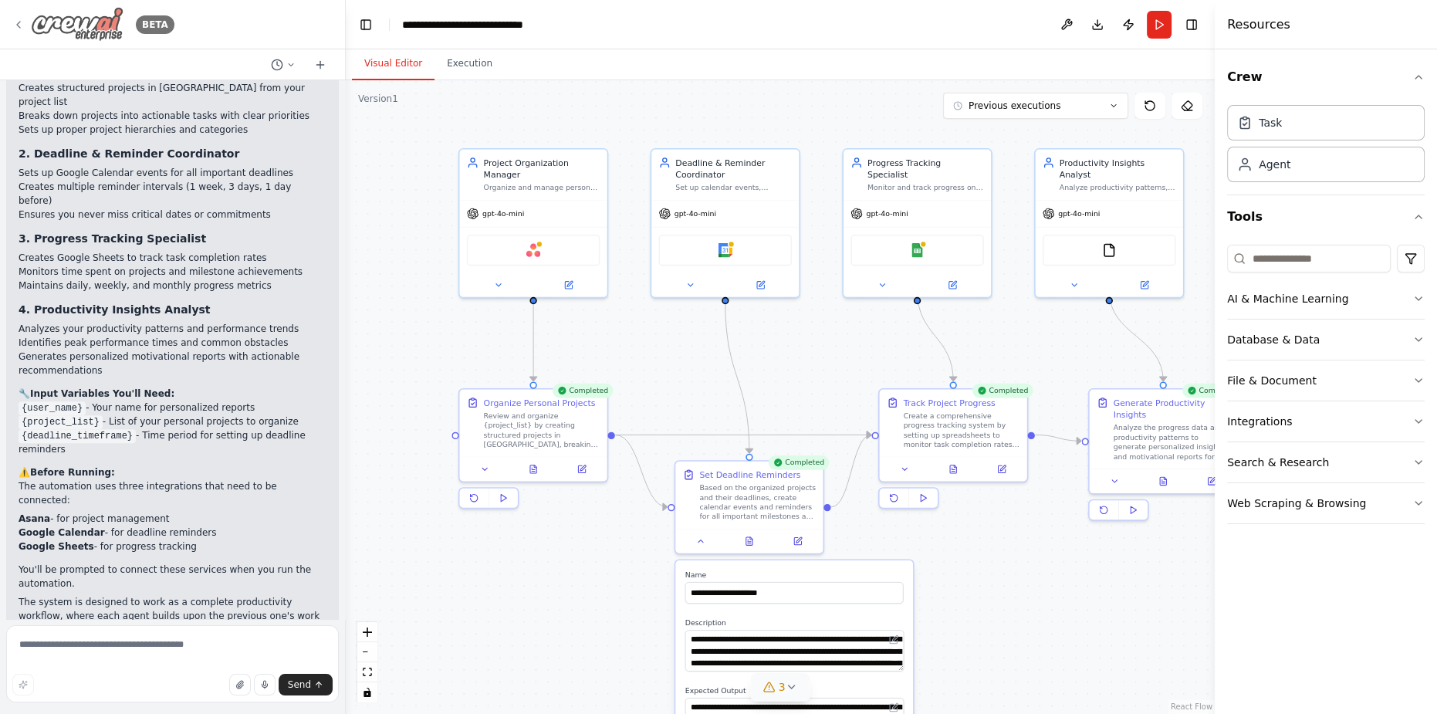
click at [15, 22] on icon at bounding box center [18, 25] width 12 height 12
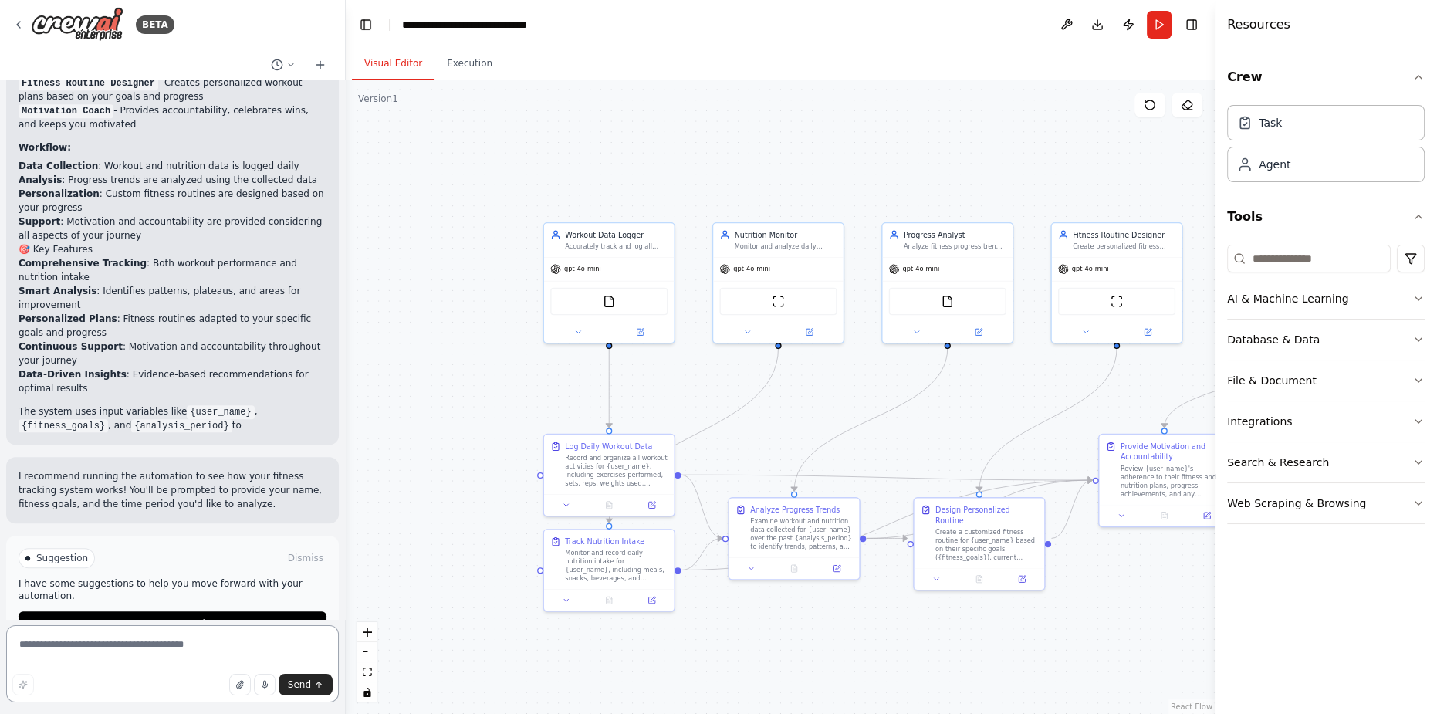
scroll to position [1301, 0]
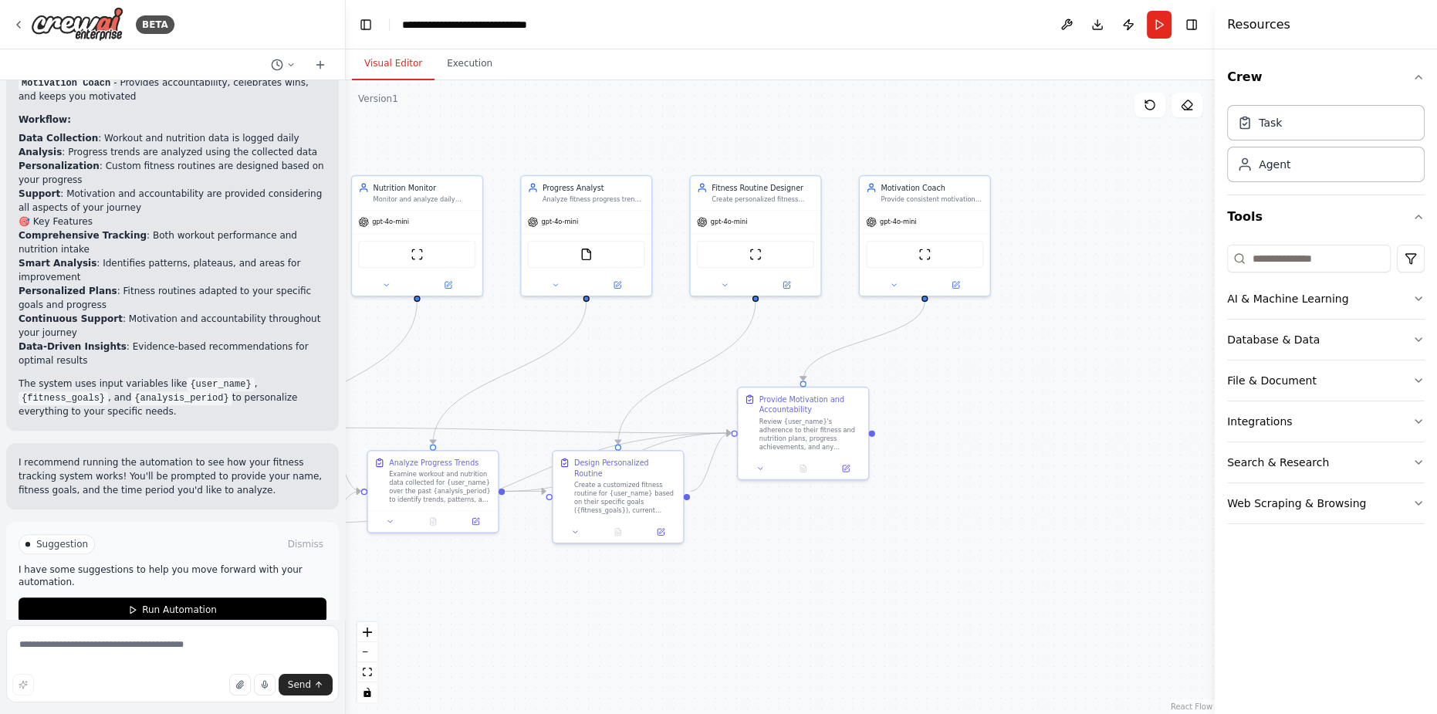
drag, startPoint x: 958, startPoint y: 404, endPoint x: 597, endPoint y: 357, distance: 364.2
click at [597, 357] on div ".deletable-edge-delete-btn { width: 20px; height: 20px; border: 0px solid #ffff…" at bounding box center [780, 397] width 869 height 634
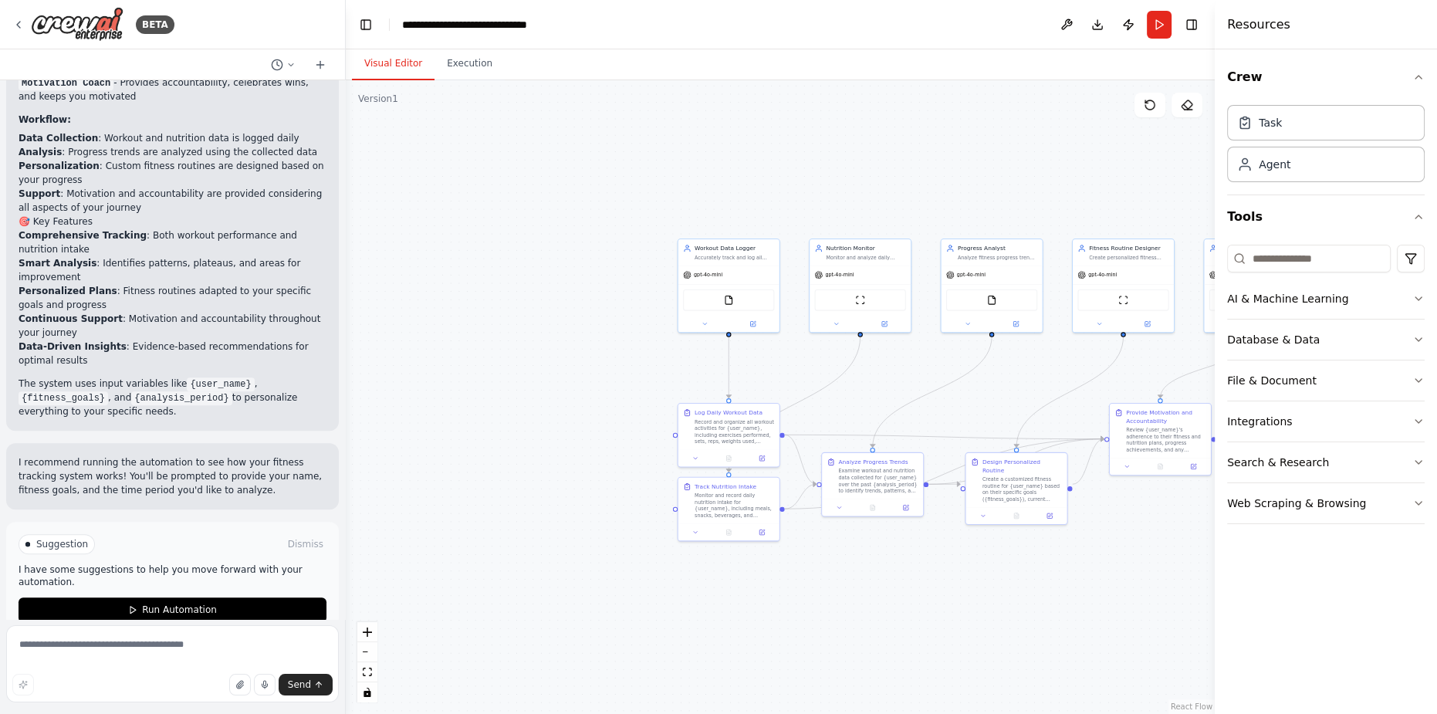
drag, startPoint x: 571, startPoint y: 381, endPoint x: 967, endPoint y: 391, distance: 396.0
click at [967, 391] on div ".deletable-edge-delete-btn { width: 20px; height: 20px; border: 0px solid #ffff…" at bounding box center [780, 397] width 869 height 634
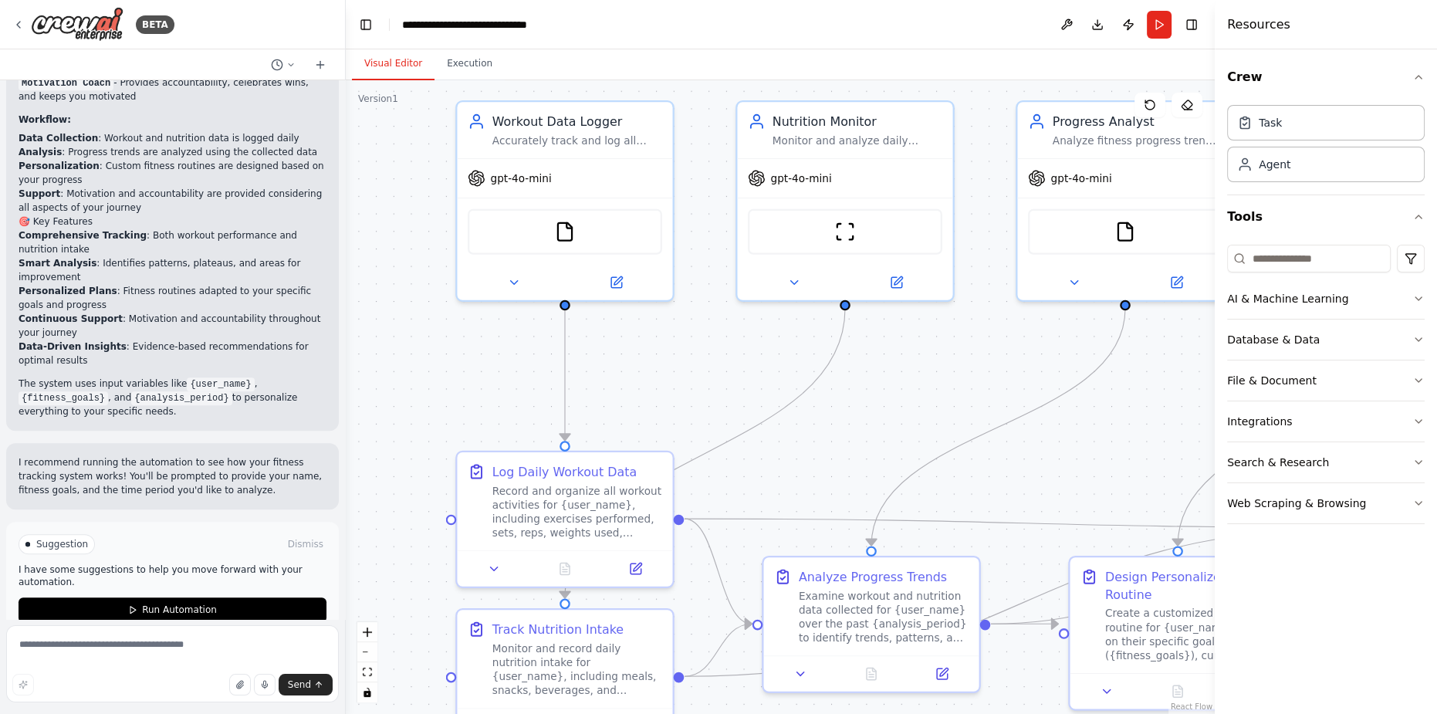
drag, startPoint x: 817, startPoint y: 343, endPoint x: 748, endPoint y: 363, distance: 72.5
click at [748, 363] on div ".deletable-edge-delete-btn { width: 20px; height: 20px; border: 0px solid #ffff…" at bounding box center [780, 397] width 869 height 634
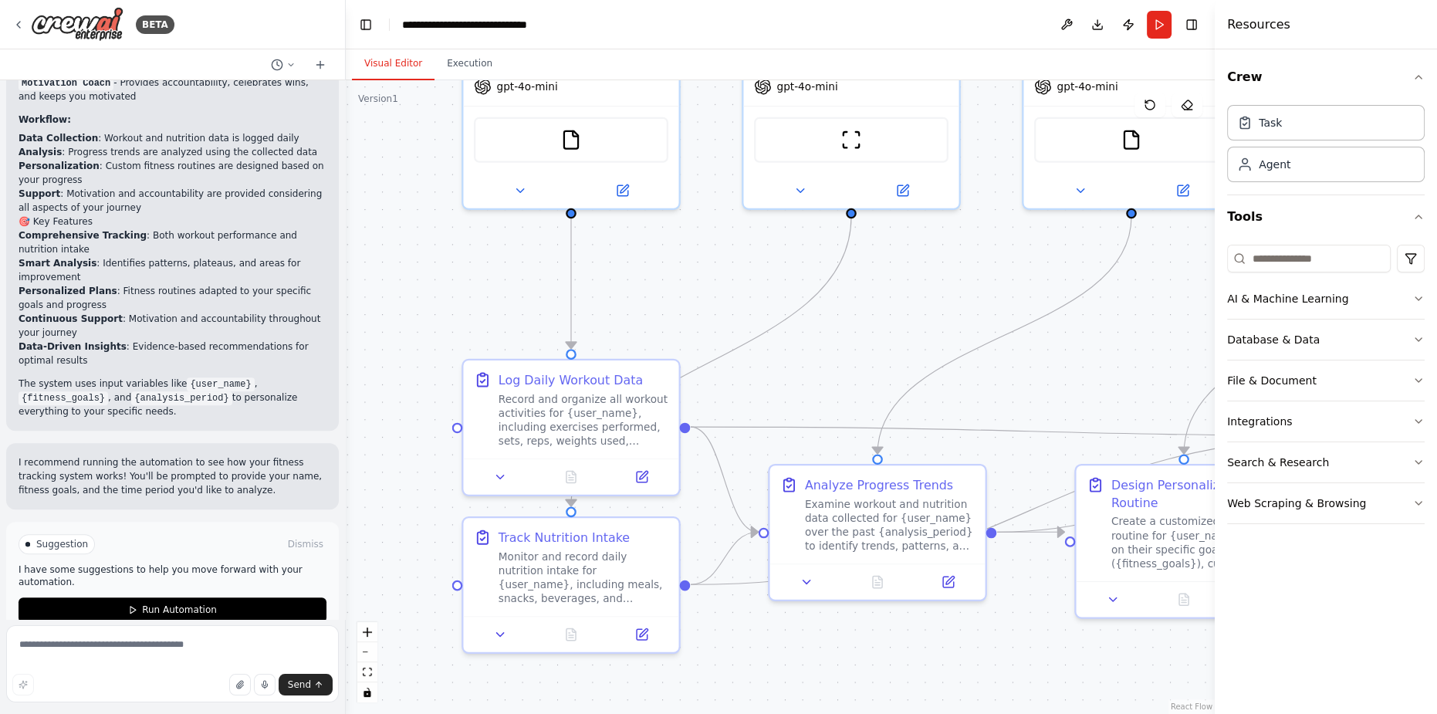
drag, startPoint x: 688, startPoint y: 365, endPoint x: 694, endPoint y: 274, distance: 91.3
click at [694, 274] on div ".deletable-edge-delete-btn { width: 20px; height: 20px; border: 0px solid #ffff…" at bounding box center [780, 397] width 869 height 634
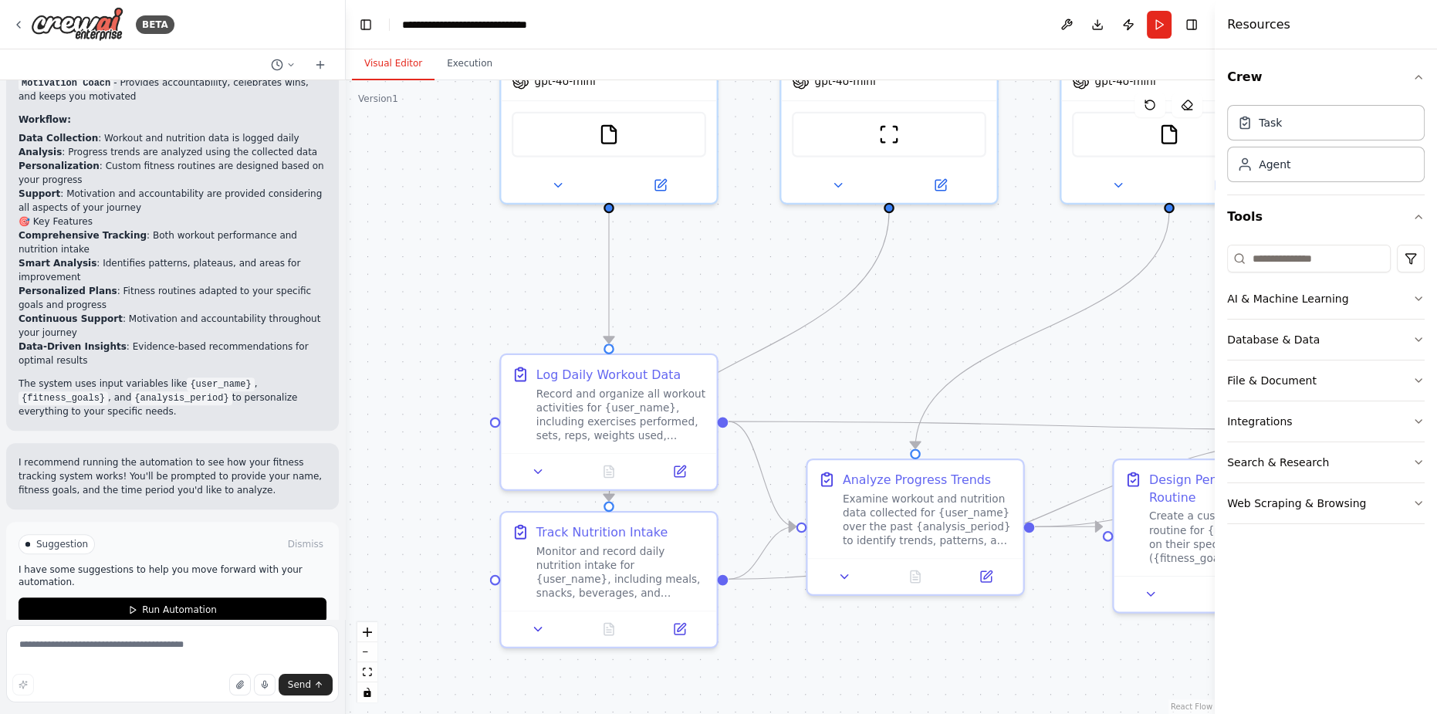
drag, startPoint x: 833, startPoint y: 366, endPoint x: 823, endPoint y: 360, distance: 12.1
click at [874, 360] on div ".deletable-edge-delete-btn { width: 20px; height: 20px; border: 0px solid #ffff…" at bounding box center [780, 397] width 869 height 634
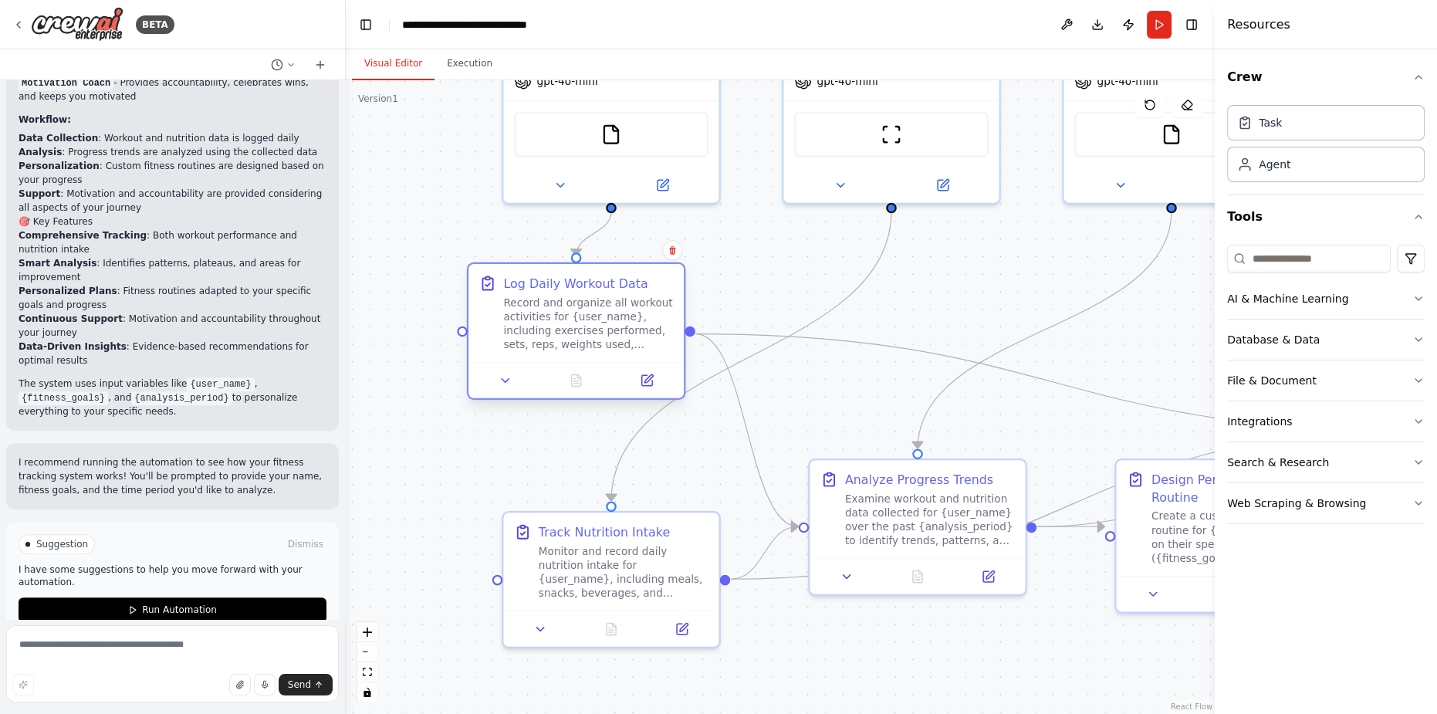
drag, startPoint x: 607, startPoint y: 361, endPoint x: 612, endPoint y: 283, distance: 78.1
click at [612, 283] on div "Log Daily Workout Data" at bounding box center [575, 284] width 144 height 18
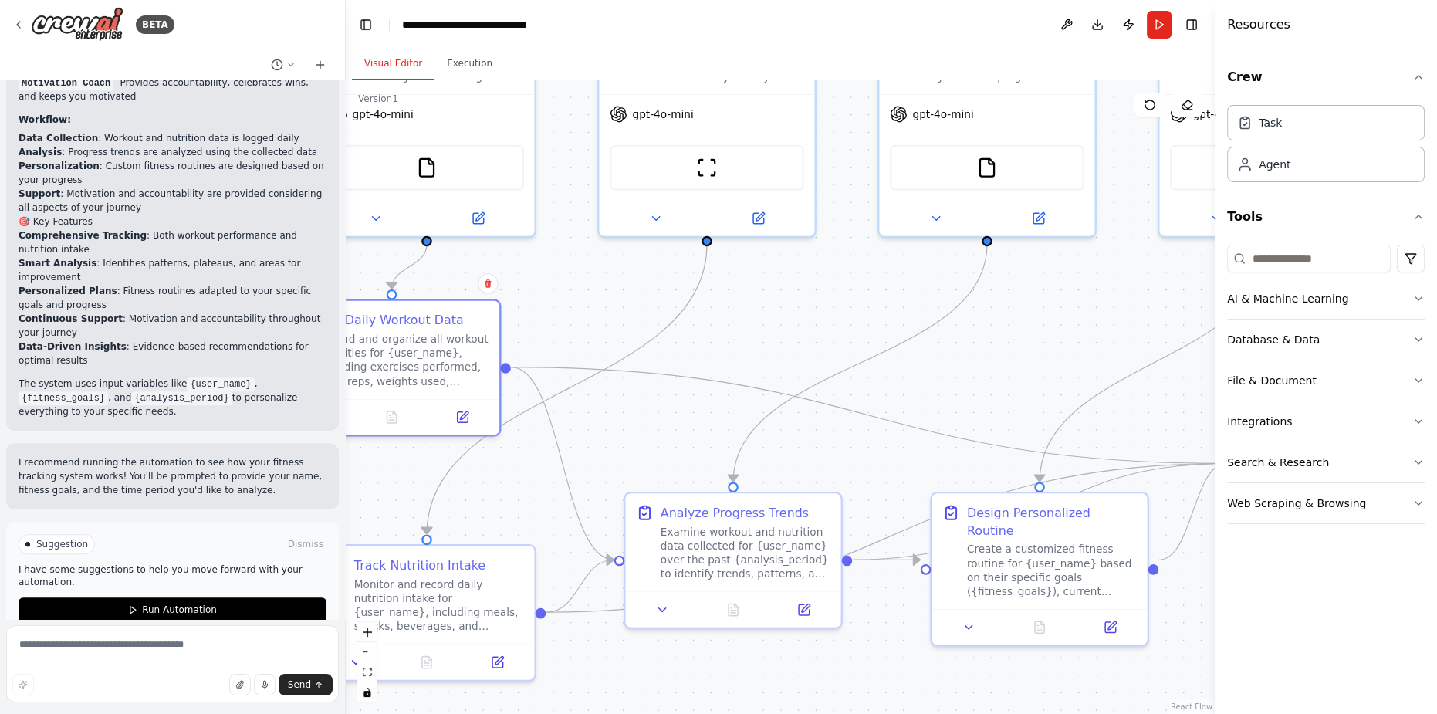
drag, startPoint x: 817, startPoint y: 379, endPoint x: 619, endPoint y: 422, distance: 203.0
click at [619, 422] on div ".deletable-edge-delete-btn { width: 20px; height: 20px; border: 0px solid #ffff…" at bounding box center [780, 397] width 869 height 634
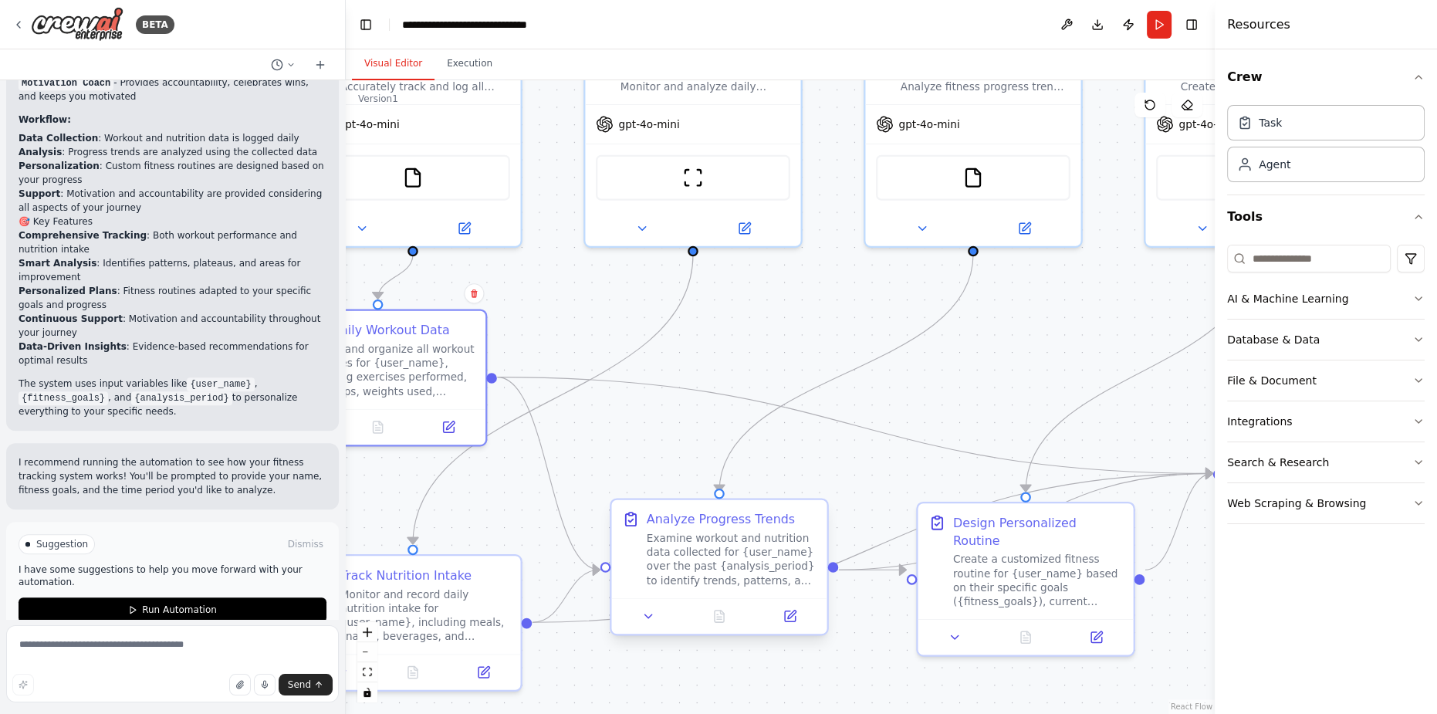
click at [732, 554] on div "Examine workout and nutrition data collected for {user_name} over the past {ana…" at bounding box center [732, 559] width 170 height 56
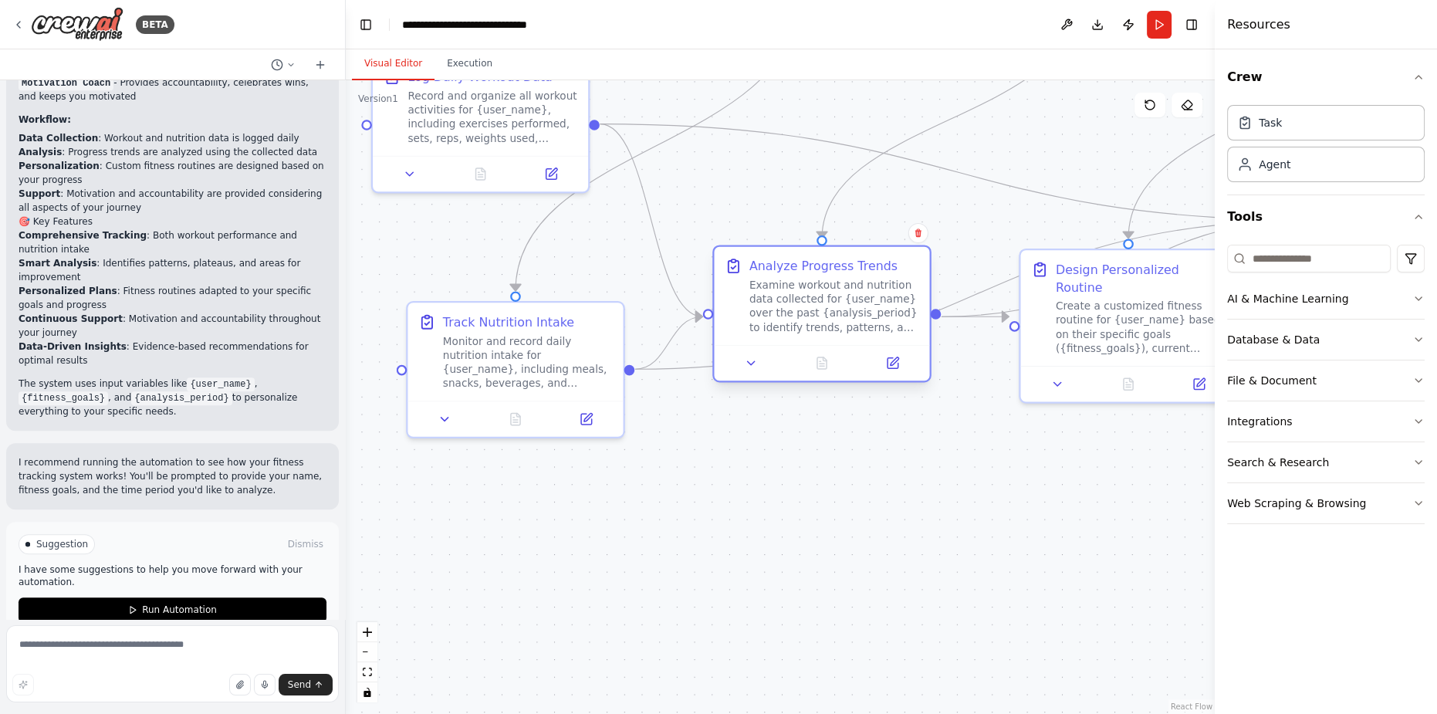
drag, startPoint x: 840, startPoint y: 443, endPoint x: 914, endPoint y: 312, distance: 150.7
click at [943, 188] on div ".deletable-edge-delete-btn { width: 20px; height: 20px; border: 0px solid #ffff…" at bounding box center [780, 397] width 869 height 634
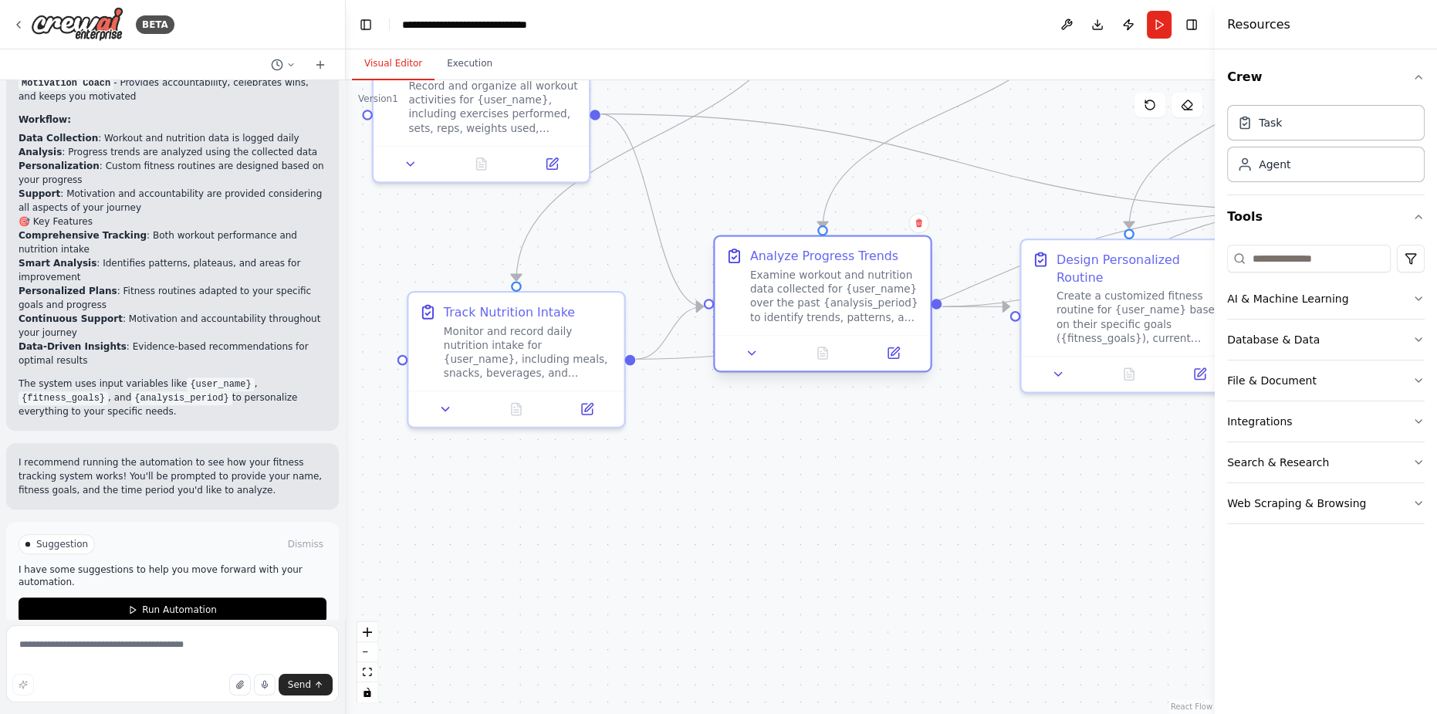
click at [887, 363] on div at bounding box center [822, 353] width 215 height 36
click at [894, 350] on icon at bounding box center [895, 351] width 8 height 8
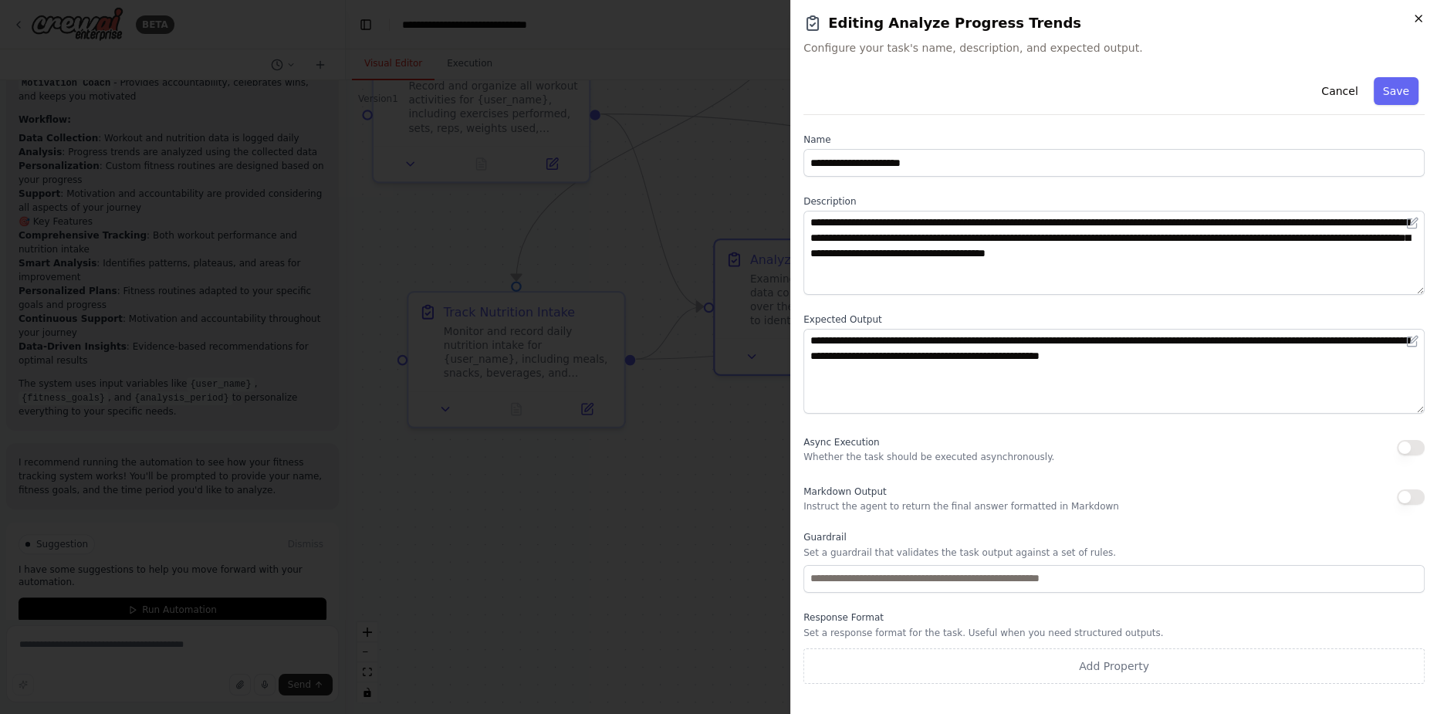
click at [1415, 15] on icon "button" at bounding box center [1418, 18] width 6 height 6
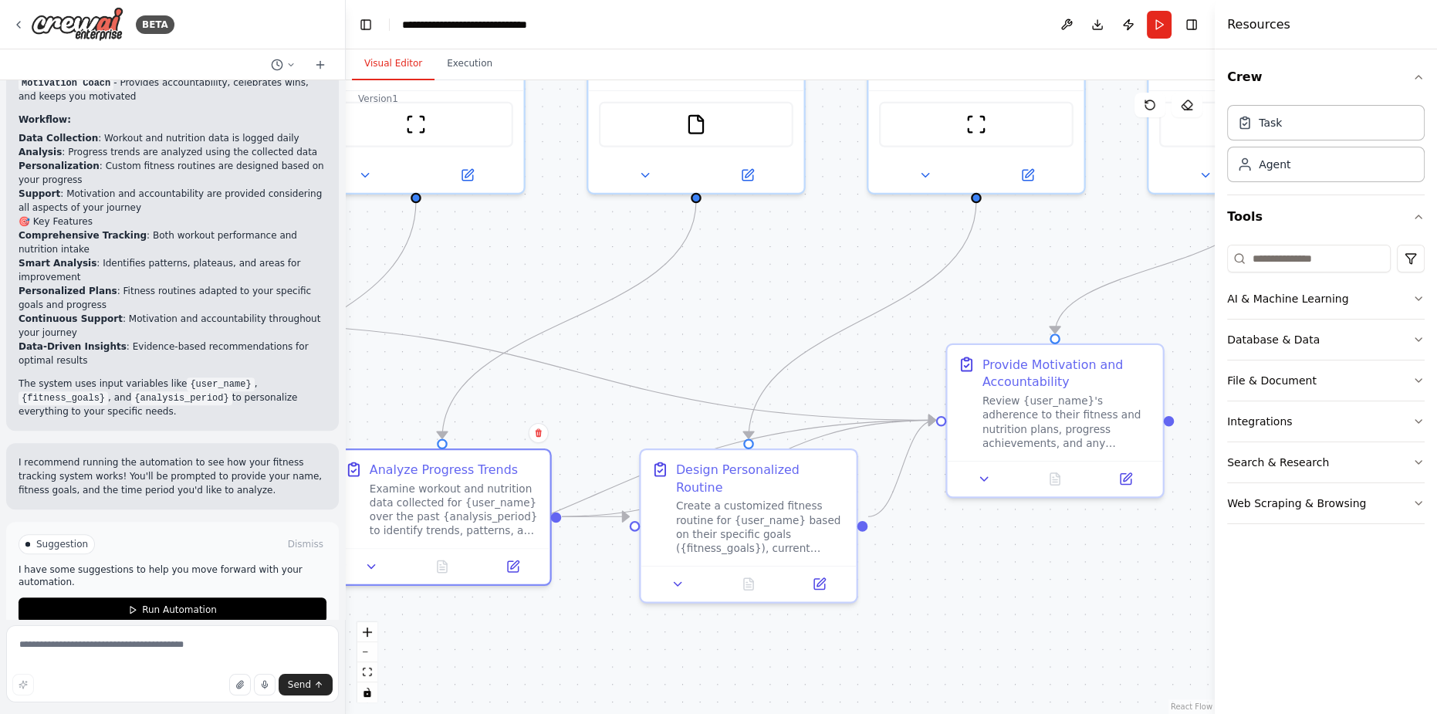
drag, startPoint x: 989, startPoint y: 426, endPoint x: 608, endPoint y: 636, distance: 434.5
click at [608, 636] on div ".deletable-edge-delete-btn { width: 20px; height: 20px; border: 0px solid #ffff…" at bounding box center [780, 397] width 869 height 634
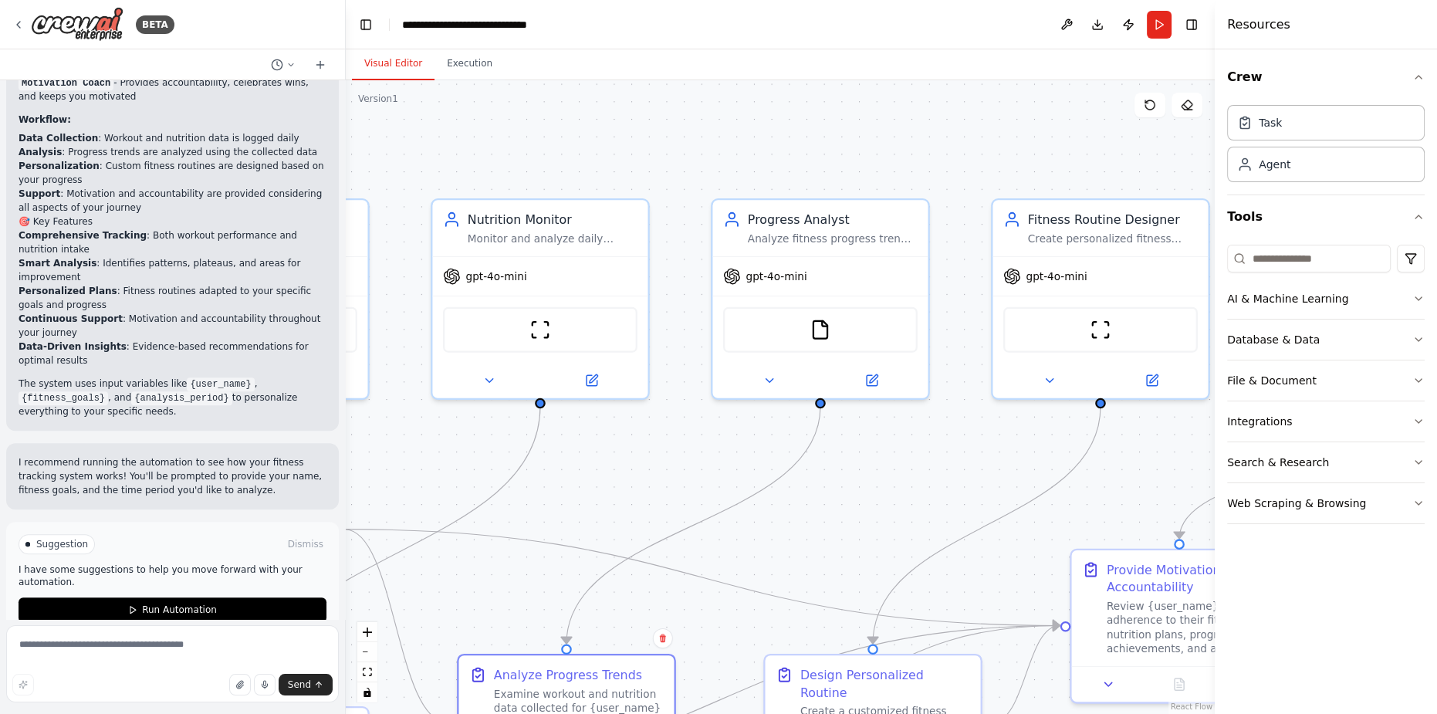
drag, startPoint x: 785, startPoint y: 309, endPoint x: 904, endPoint y: 505, distance: 229.2
click at [904, 505] on div ".deletable-edge-delete-btn { width: 20px; height: 20px; border: 0px solid #ffff…" at bounding box center [780, 397] width 869 height 634
click at [863, 218] on div "Progress Analyst" at bounding box center [833, 216] width 170 height 18
click at [858, 228] on div "Analyze fitness progress trends for {user_name} by examining workout data, nutr…" at bounding box center [833, 235] width 170 height 14
click at [773, 374] on icon at bounding box center [769, 377] width 14 height 14
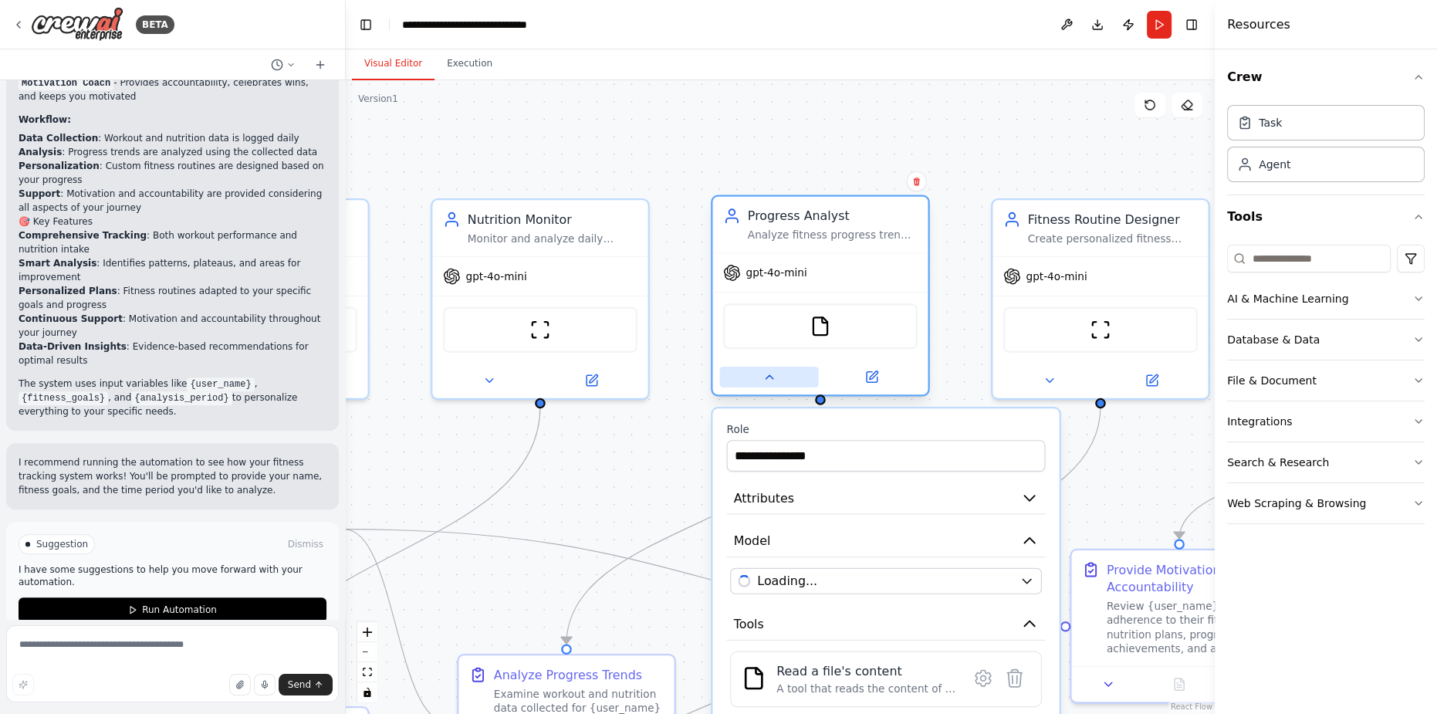
click at [773, 374] on icon at bounding box center [769, 377] width 14 height 14
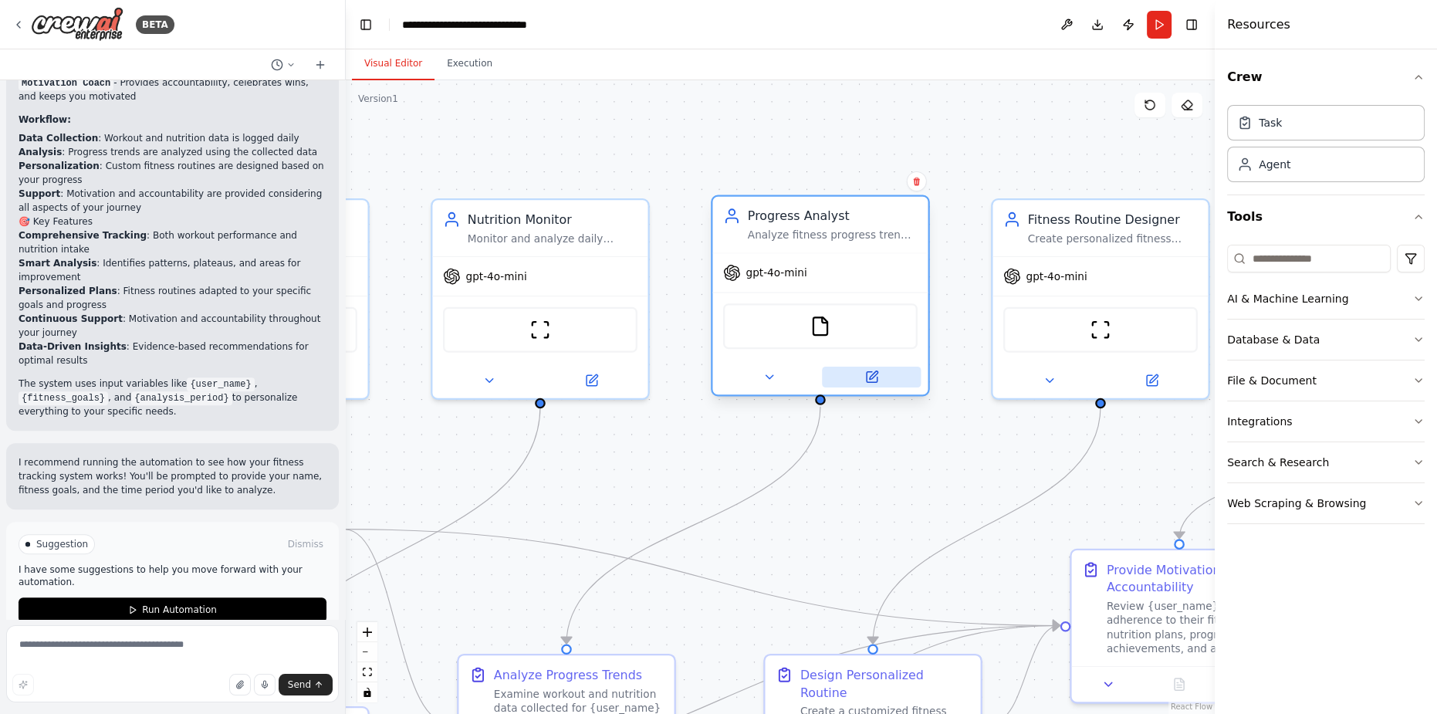
click at [871, 377] on icon at bounding box center [871, 377] width 11 height 11
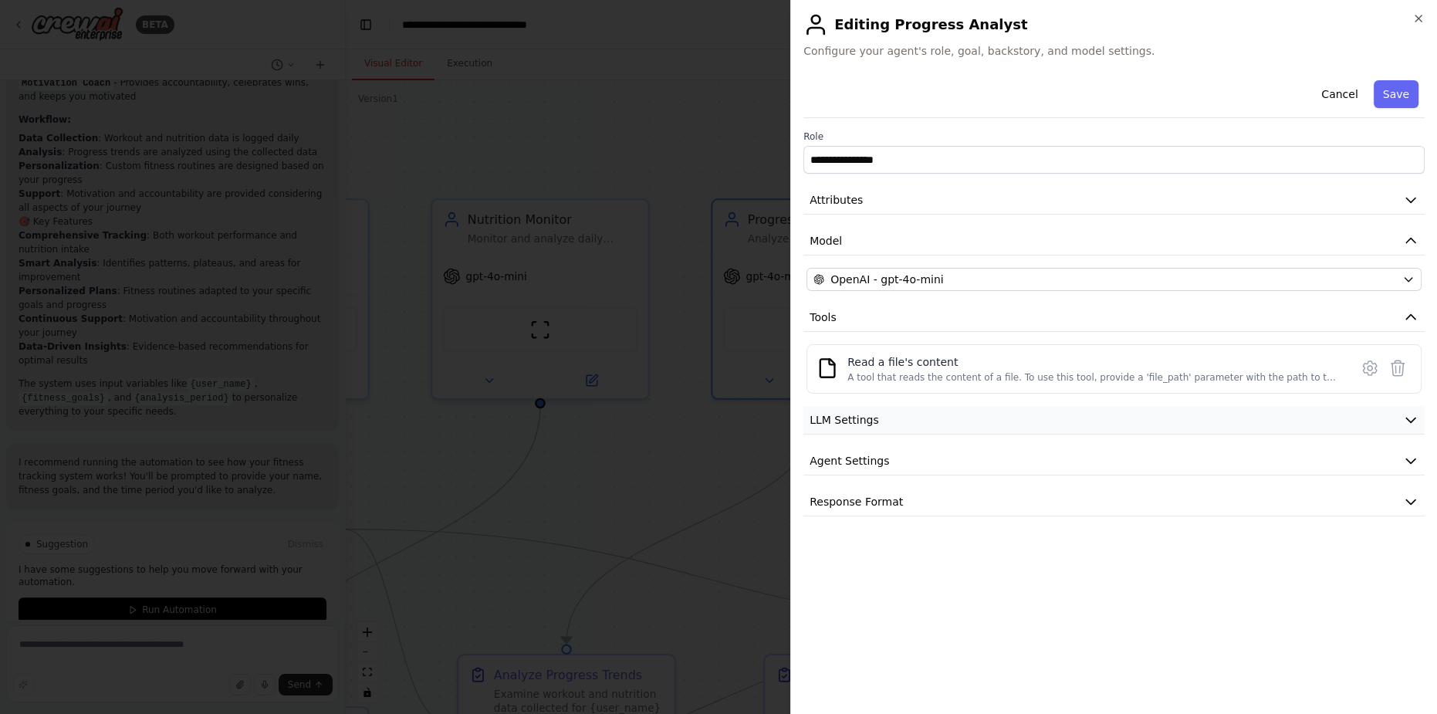
click at [936, 422] on button "LLM Settings" at bounding box center [1113, 420] width 621 height 29
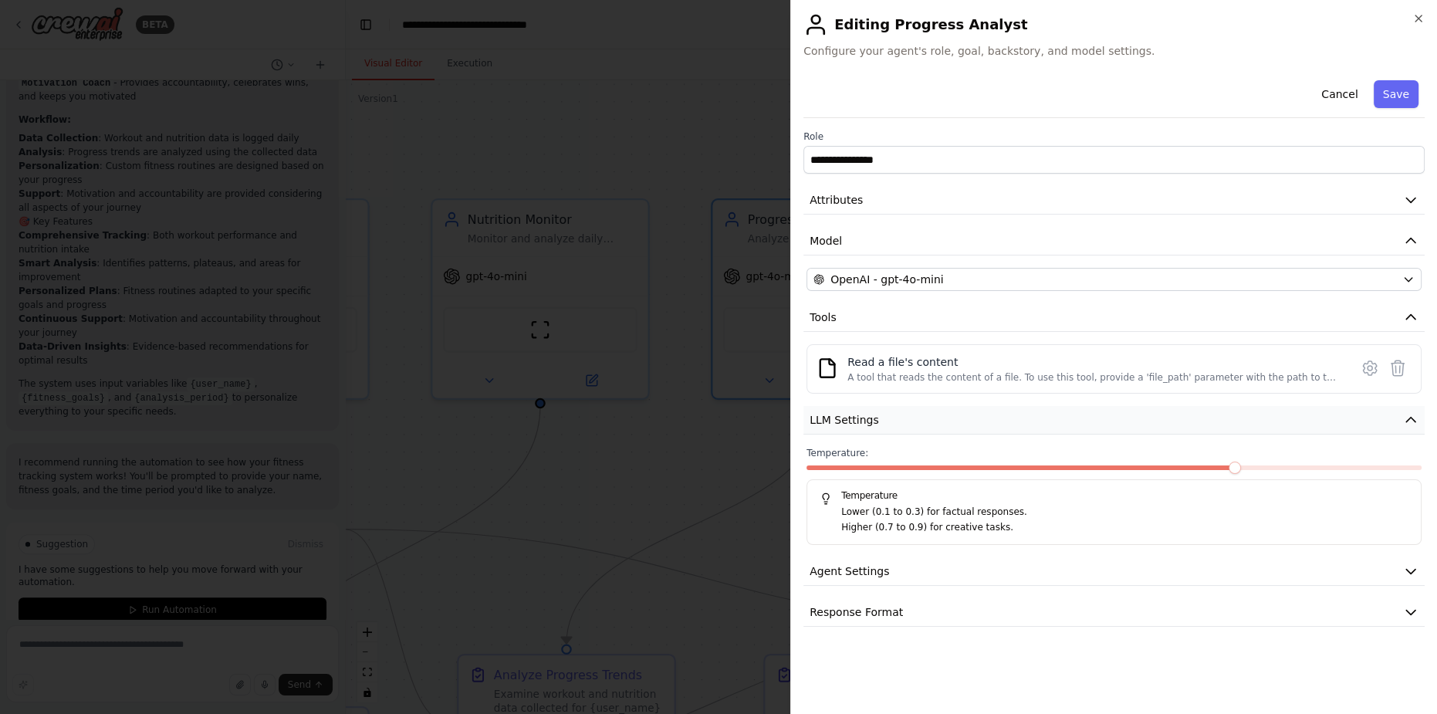
click at [936, 422] on button "LLM Settings" at bounding box center [1113, 420] width 621 height 29
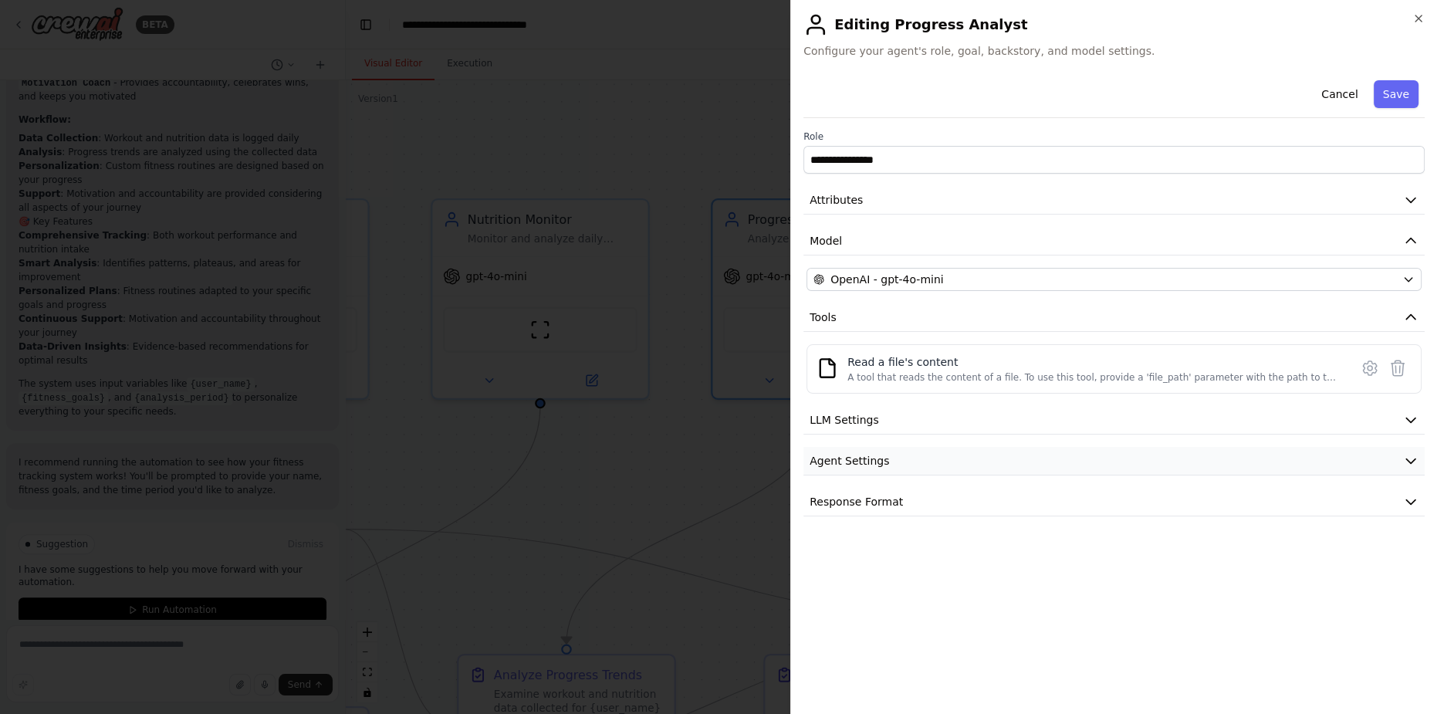
click at [930, 452] on button "Agent Settings" at bounding box center [1113, 461] width 621 height 29
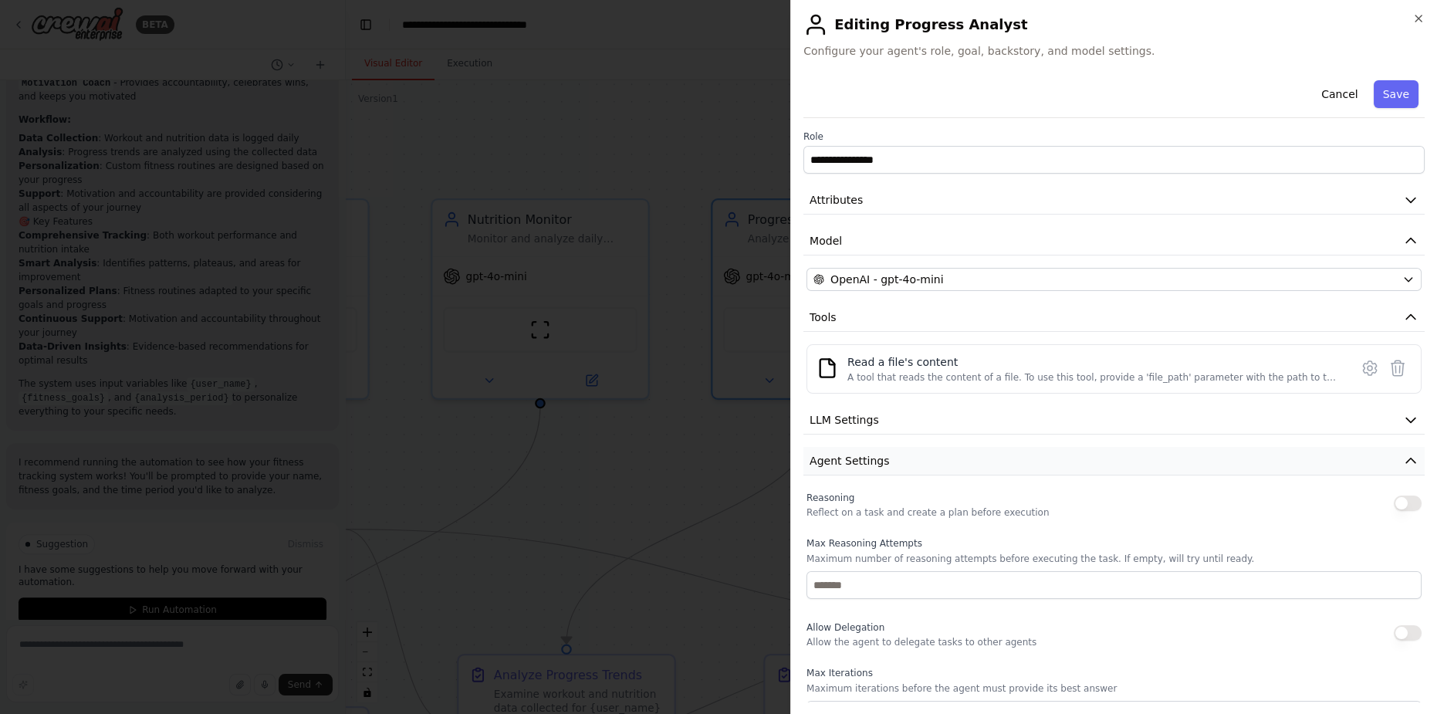
click at [930, 452] on button "Agent Settings" at bounding box center [1113, 461] width 621 height 29
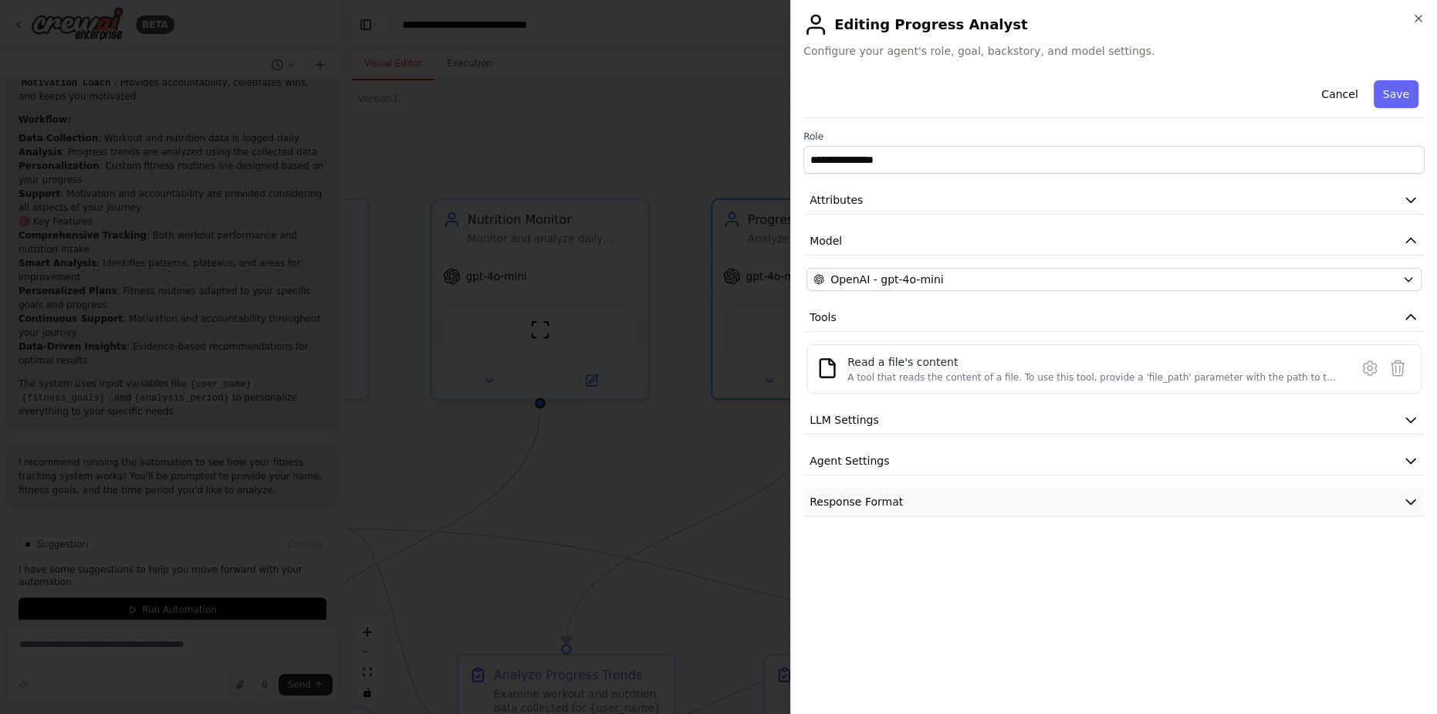
click at [908, 491] on button "Response Format" at bounding box center [1113, 502] width 621 height 29
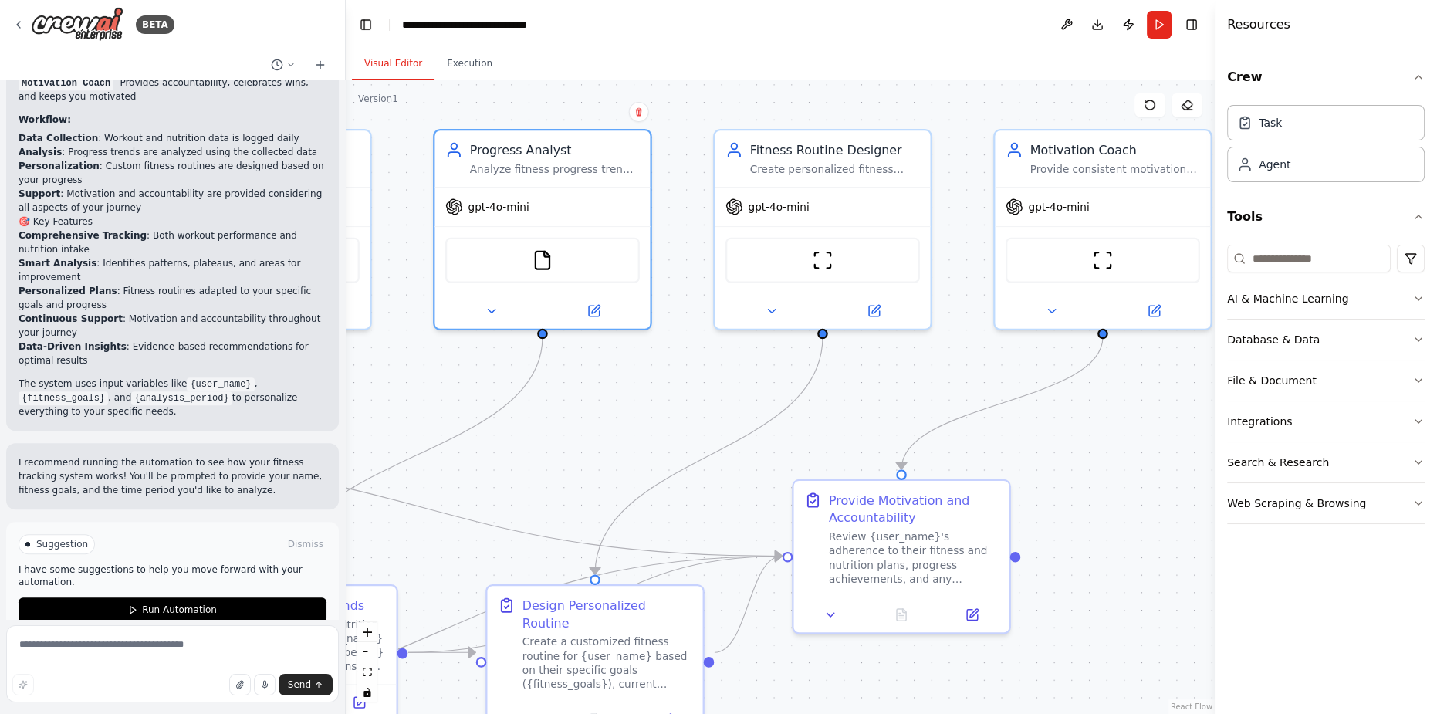
drag, startPoint x: 878, startPoint y: 477, endPoint x: 593, endPoint y: 423, distance: 290.6
click at [593, 423] on div ".deletable-edge-delete-btn { width: 20px; height: 20px; border: 0px solid #ffff…" at bounding box center [780, 397] width 869 height 634
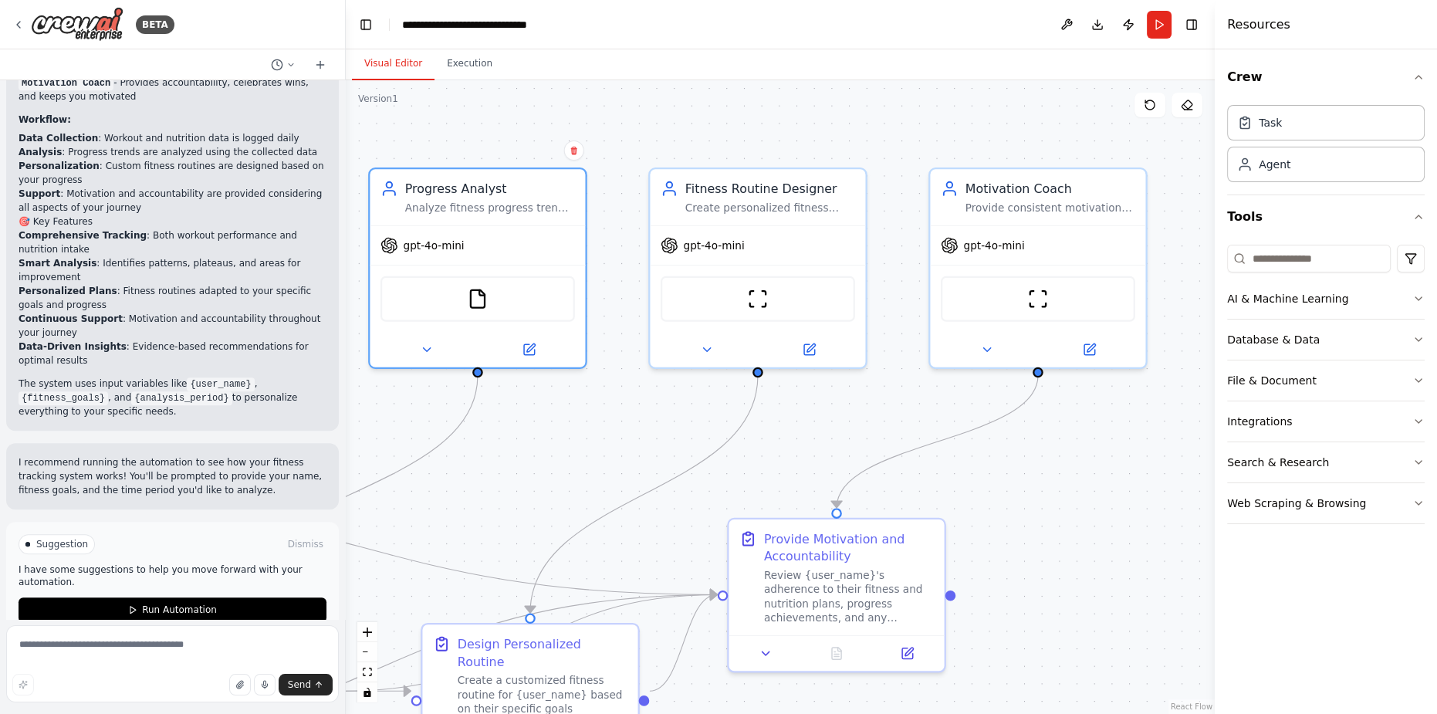
drag, startPoint x: 669, startPoint y: 422, endPoint x: 622, endPoint y: 443, distance: 51.5
click at [622, 443] on div ".deletable-edge-delete-btn { width: 20px; height: 20px; border: 0px solid #ffff…" at bounding box center [780, 397] width 869 height 634
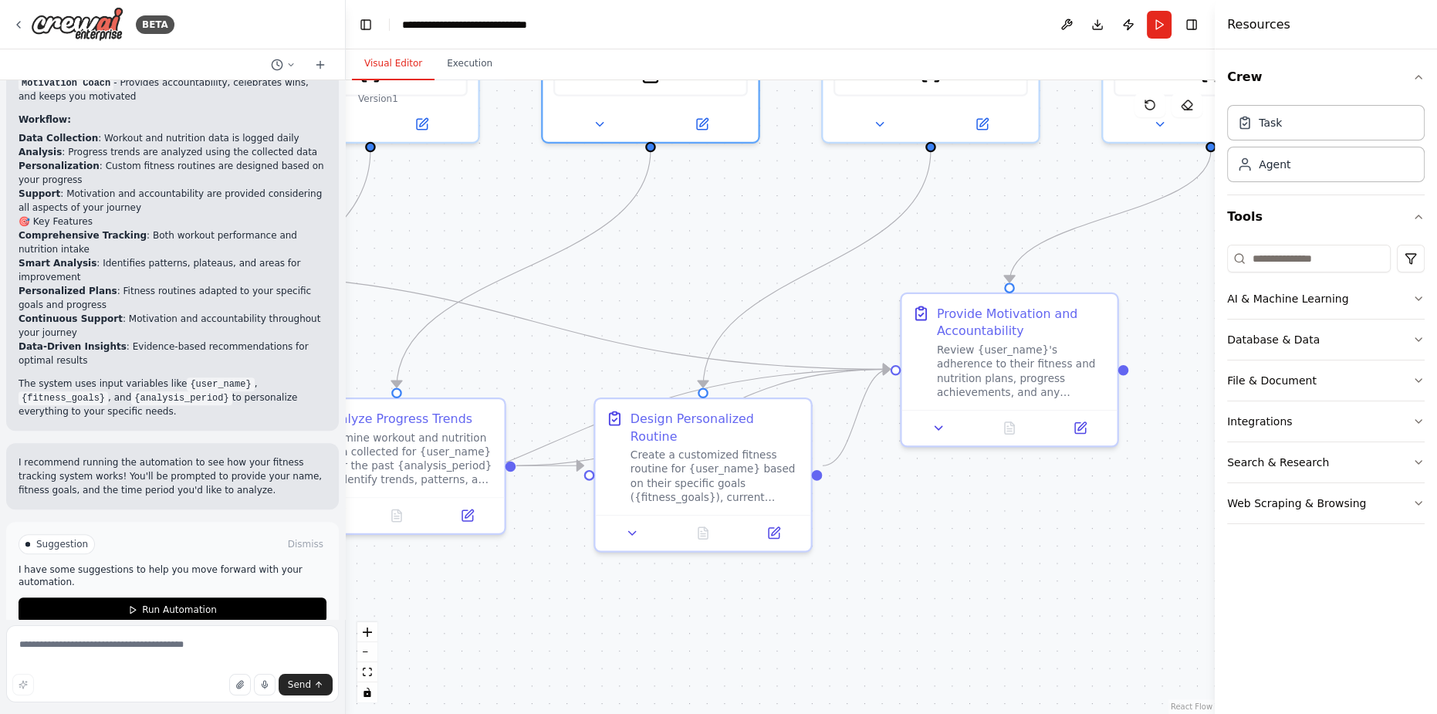
drag, startPoint x: 804, startPoint y: 429, endPoint x: 1011, endPoint y: 171, distance: 330.5
click at [1011, 171] on div ".deletable-edge-delete-btn { width: 20px; height: 20px; border: 0px solid #ffff…" at bounding box center [780, 397] width 869 height 634
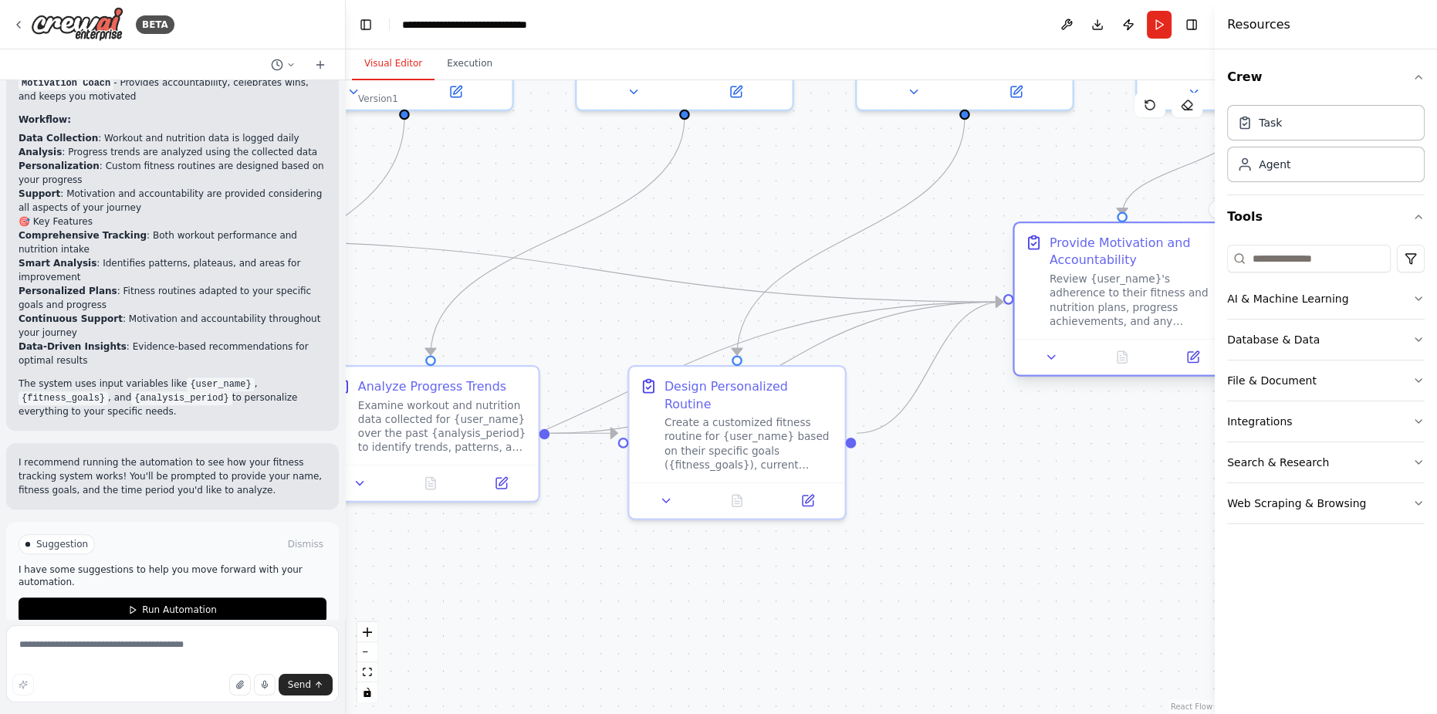
drag, startPoint x: 1017, startPoint y: 290, endPoint x: 1092, endPoint y: 242, distance: 88.8
click at [1092, 242] on div "Provide Motivation and Accountability" at bounding box center [1135, 251] width 170 height 35
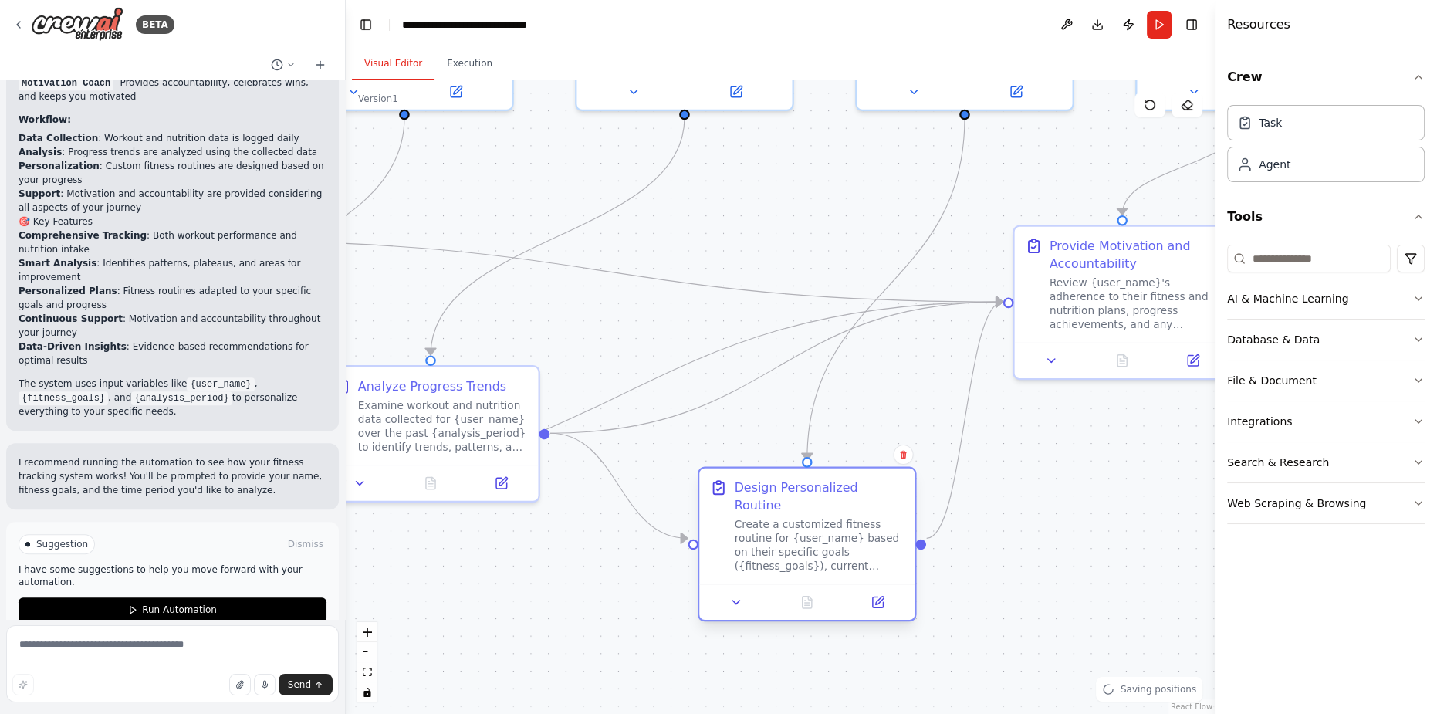
drag, startPoint x: 773, startPoint y: 424, endPoint x: 833, endPoint y: 499, distance: 96.1
click at [833, 499] on div "Design Personalized Routine Create a customized fitness routine for {user_name}…" at bounding box center [820, 525] width 170 height 95
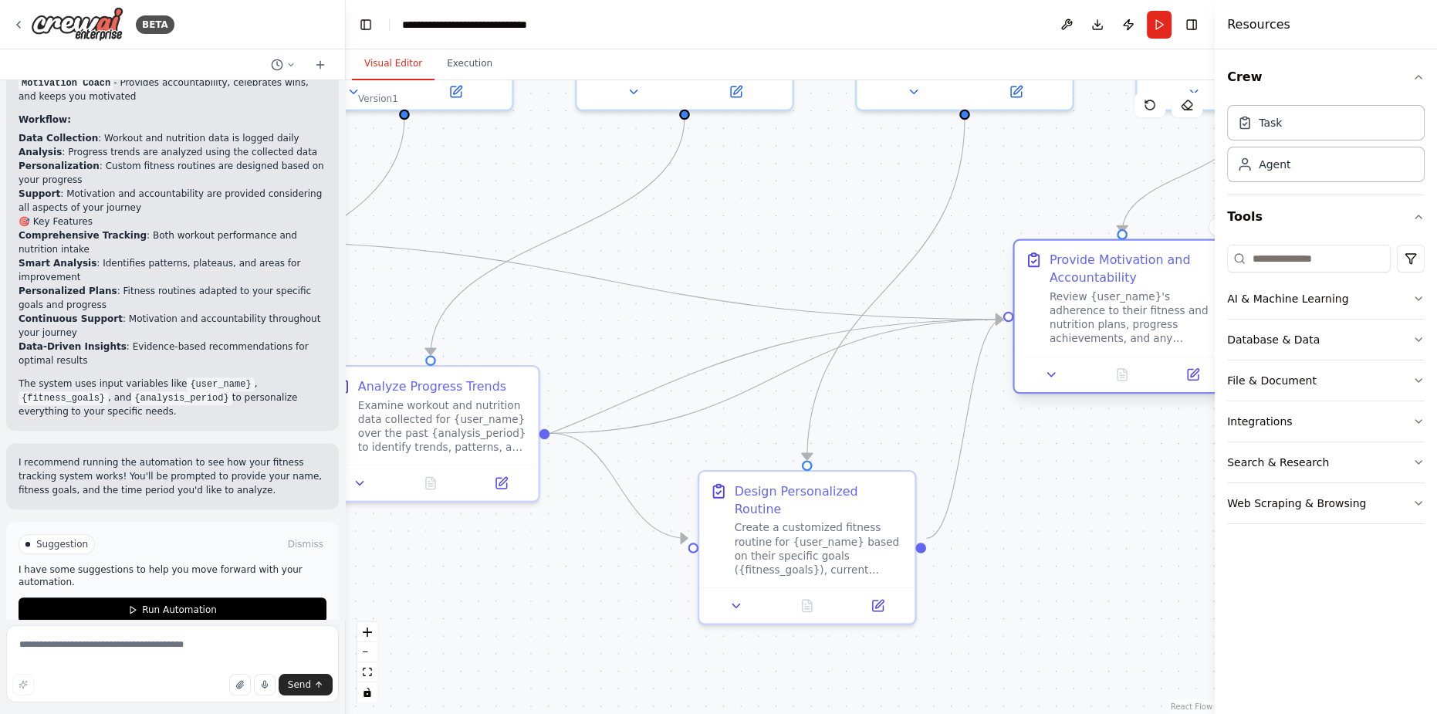
drag, startPoint x: 1087, startPoint y: 262, endPoint x: 1095, endPoint y: 277, distance: 17.6
click at [1095, 277] on div "Provide Motivation and Accountability" at bounding box center [1135, 268] width 170 height 35
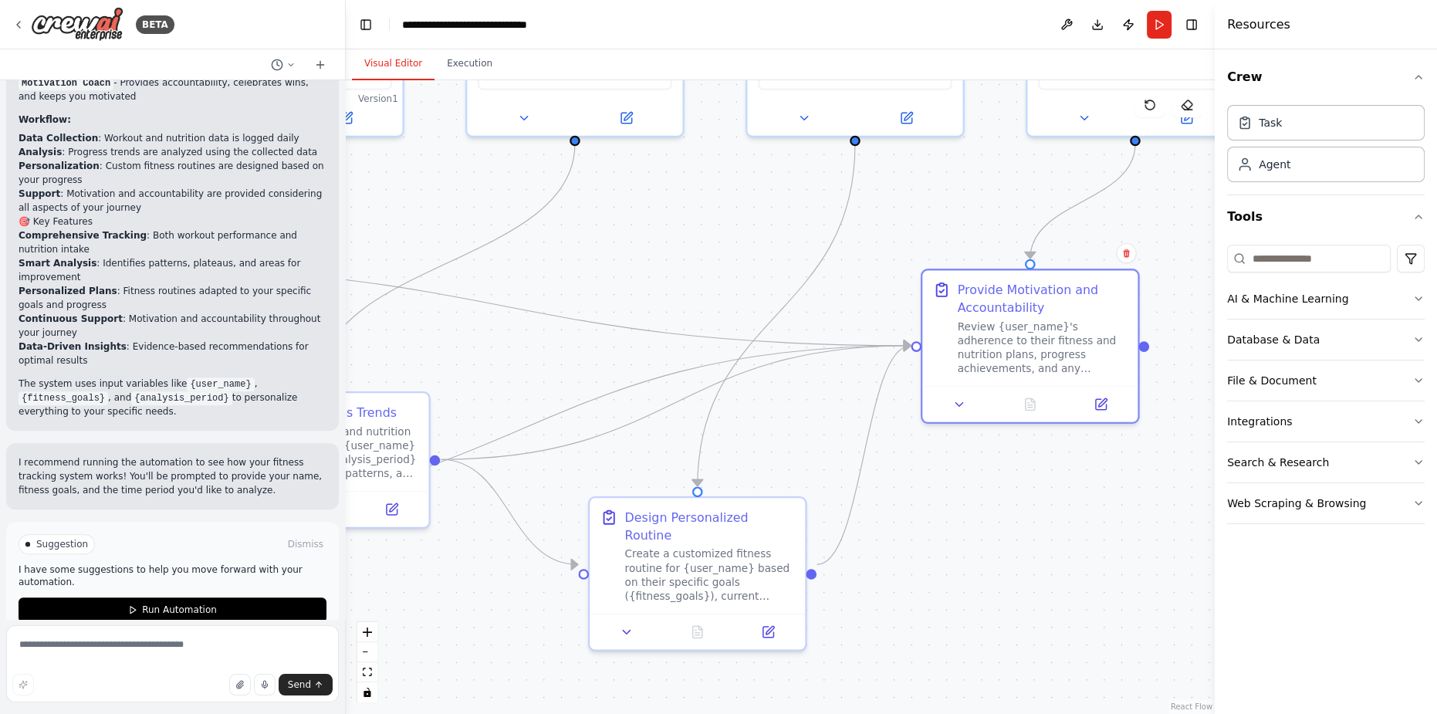
drag, startPoint x: 1077, startPoint y: 492, endPoint x: 884, endPoint y: 509, distance: 193.0
click at [865, 525] on div ".deletable-edge-delete-btn { width: 20px; height: 20px; border: 0px solid #ffff…" at bounding box center [780, 397] width 869 height 634
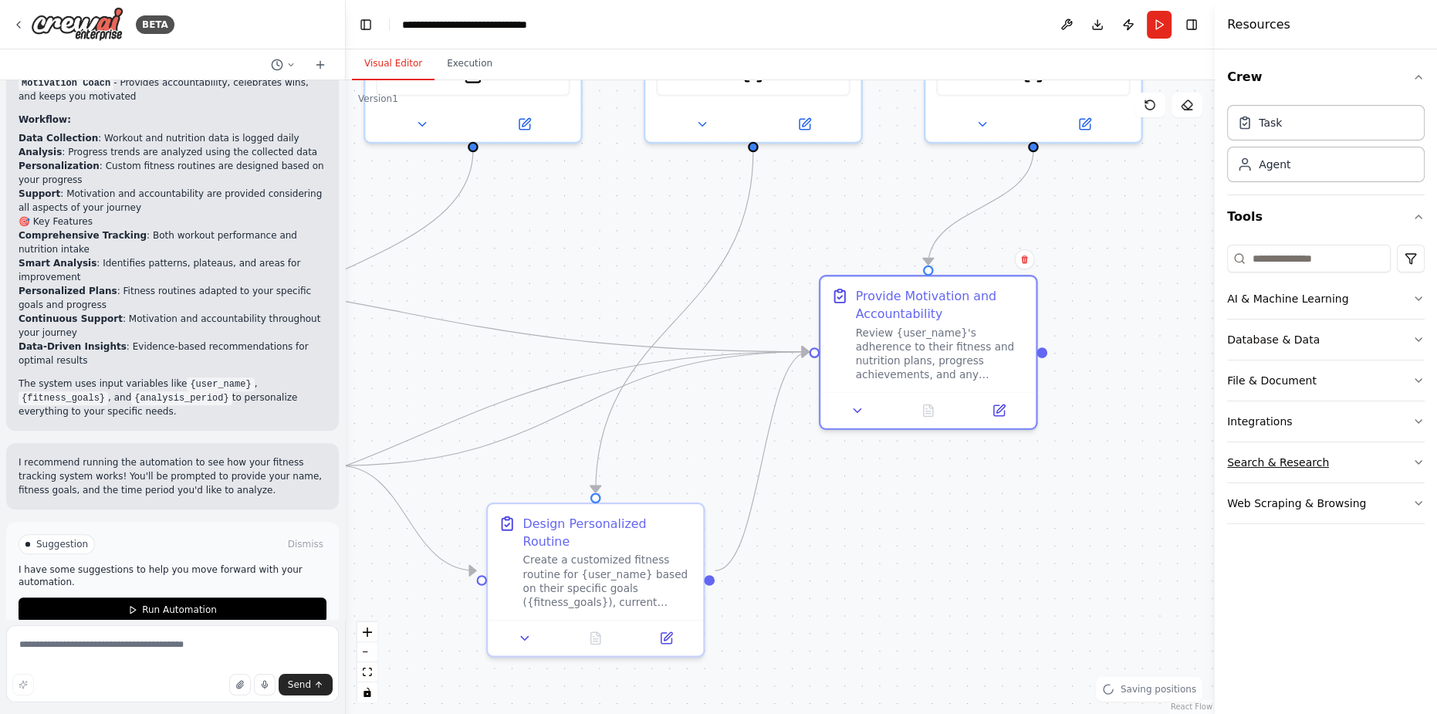
click at [1307, 461] on div "Search & Research" at bounding box center [1278, 462] width 102 height 15
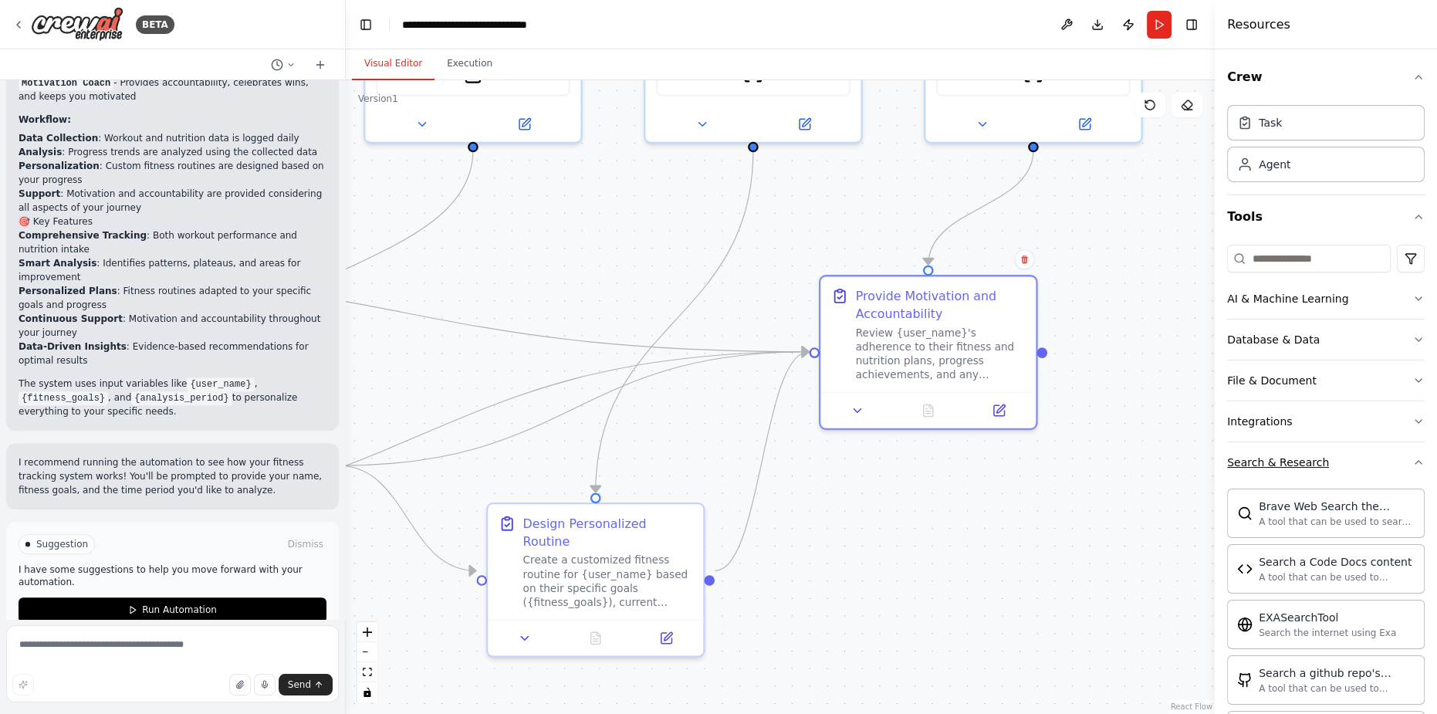
click at [1355, 461] on button "Search & Research" at bounding box center [1326, 462] width 198 height 40
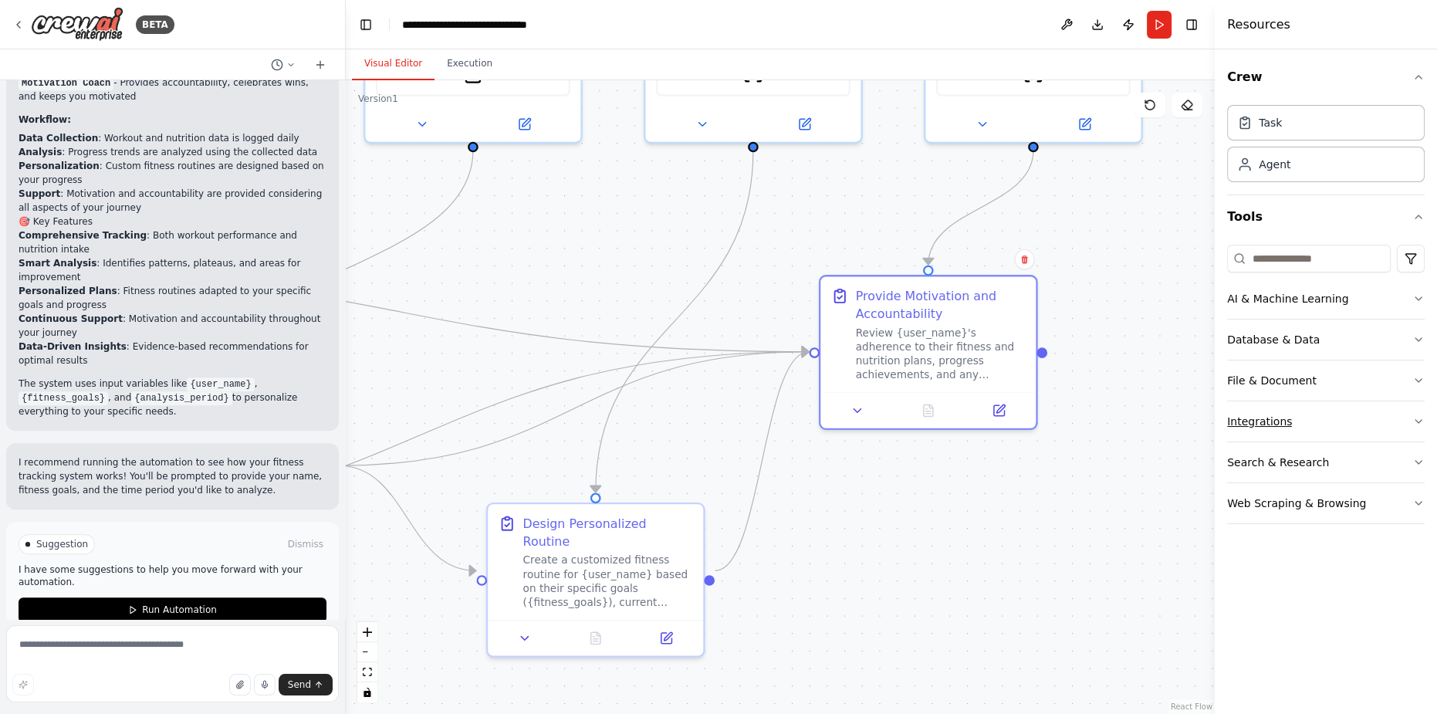
click at [1354, 417] on button "Integrations" at bounding box center [1326, 421] width 198 height 40
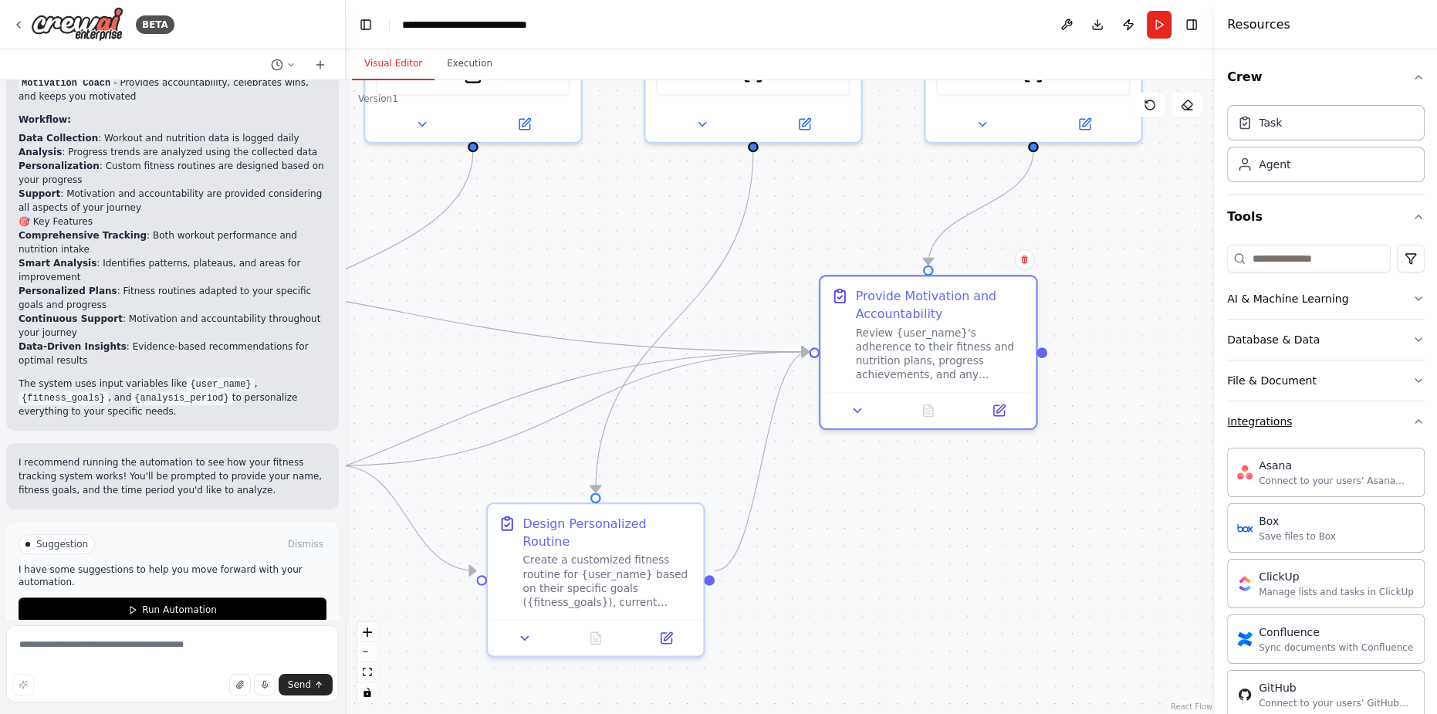
click at [1354, 417] on button "Integrations" at bounding box center [1326, 421] width 198 height 40
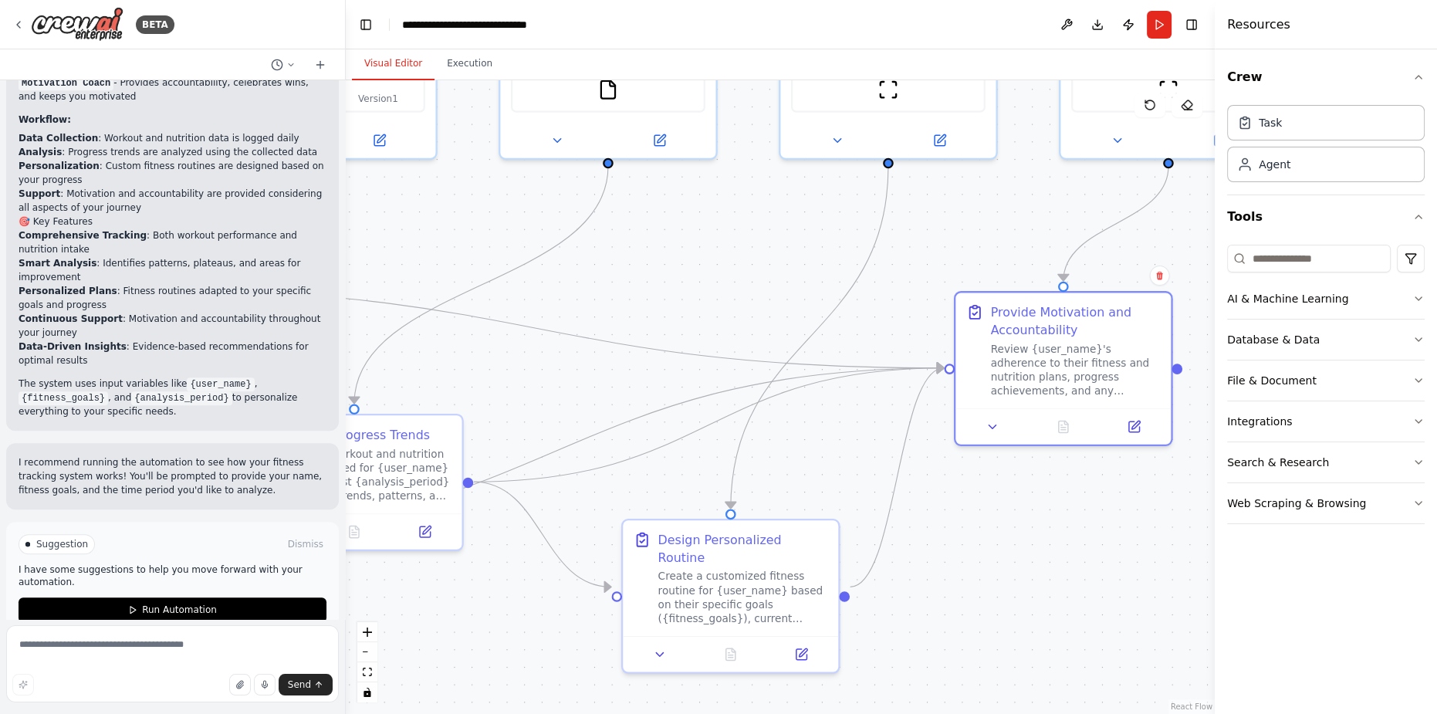
drag, startPoint x: 949, startPoint y: 469, endPoint x: 1084, endPoint y: 485, distance: 136.0
click at [1084, 485] on div ".deletable-edge-delete-btn { width: 20px; height: 20px; border: 0px solid #ffff…" at bounding box center [780, 397] width 869 height 634
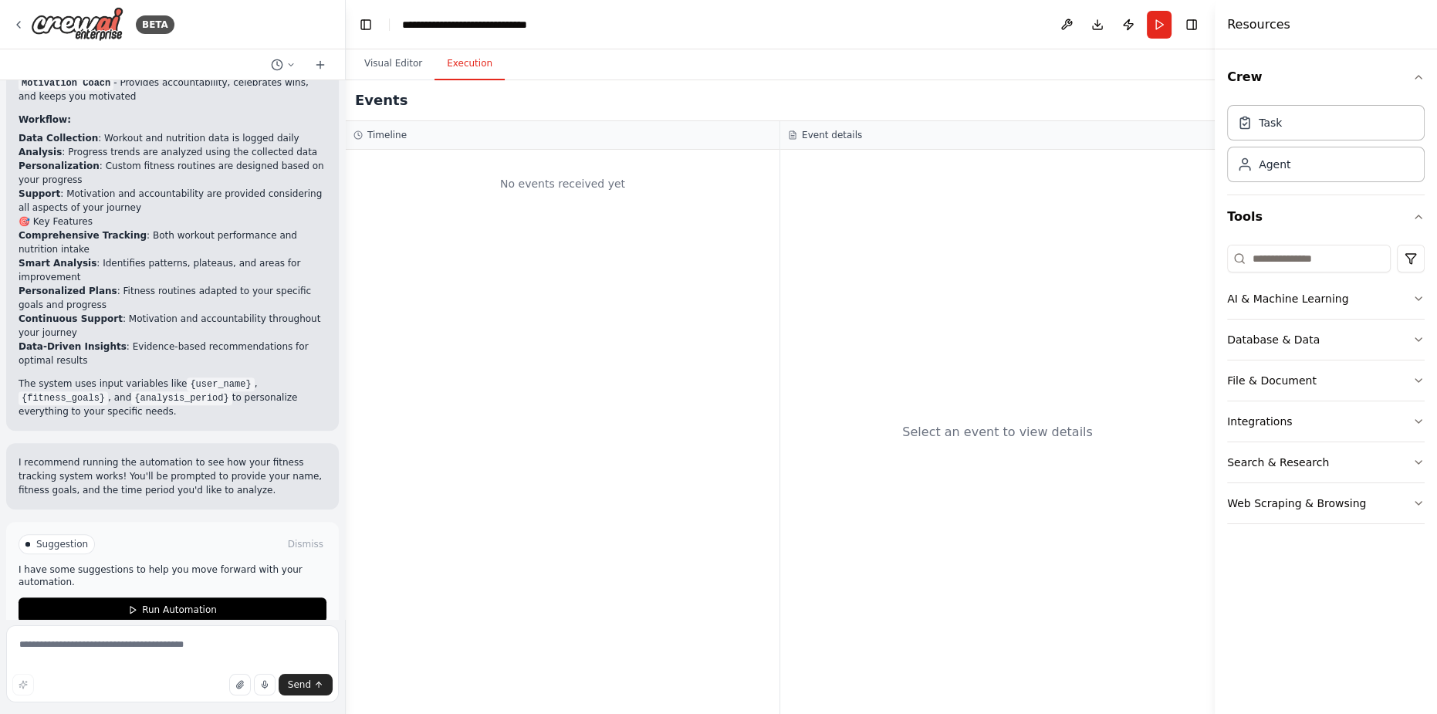
click at [460, 69] on button "Execution" at bounding box center [469, 64] width 70 height 32
click at [389, 67] on button "Visual Editor" at bounding box center [393, 64] width 83 height 32
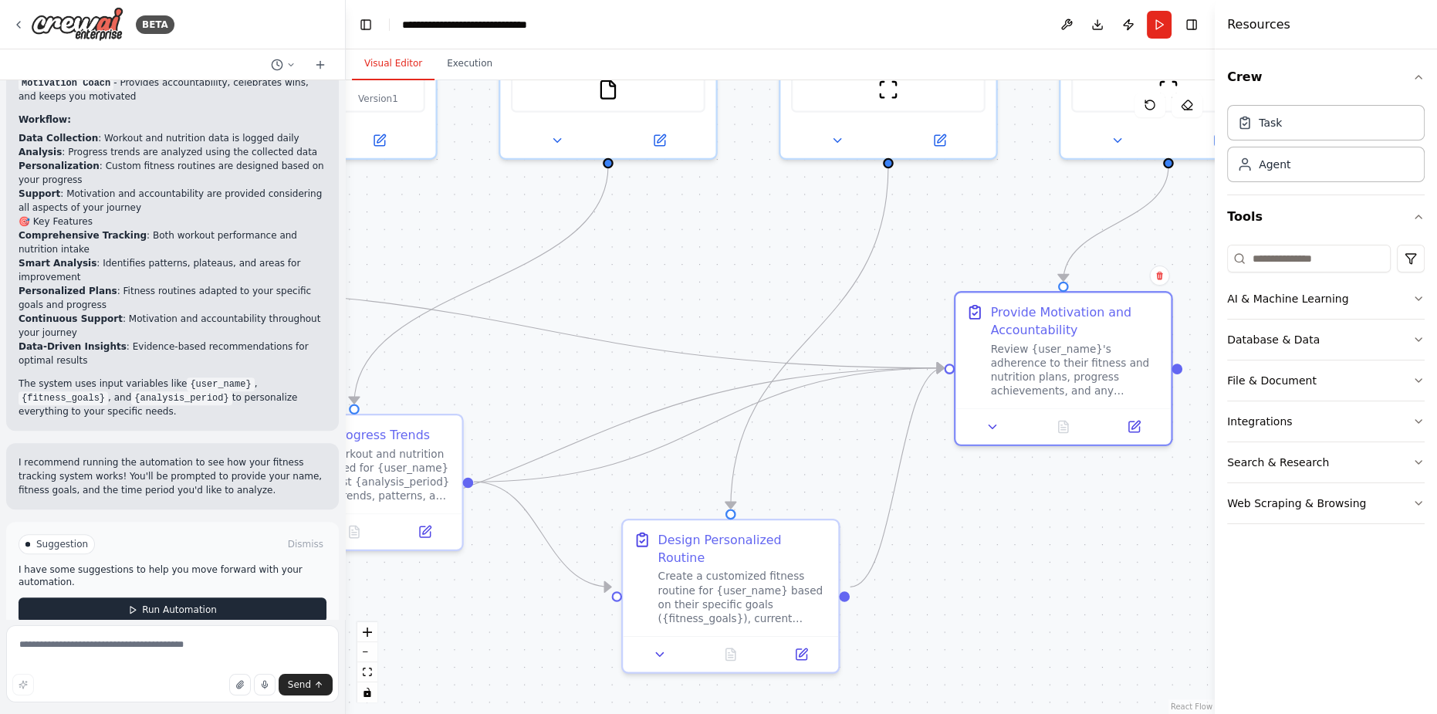
click at [218, 597] on button "Run Automation" at bounding box center [173, 609] width 308 height 25
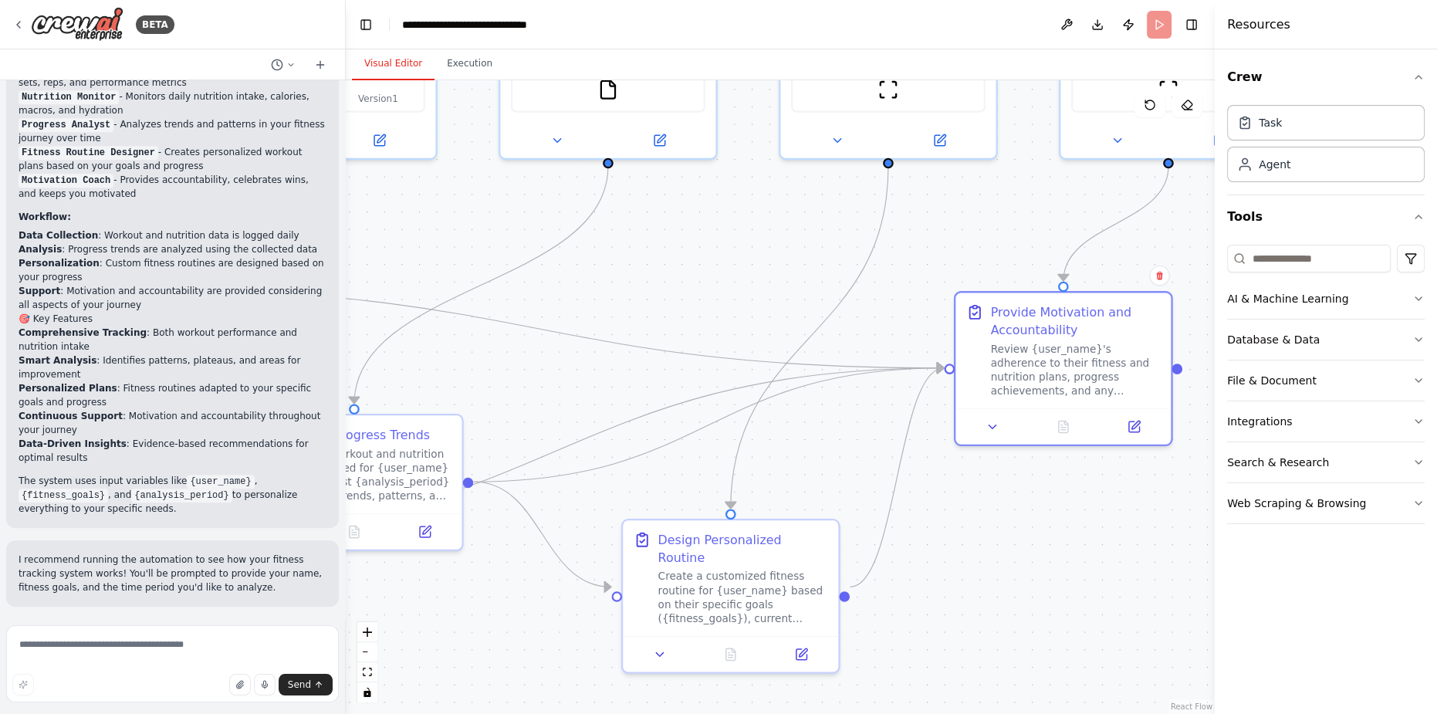
scroll to position [1177, 0]
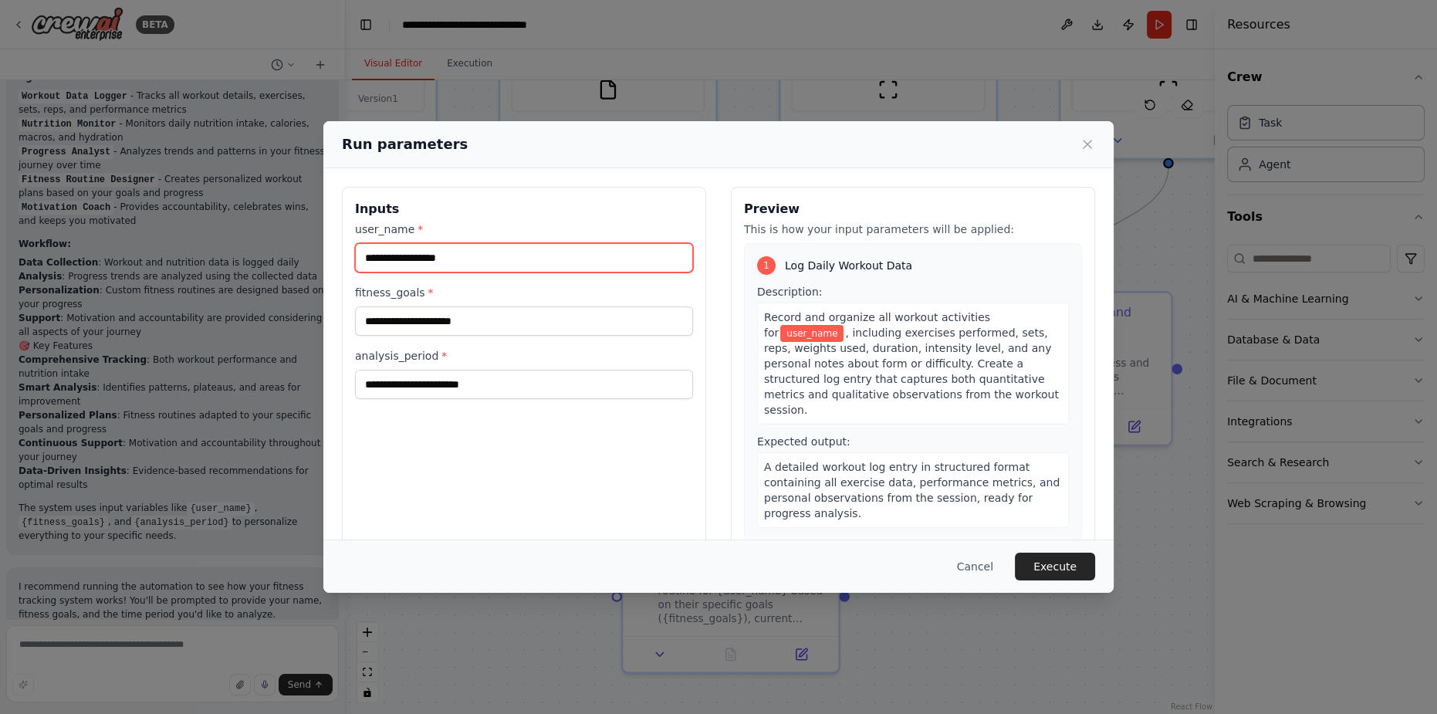
click at [409, 259] on input "user_name *" at bounding box center [524, 257] width 338 height 29
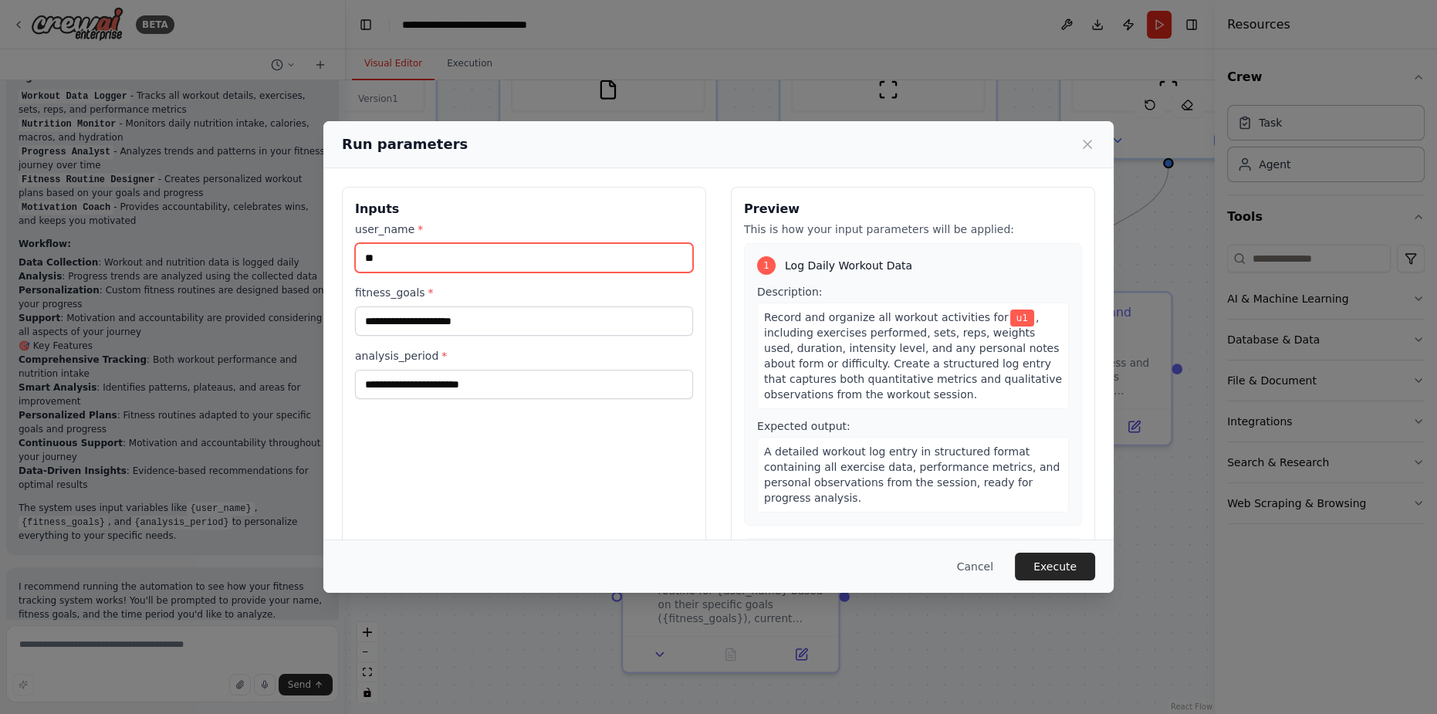
type input "**"
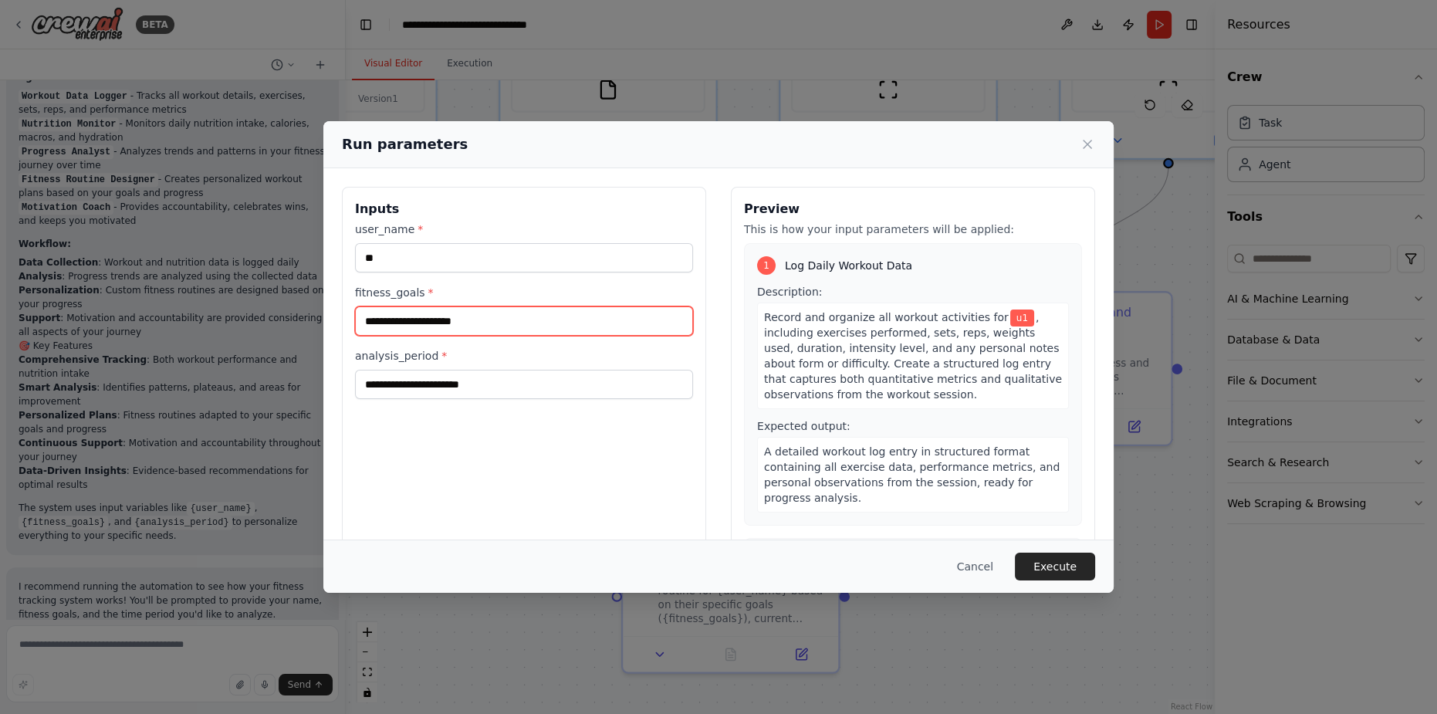
click at [495, 322] on input "fitness_goals *" at bounding box center [524, 320] width 338 height 29
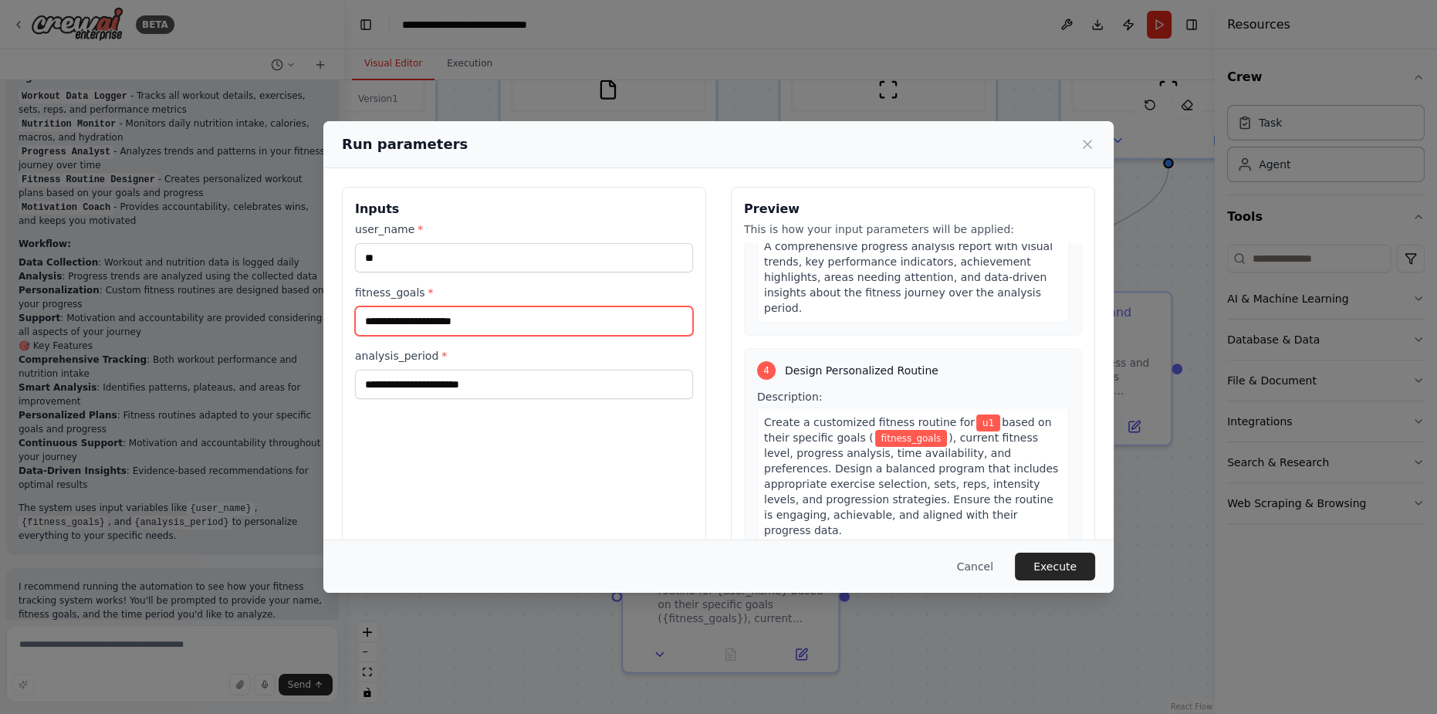
scroll to position [911, 0]
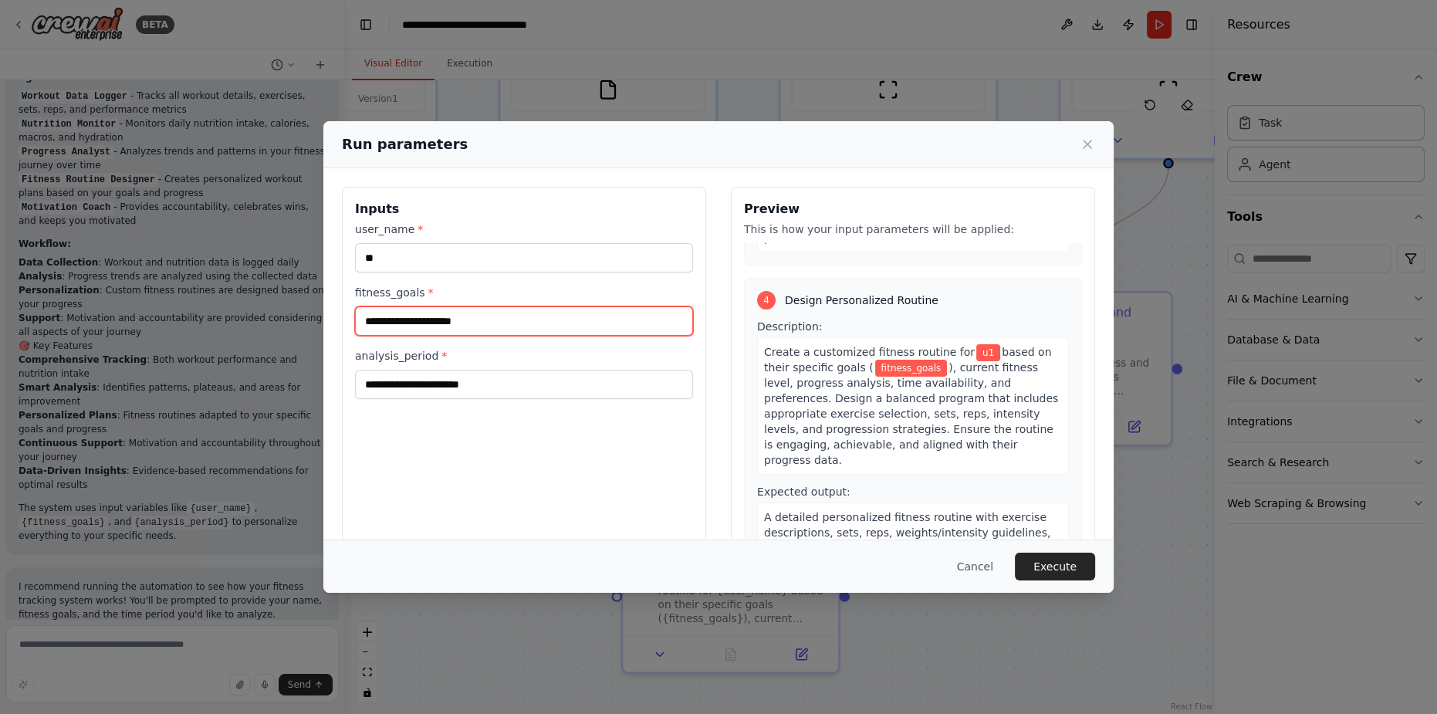
click at [374, 319] on input "fitness_goals *" at bounding box center [524, 320] width 338 height 29
type input "**********"
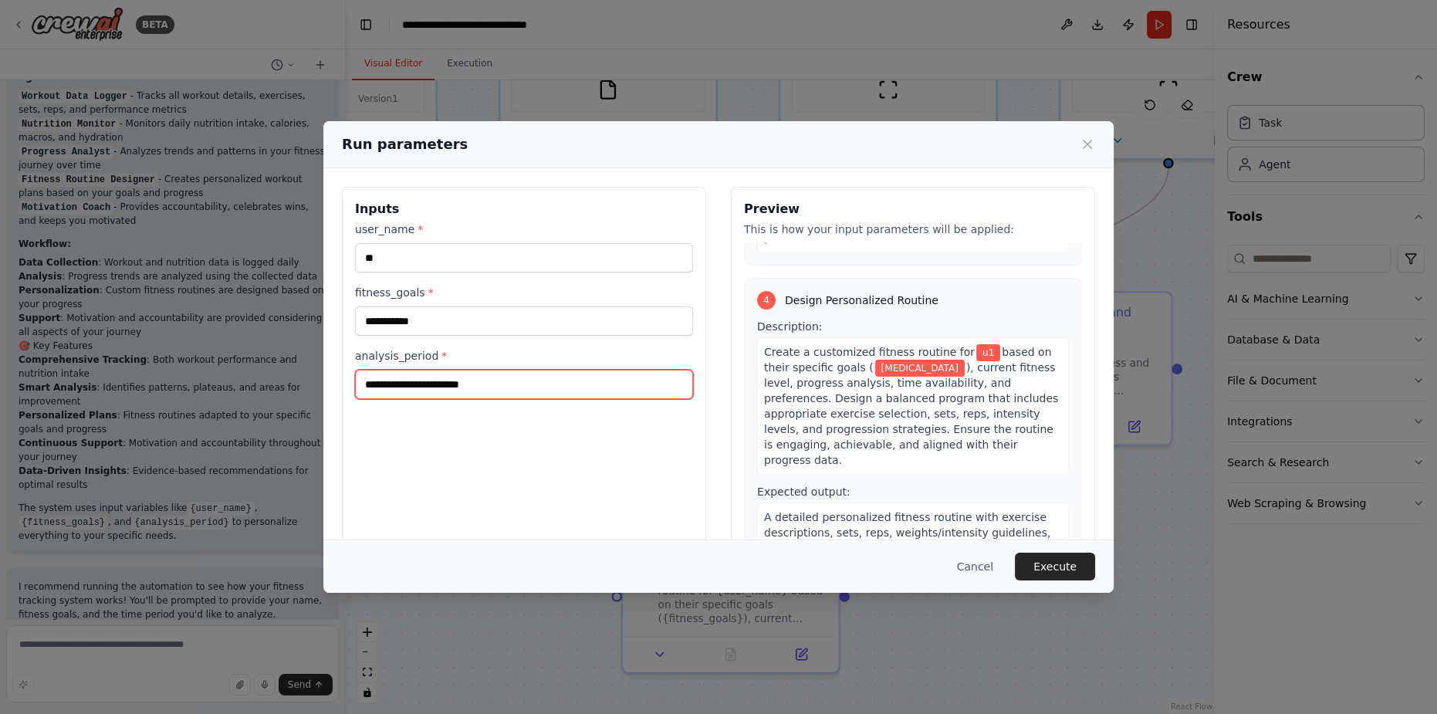
click at [458, 387] on input "analysis_period *" at bounding box center [524, 384] width 338 height 29
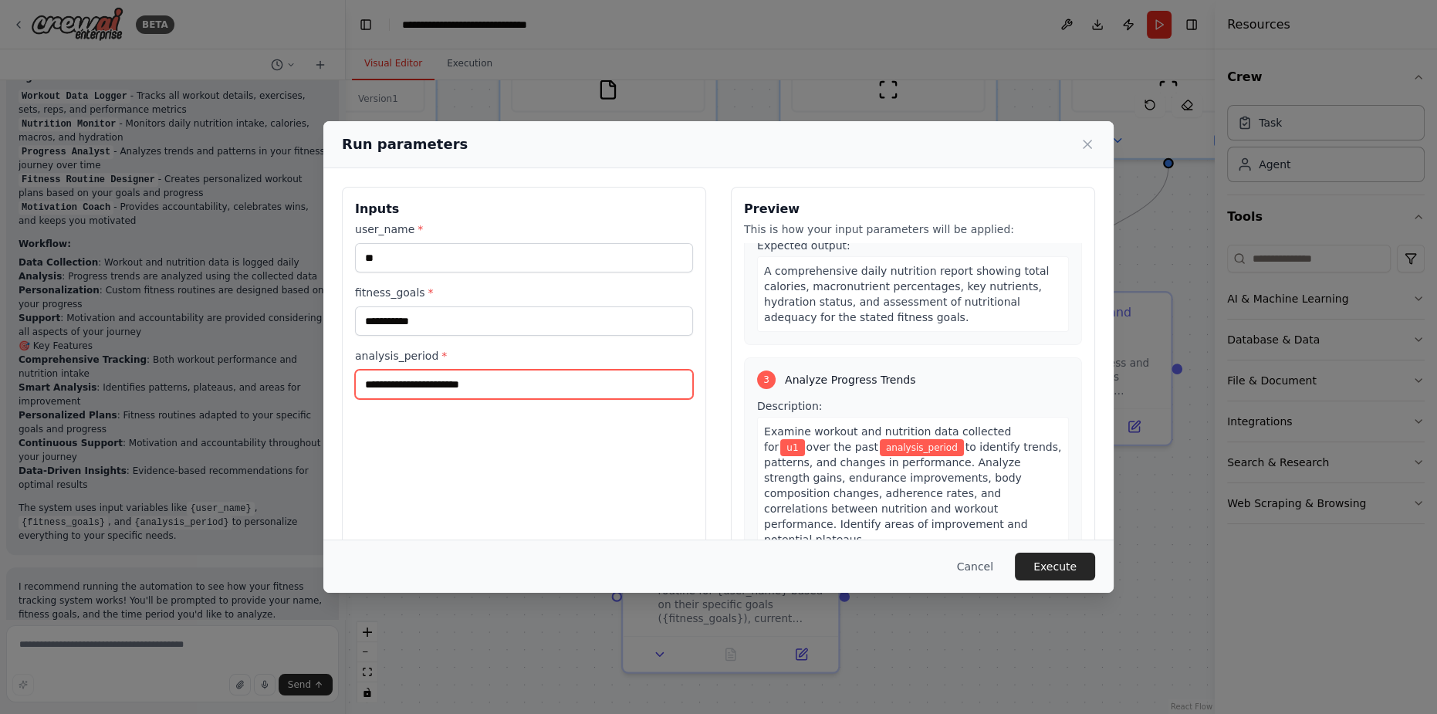
scroll to position [561, 0]
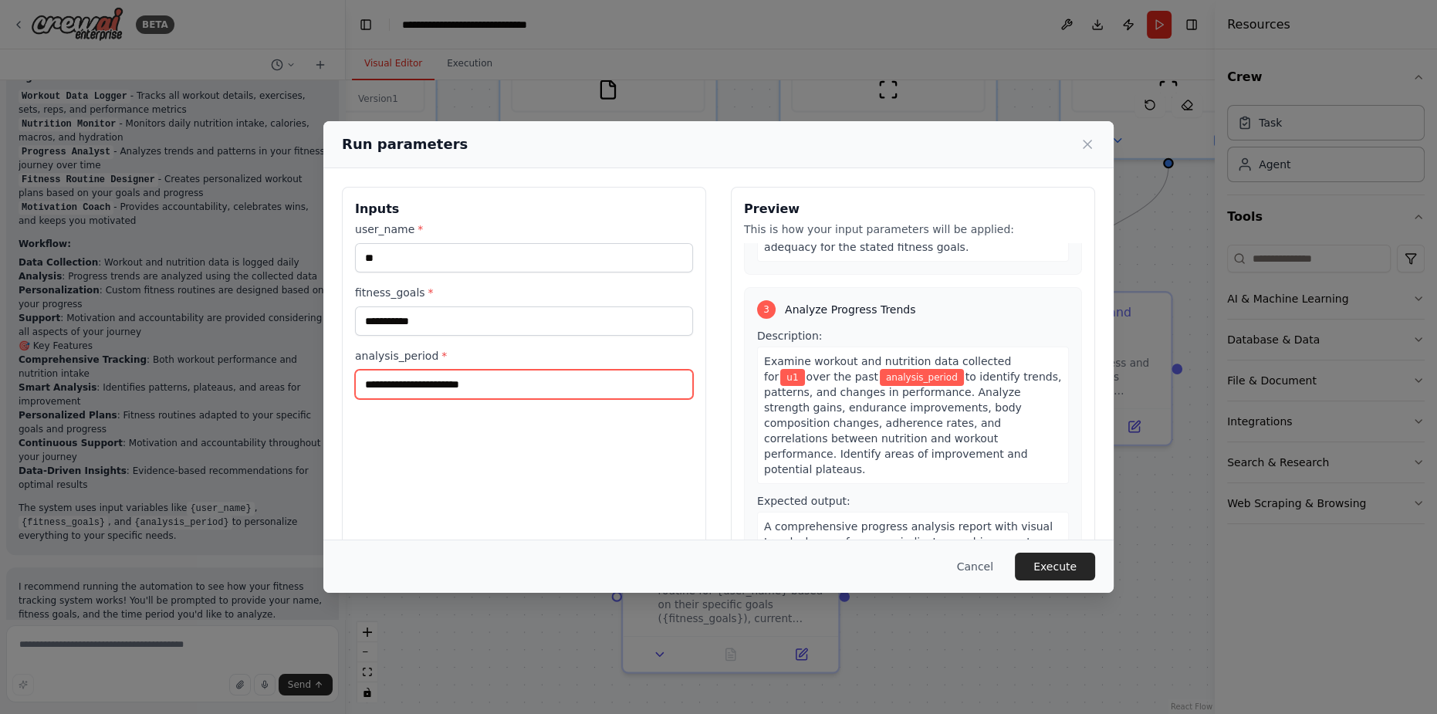
click at [469, 390] on input "analysis_period *" at bounding box center [524, 384] width 338 height 29
type input "*******"
click at [1053, 566] on button "Execute" at bounding box center [1055, 567] width 80 height 28
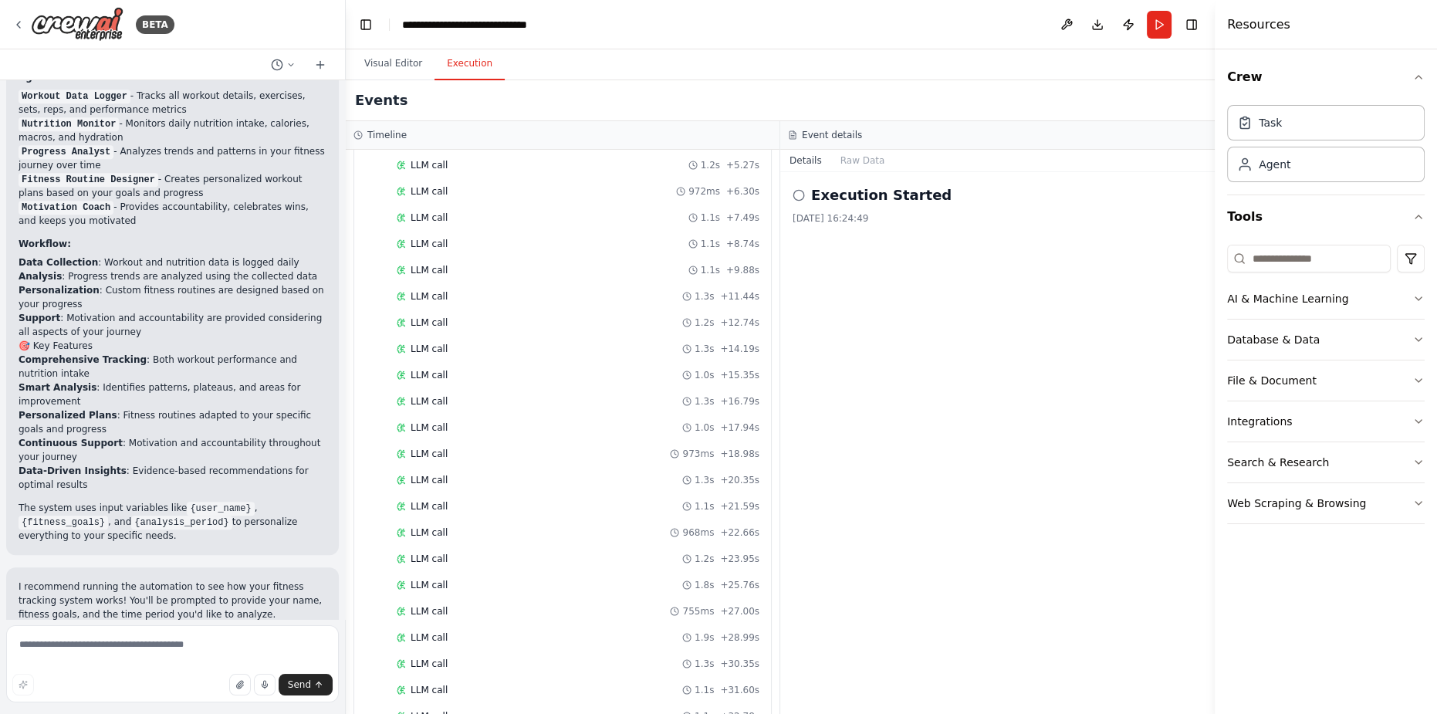
scroll to position [1301, 0]
